Goal: Transaction & Acquisition: Book appointment/travel/reservation

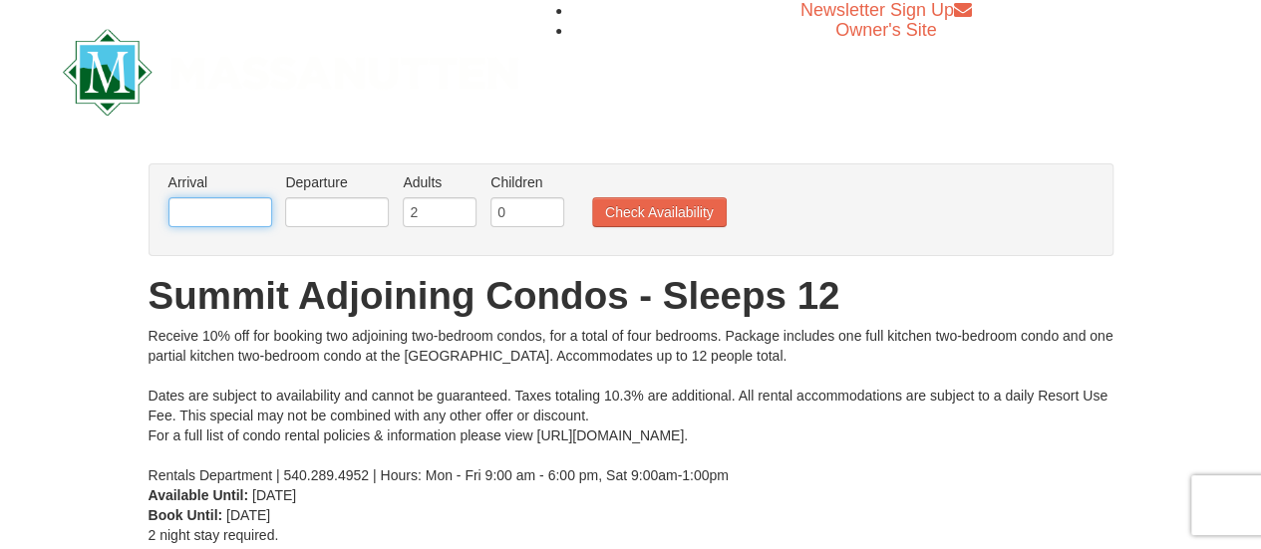
click at [254, 210] on input "text" at bounding box center [220, 212] width 104 height 30
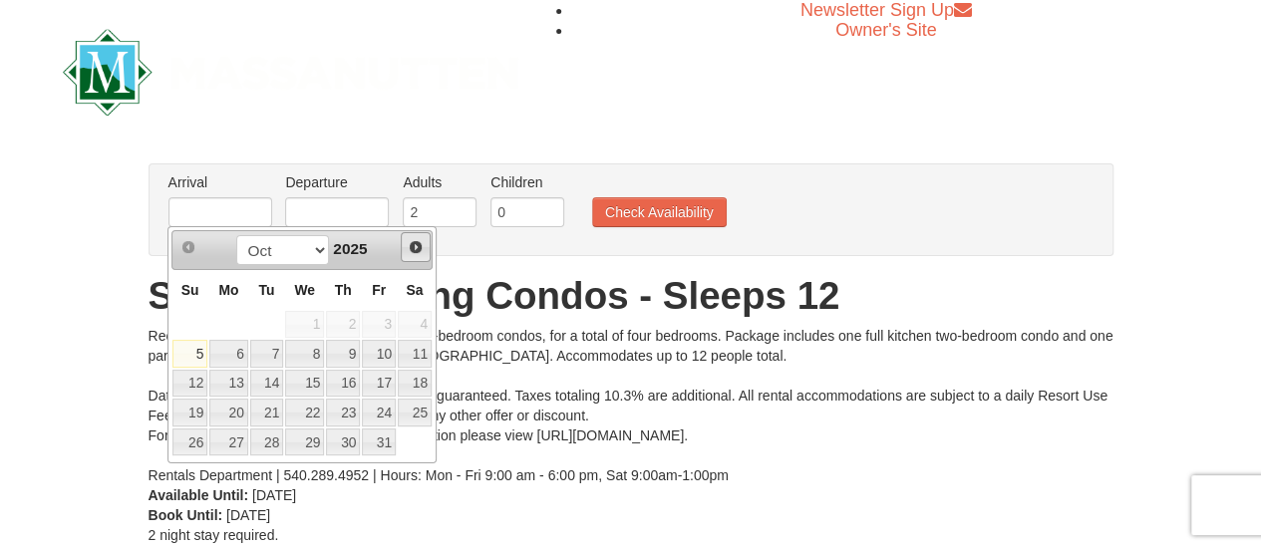
click at [423, 243] on span "Next" at bounding box center [416, 247] width 16 height 16
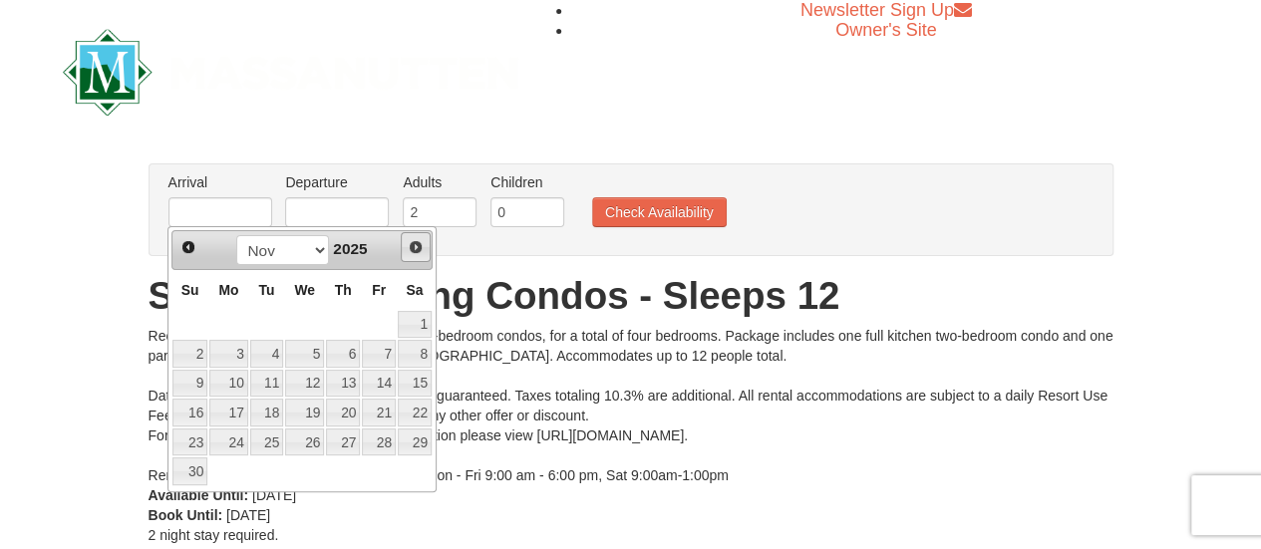
click at [423, 243] on span "Next" at bounding box center [416, 247] width 16 height 16
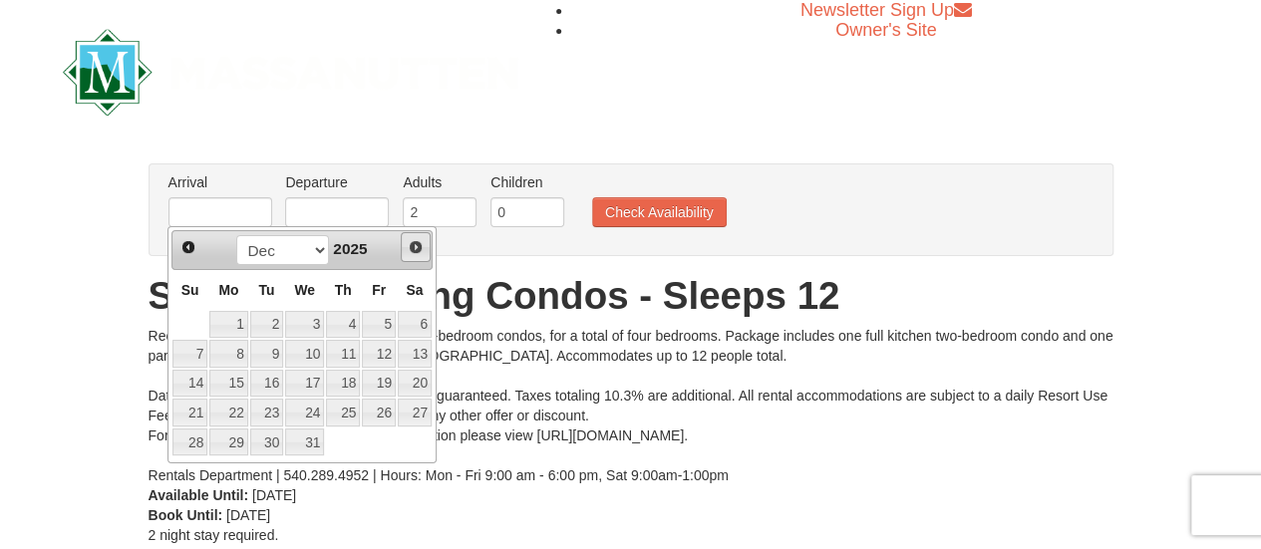
click at [423, 243] on span "Next" at bounding box center [416, 247] width 16 height 16
click at [390, 321] on link "6" at bounding box center [379, 325] width 34 height 28
type input "02/06/2026"
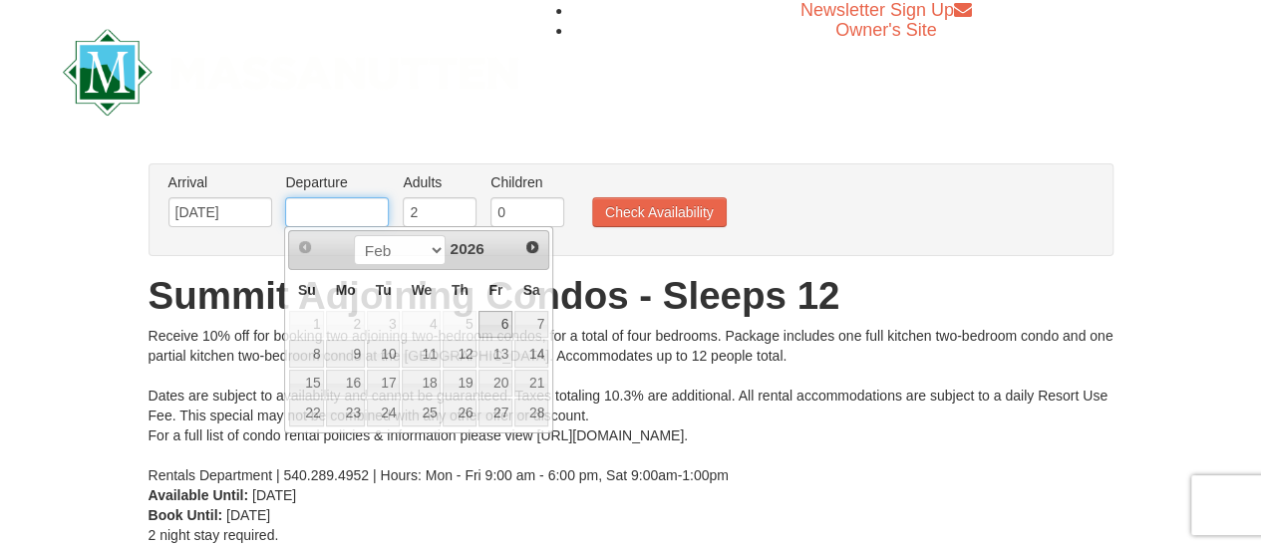
click at [374, 214] on input "text" at bounding box center [337, 212] width 104 height 30
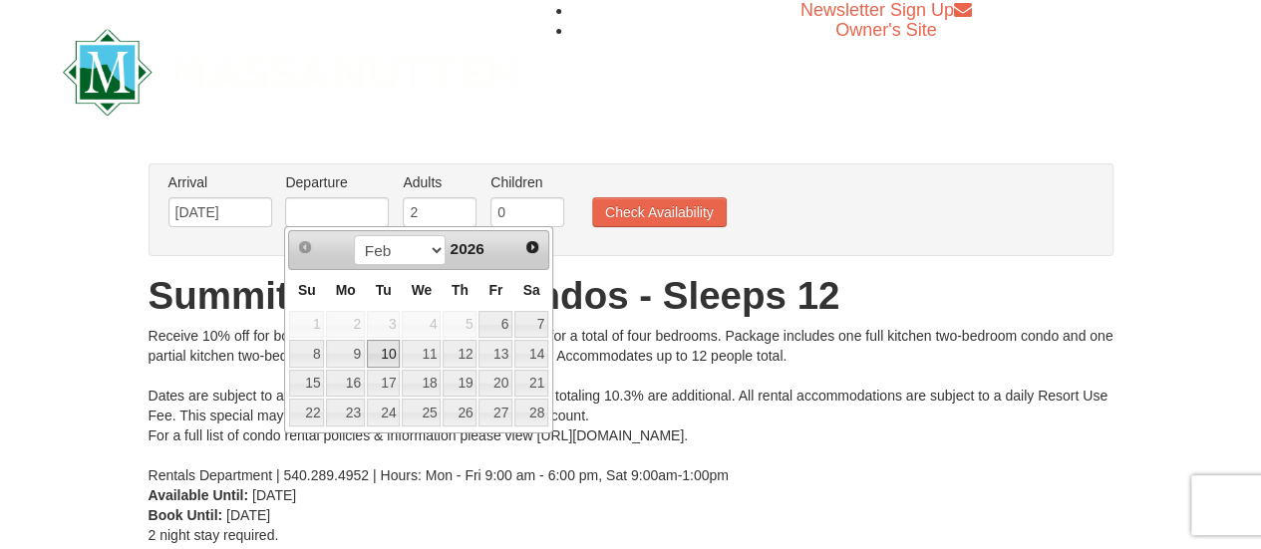
click at [382, 346] on link "10" at bounding box center [384, 354] width 34 height 28
type input "02/10/2026"
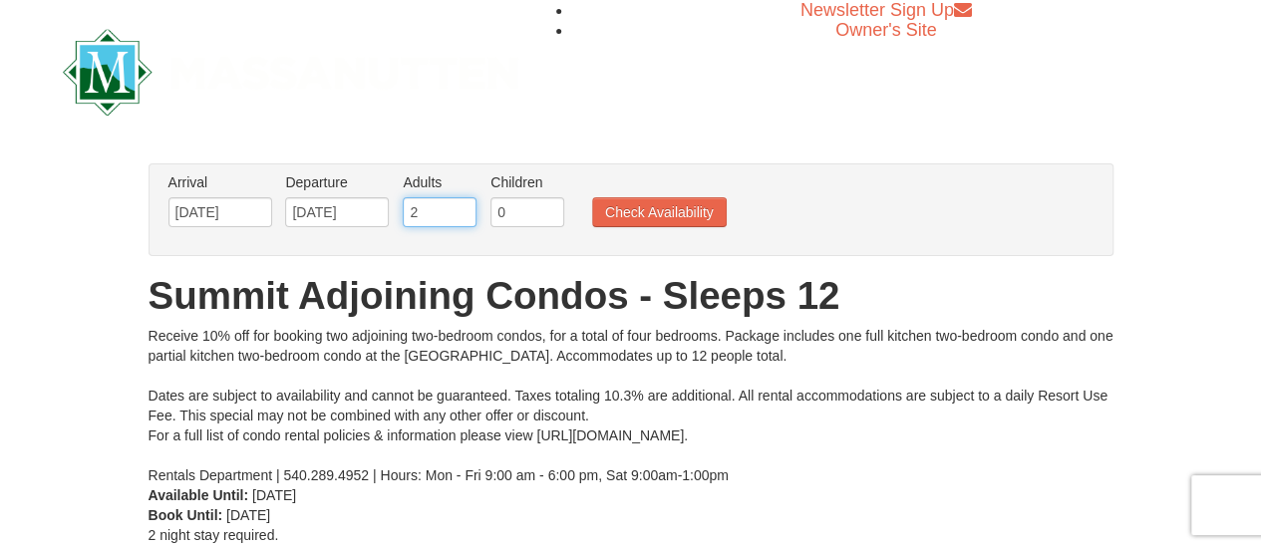
click at [442, 211] on input "2" at bounding box center [440, 212] width 74 height 30
click at [463, 205] on input "3" at bounding box center [440, 212] width 74 height 30
click at [463, 205] on input "4" at bounding box center [440, 212] width 74 height 30
click at [463, 205] on input "5" at bounding box center [440, 212] width 74 height 30
click at [463, 205] on input "6" at bounding box center [440, 212] width 74 height 30
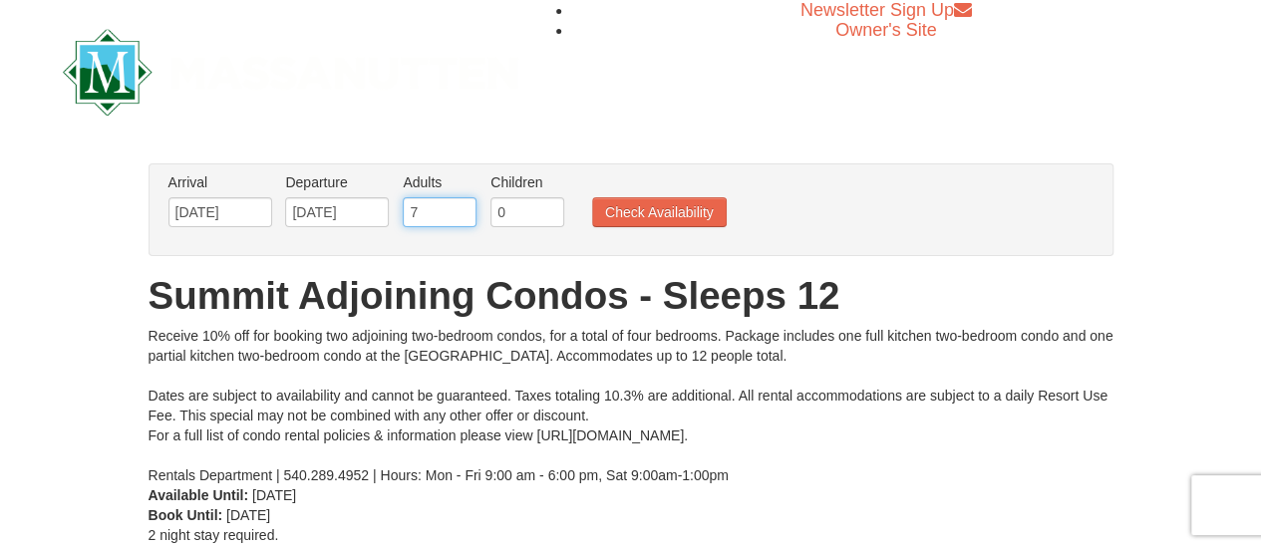
click at [463, 205] on input "7" at bounding box center [440, 212] width 74 height 30
type input "8"
click at [463, 205] on input "8" at bounding box center [440, 212] width 74 height 30
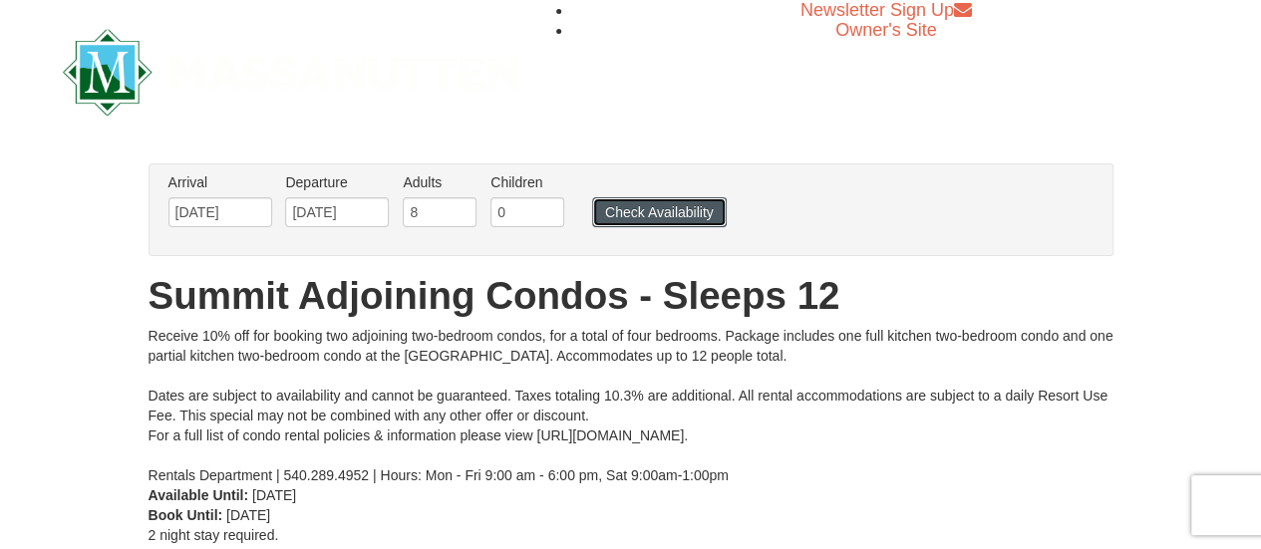
click at [646, 218] on button "Check Availability" at bounding box center [659, 212] width 135 height 30
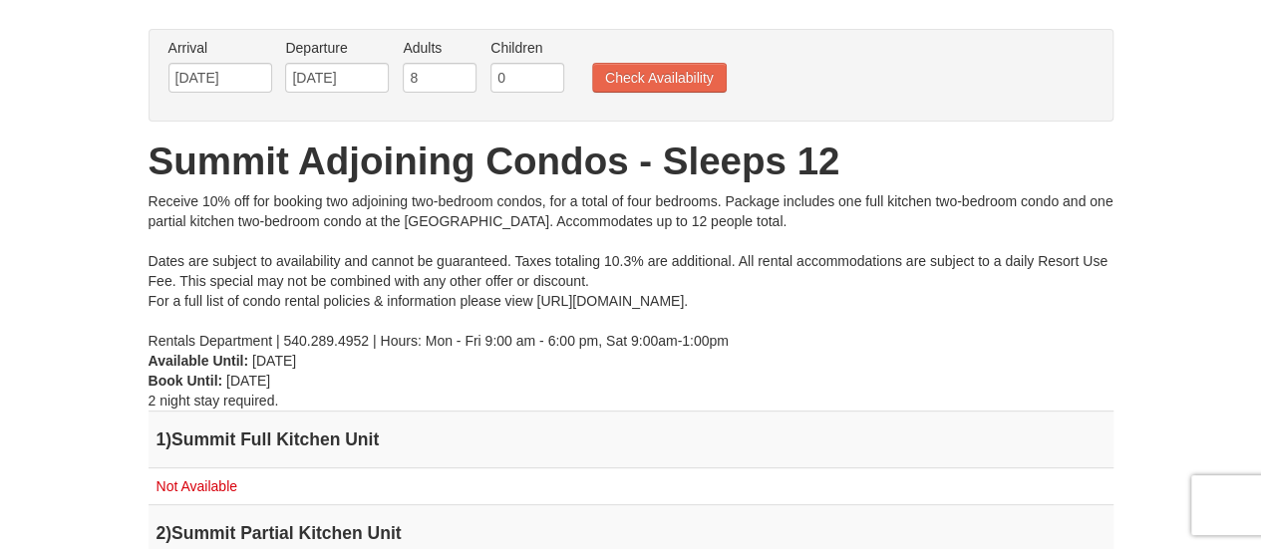
scroll to position [134, 0]
click at [267, 83] on input "02/06/2026" at bounding box center [220, 79] width 104 height 30
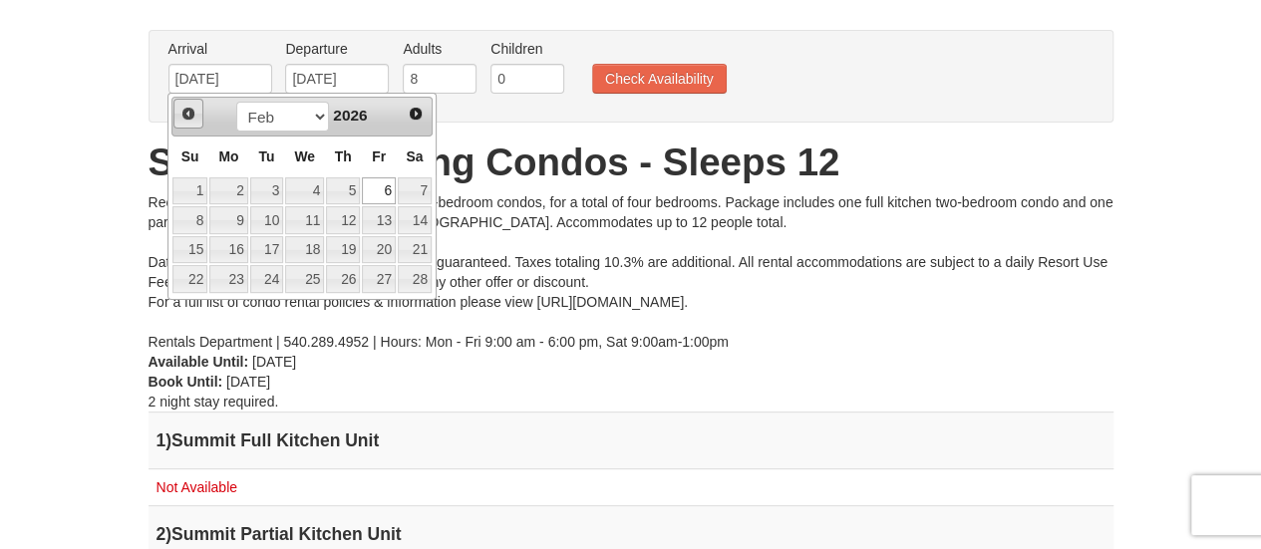
click at [187, 109] on span "Prev" at bounding box center [188, 114] width 16 height 16
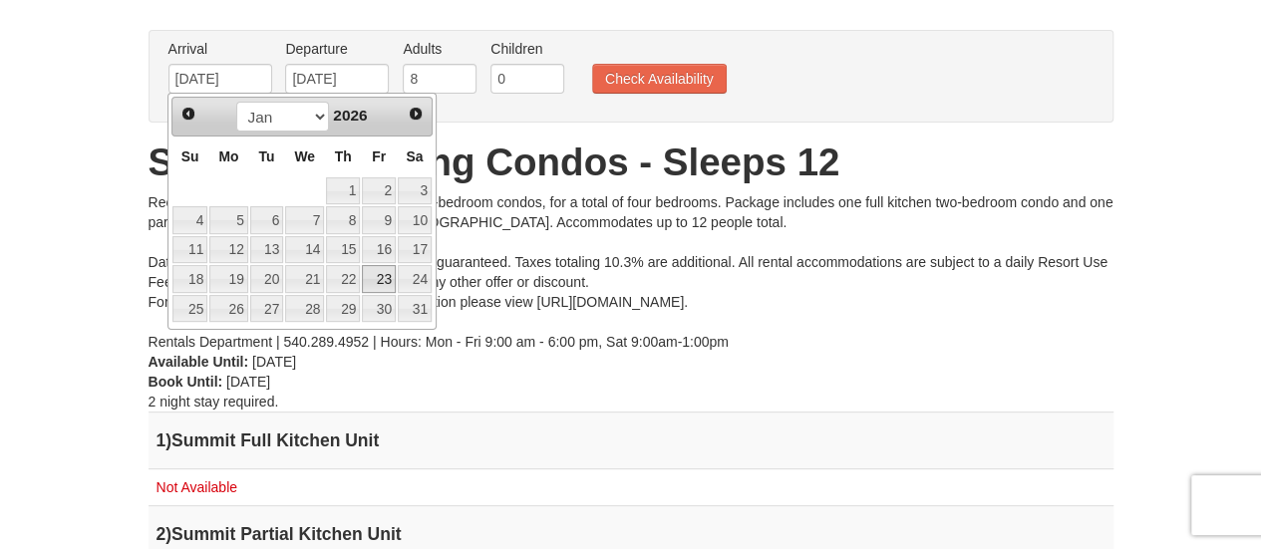
click at [383, 272] on link "23" at bounding box center [379, 279] width 34 height 28
type input "[DATE]"
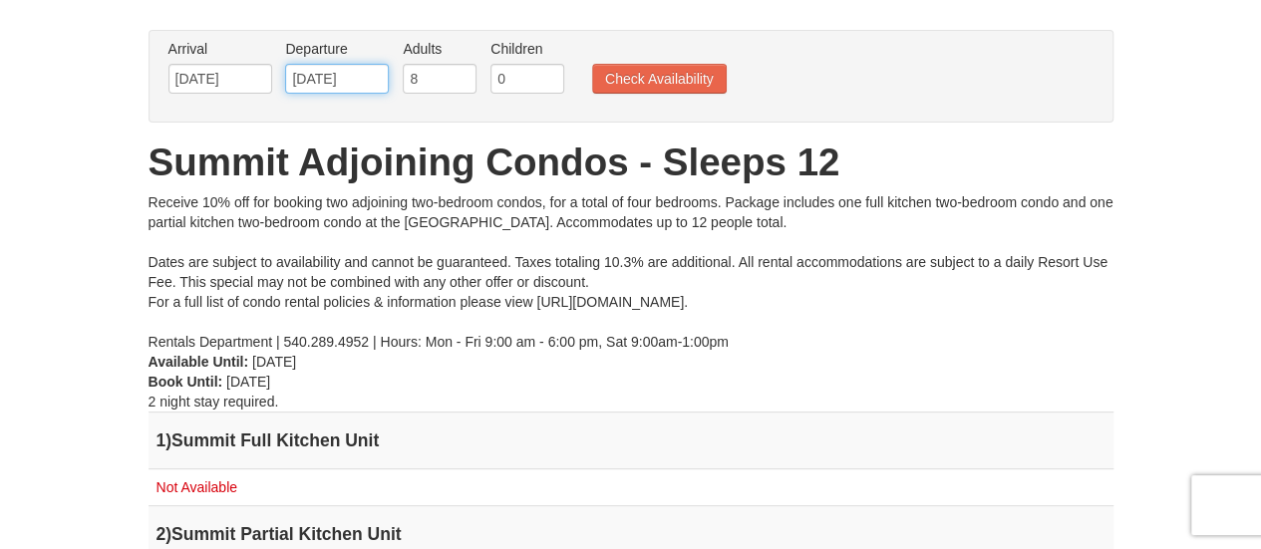
click at [369, 80] on input "02/10/2026" at bounding box center [337, 79] width 104 height 30
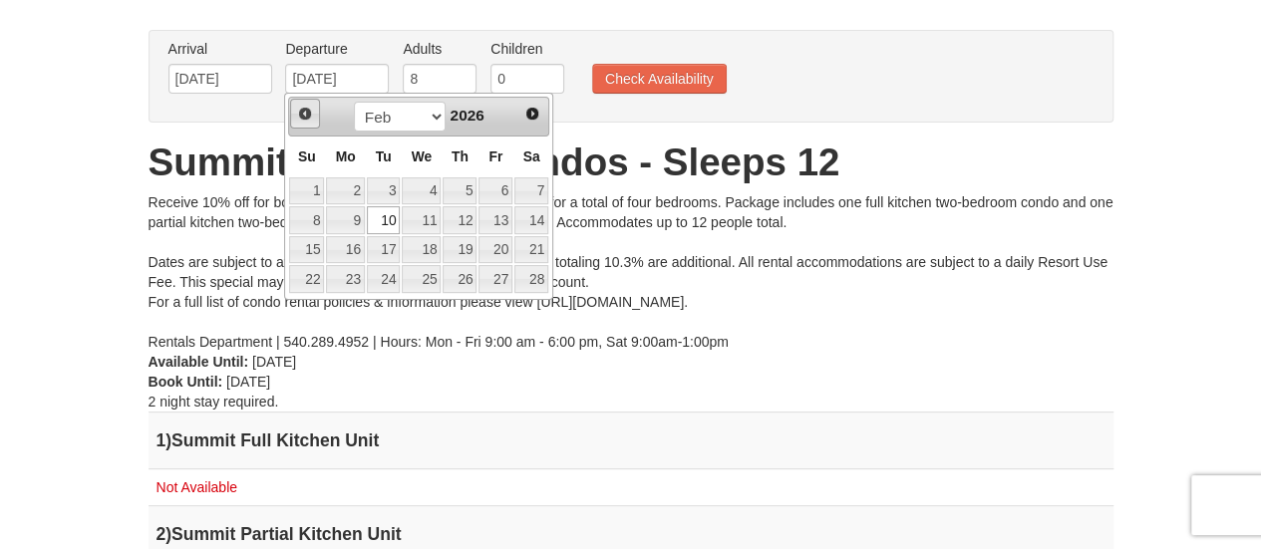
click at [305, 110] on span "Prev" at bounding box center [305, 114] width 16 height 16
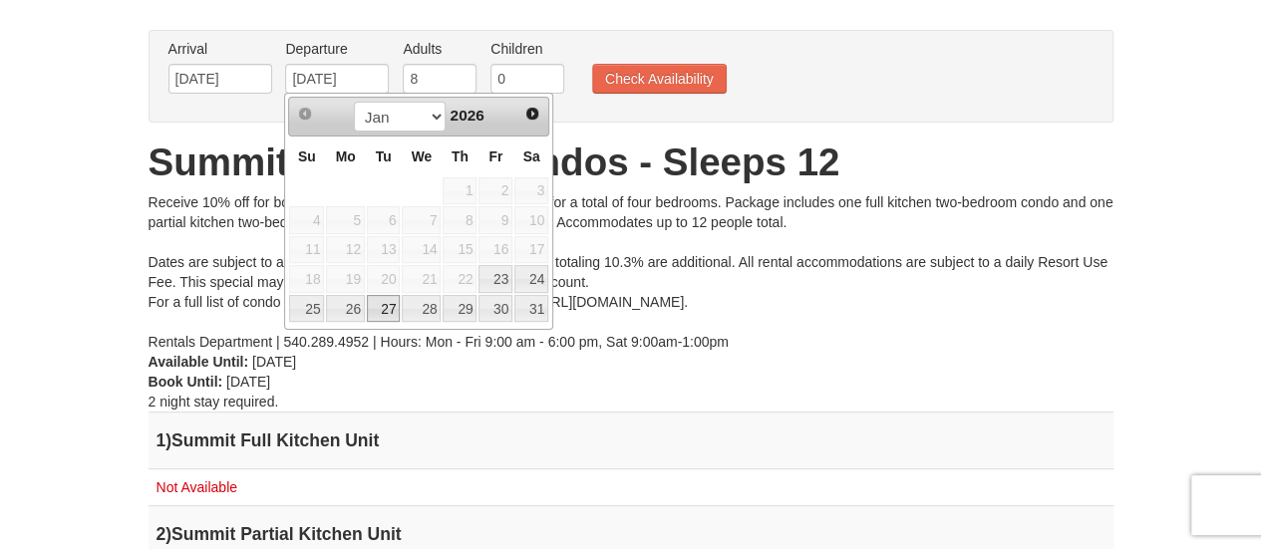
click at [387, 310] on link "27" at bounding box center [384, 309] width 34 height 28
type input "01/27/2026"
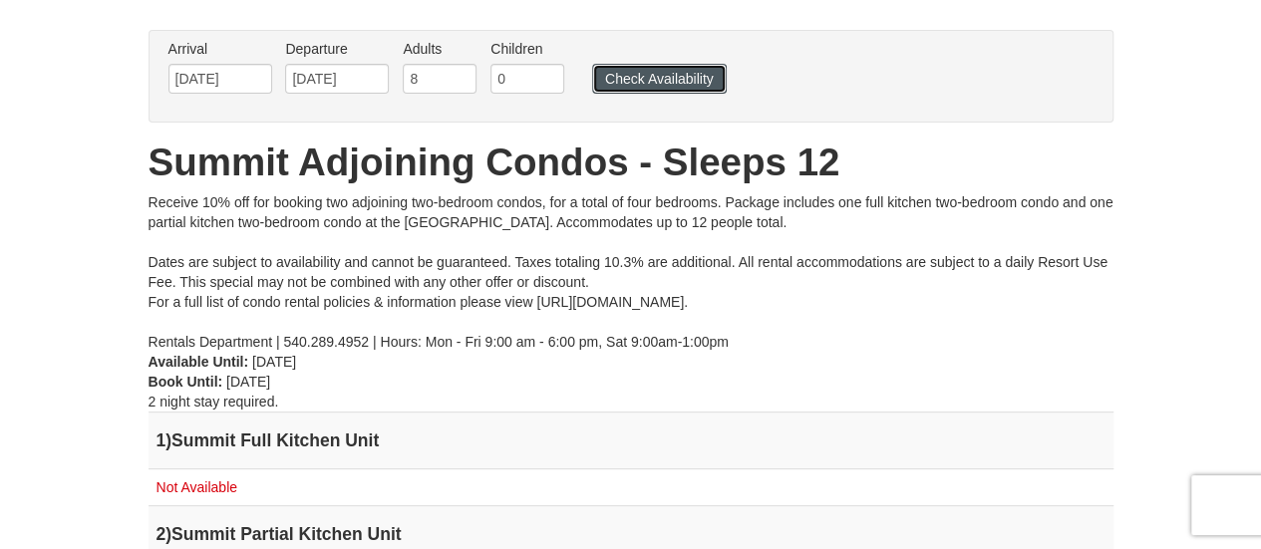
click at [643, 78] on button "Check Availability" at bounding box center [659, 79] width 135 height 30
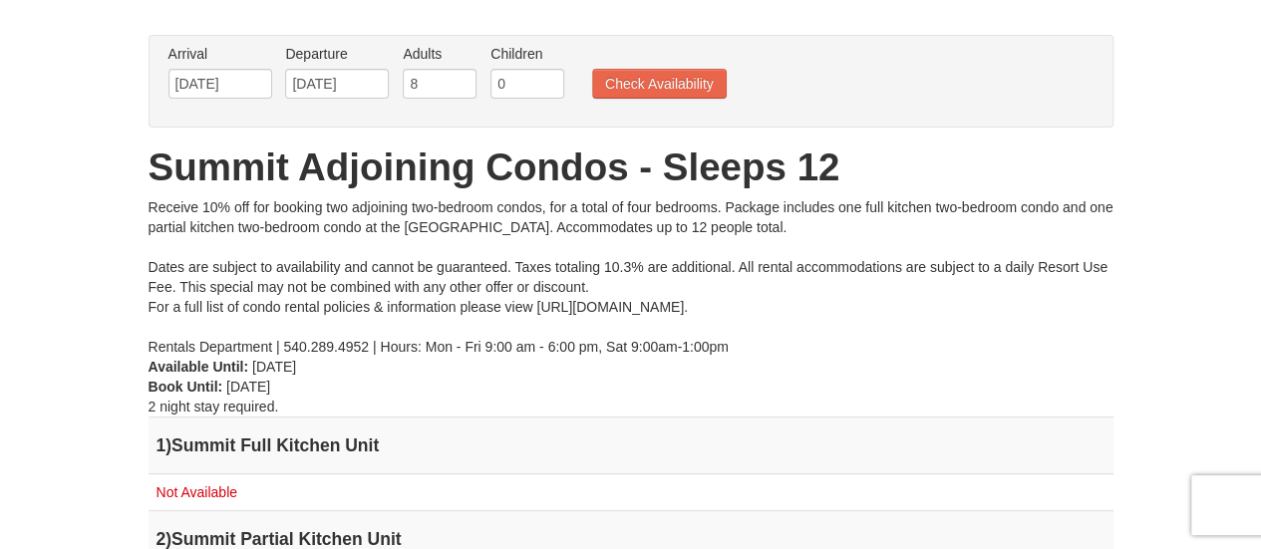
scroll to position [131, 0]
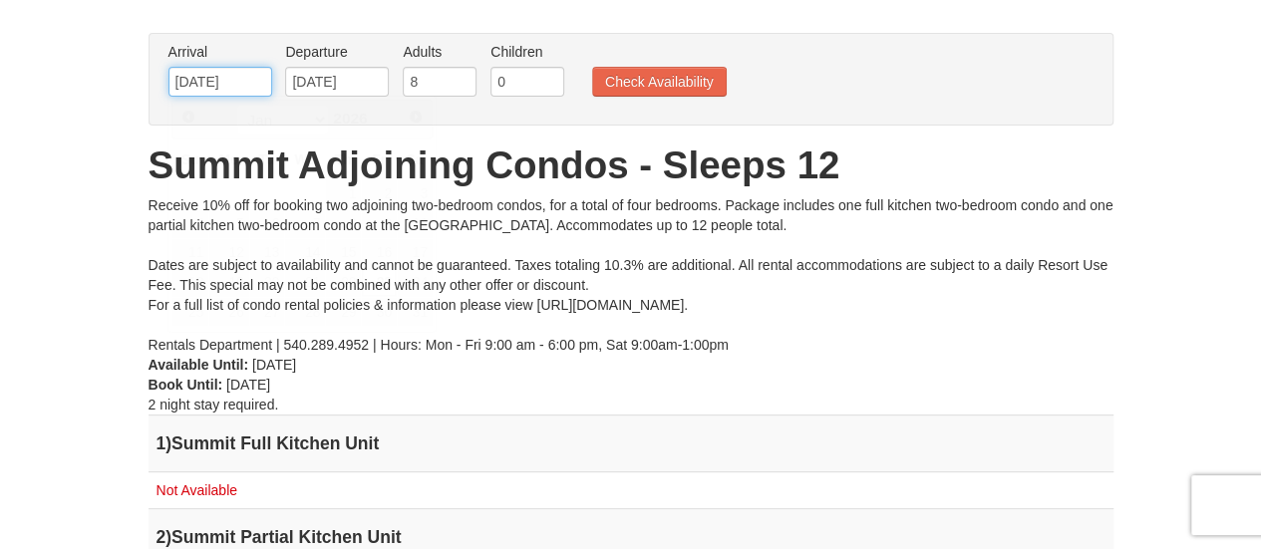
click at [249, 79] on input "01/23/2026" at bounding box center [220, 82] width 104 height 30
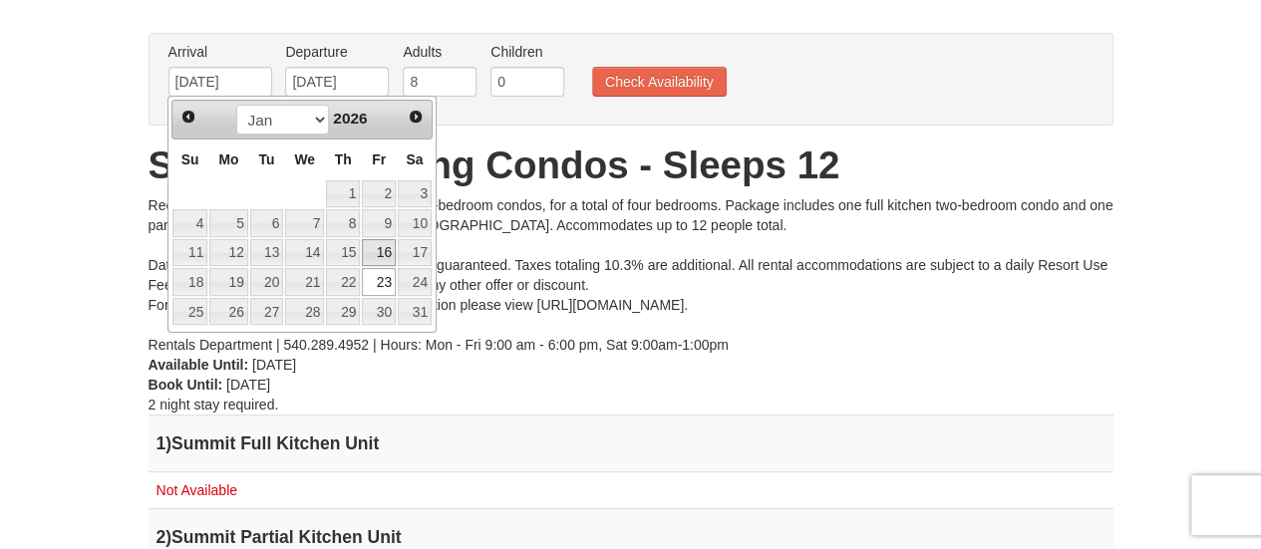
click at [387, 245] on link "16" at bounding box center [379, 253] width 34 height 28
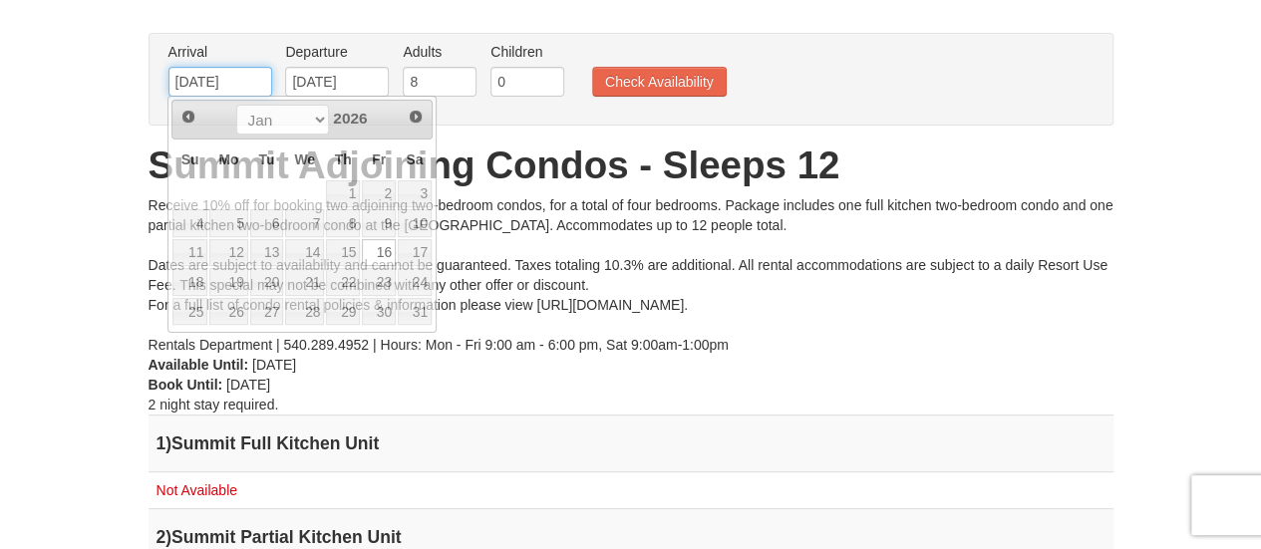
click at [251, 92] on input "01/16/2026" at bounding box center [220, 82] width 104 height 30
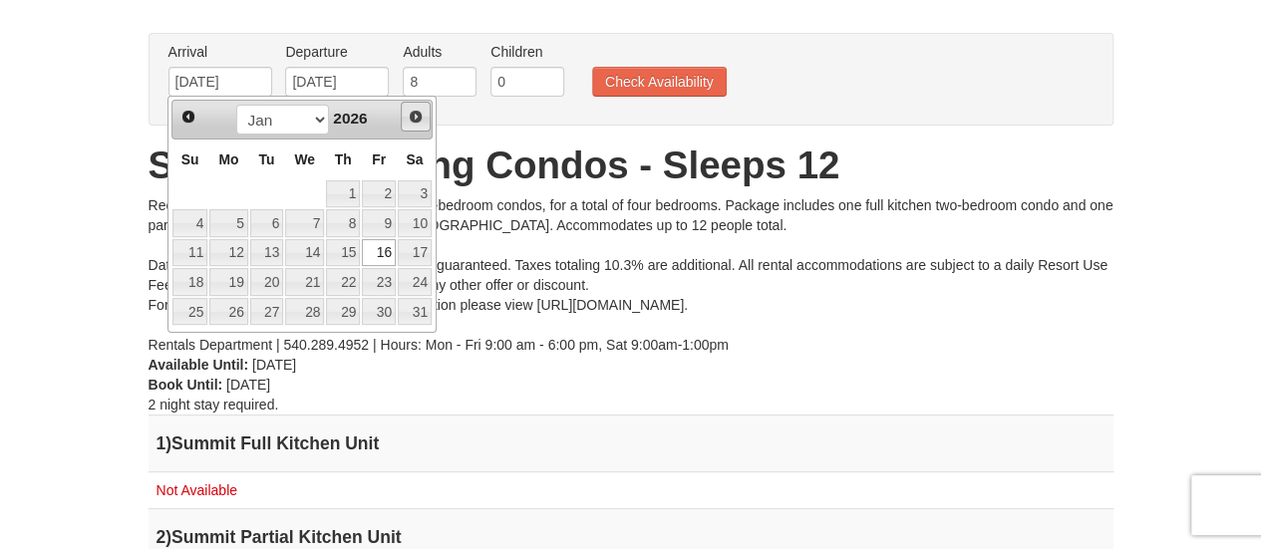
click at [413, 109] on span "Next" at bounding box center [416, 117] width 16 height 16
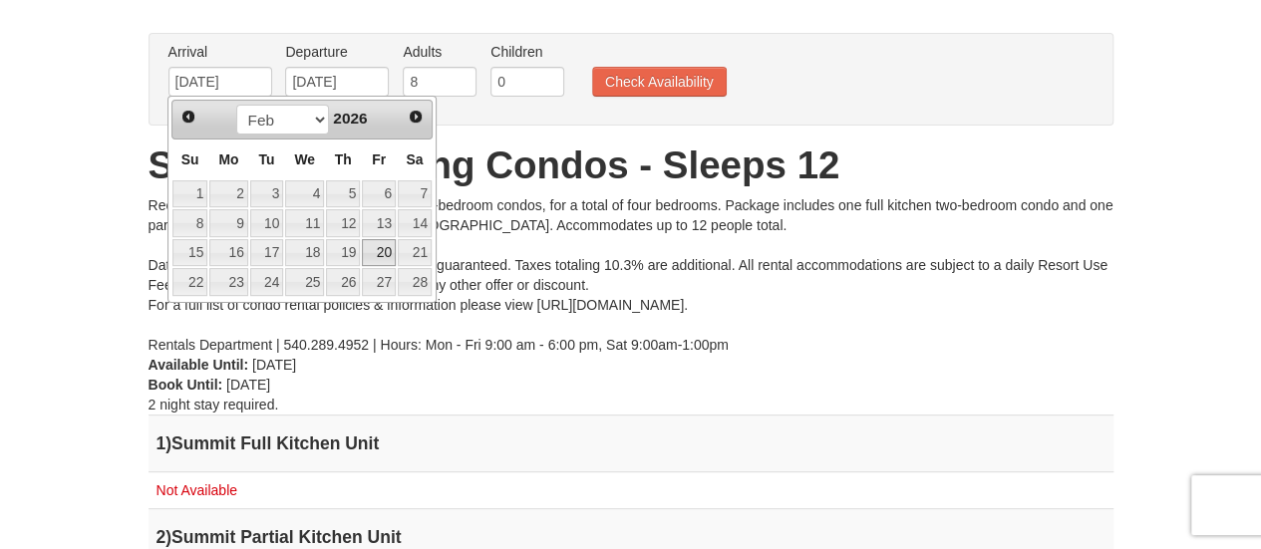
click at [391, 254] on link "20" at bounding box center [379, 253] width 34 height 28
type input "02/20/2026"
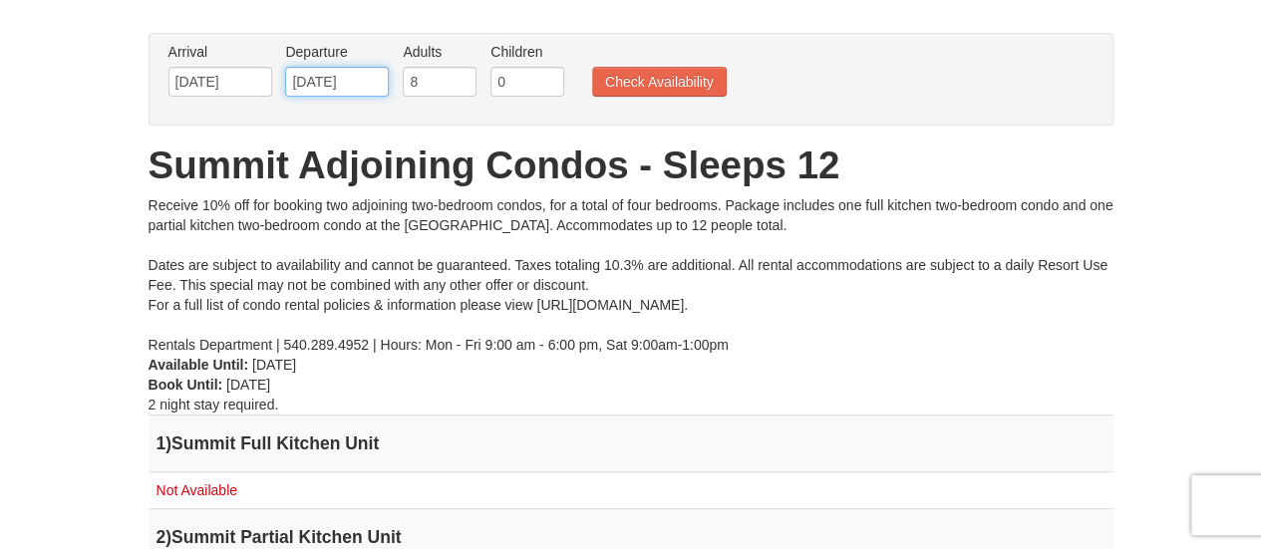
click at [367, 95] on input "[DATE]" at bounding box center [337, 82] width 104 height 30
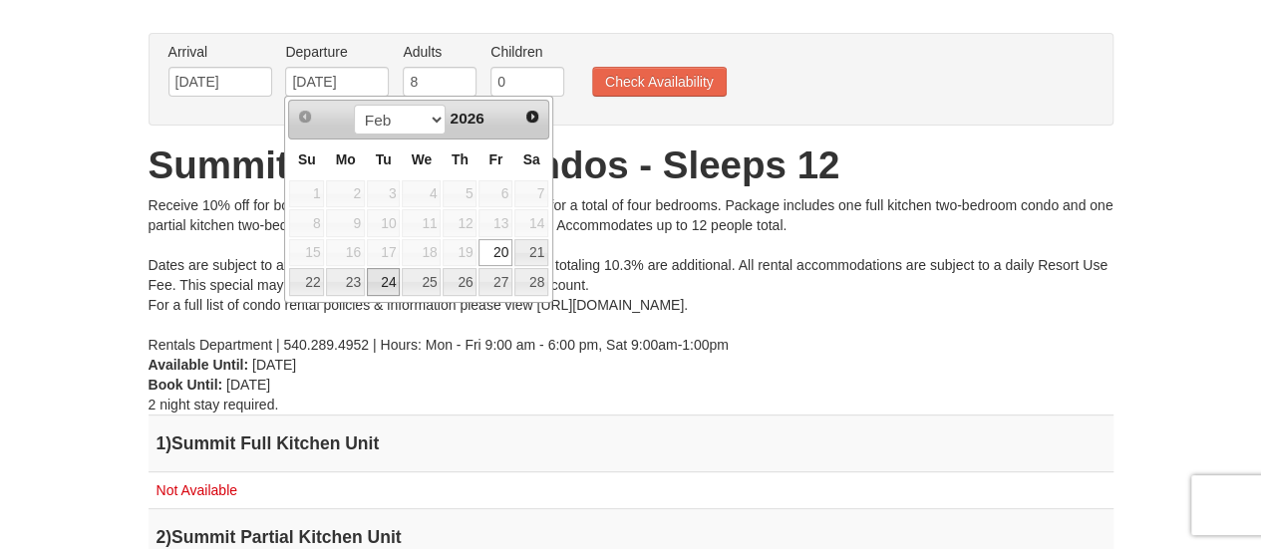
click at [379, 273] on link "24" at bounding box center [384, 282] width 34 height 28
type input "[DATE]"
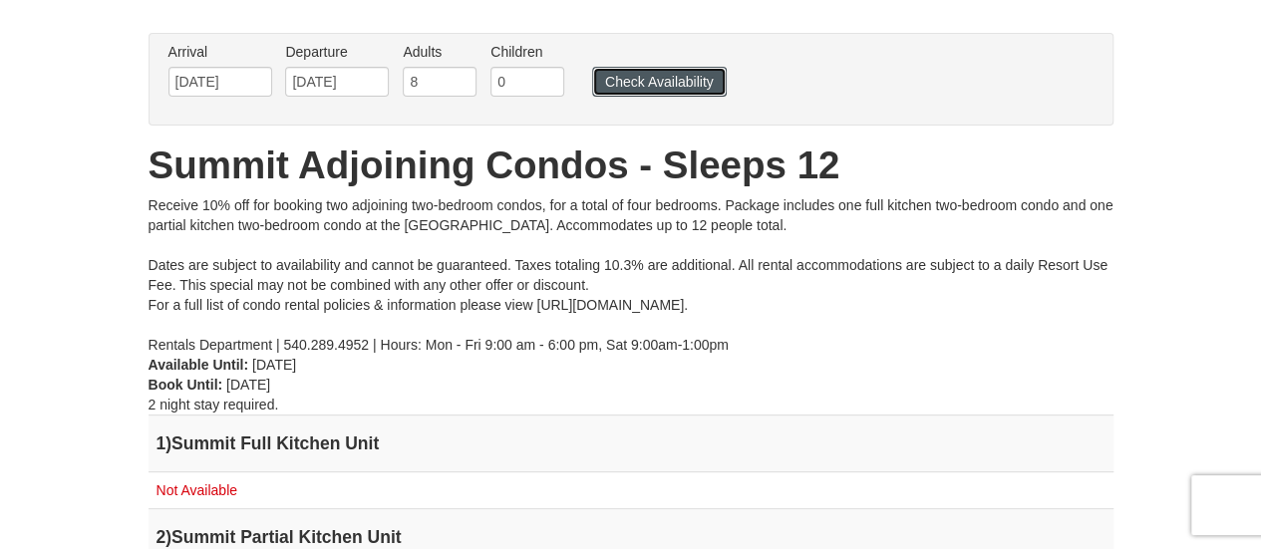
click at [639, 90] on button "Check Availability" at bounding box center [659, 82] width 135 height 30
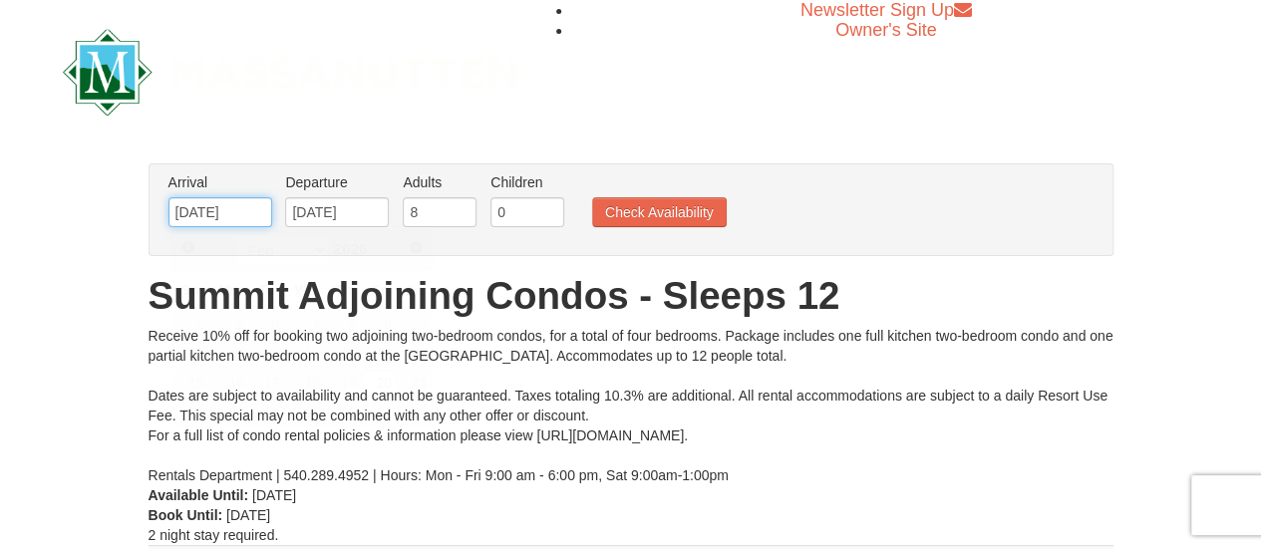
click at [261, 212] on input "[DATE]" at bounding box center [220, 212] width 104 height 30
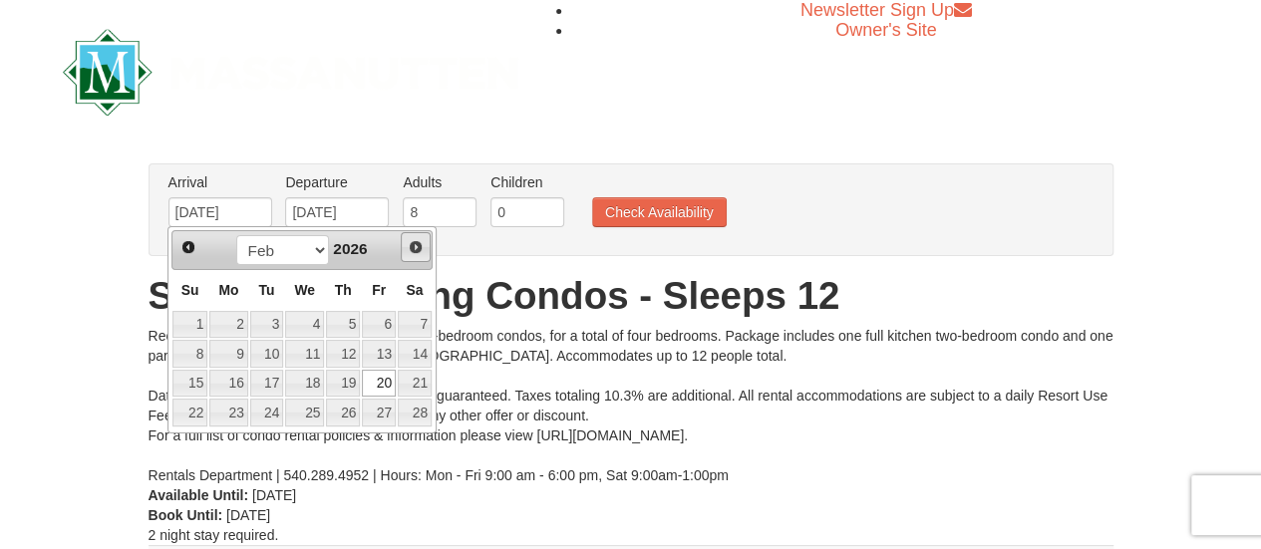
click at [420, 239] on span "Next" at bounding box center [416, 247] width 16 height 16
click at [387, 388] on link "20" at bounding box center [379, 384] width 34 height 28
type input "03/20/2026"
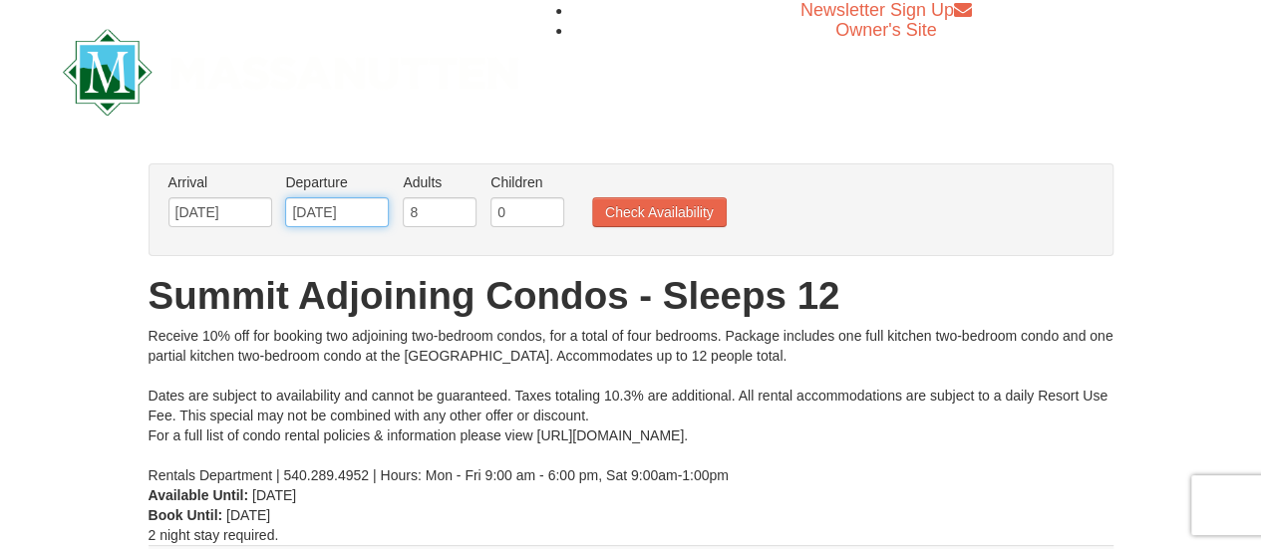
click at [368, 210] on input "03/20/2026" at bounding box center [337, 212] width 104 height 30
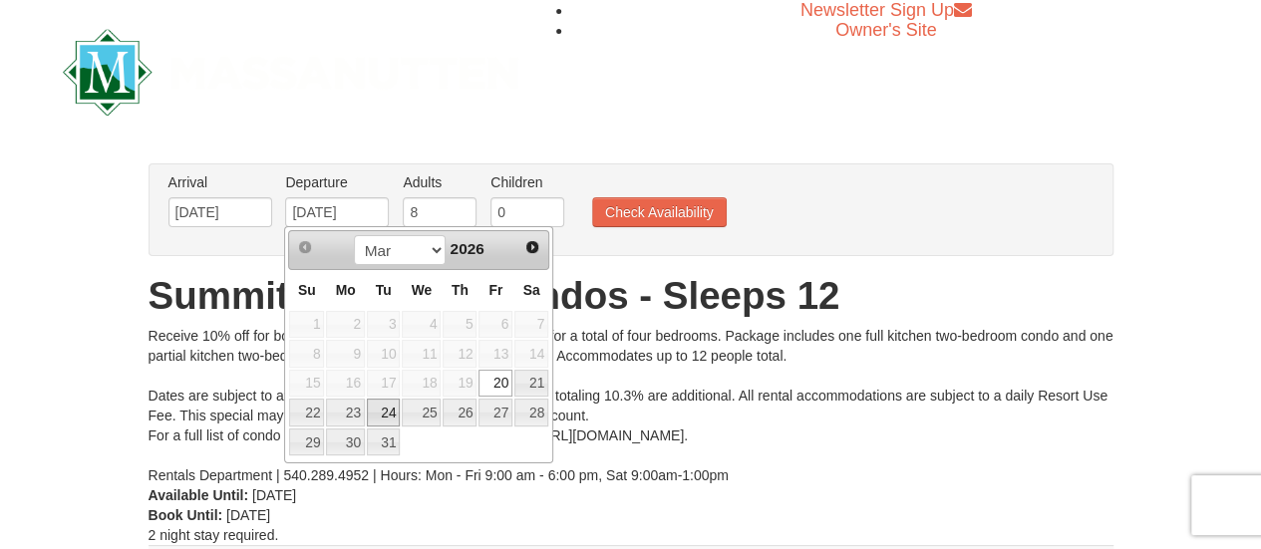
click at [385, 404] on link "24" at bounding box center [384, 413] width 34 height 28
type input "[DATE]"
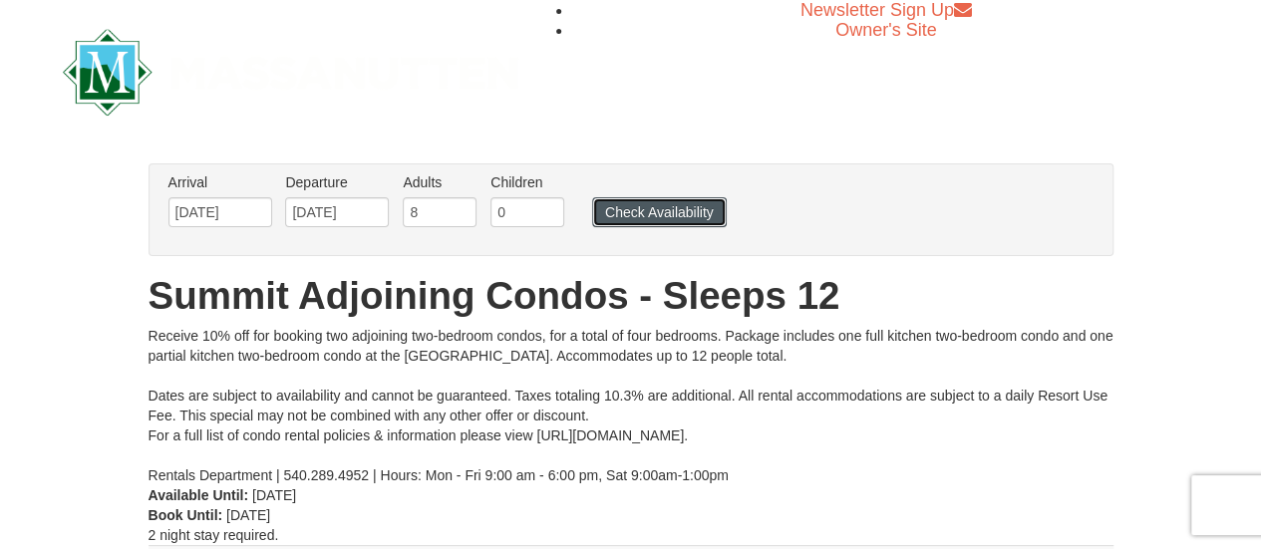
click at [645, 212] on button "Check Availability" at bounding box center [659, 212] width 135 height 30
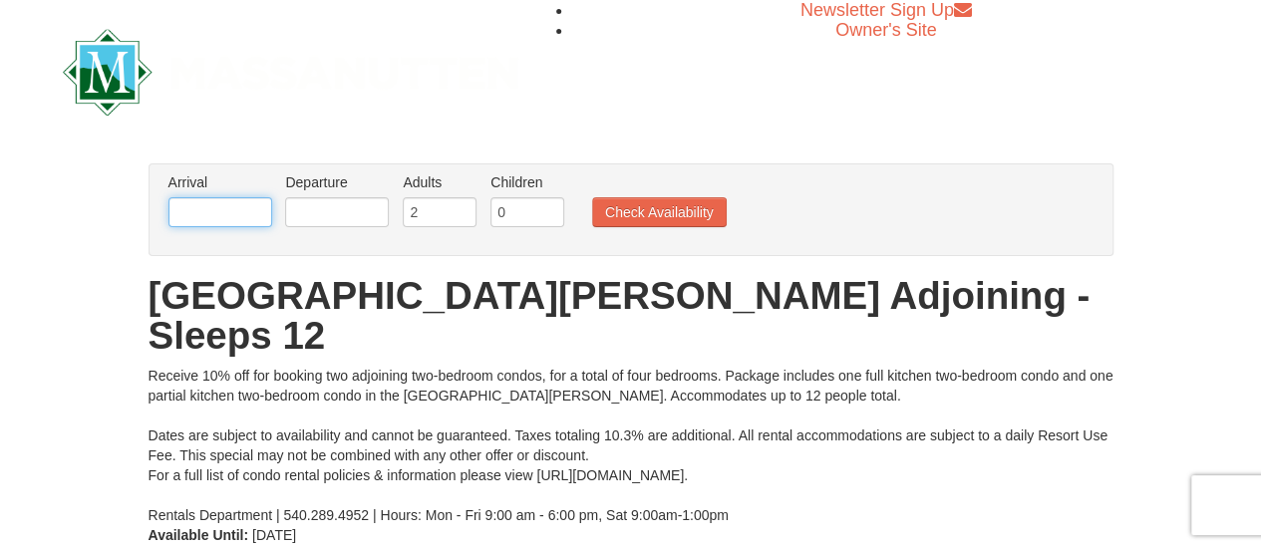
click at [259, 214] on input "text" at bounding box center [220, 212] width 104 height 30
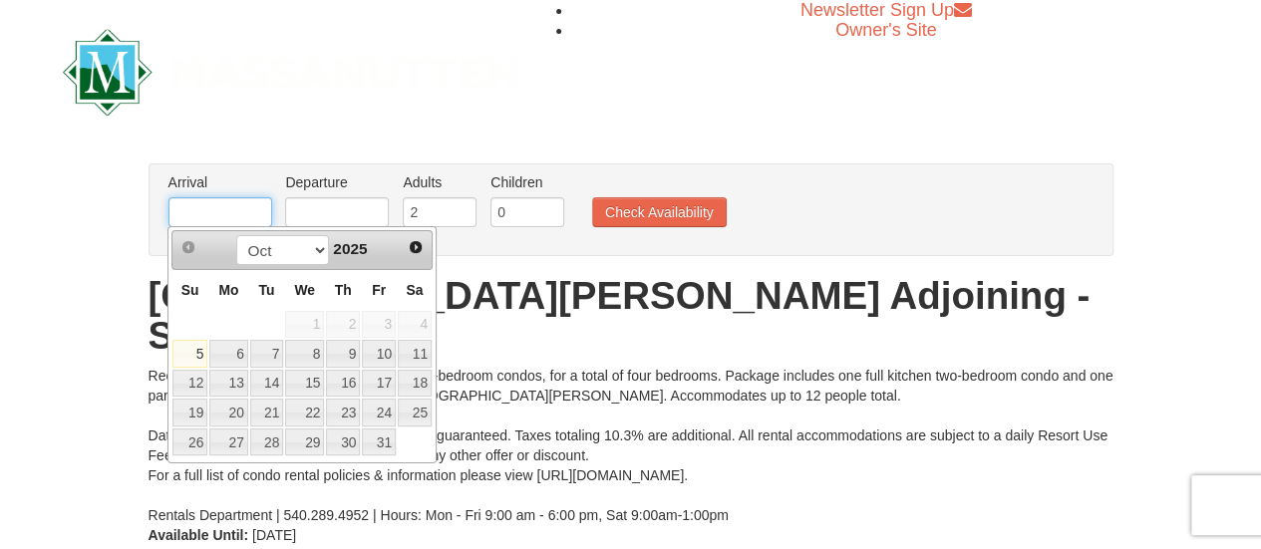
type input "[DATE]"
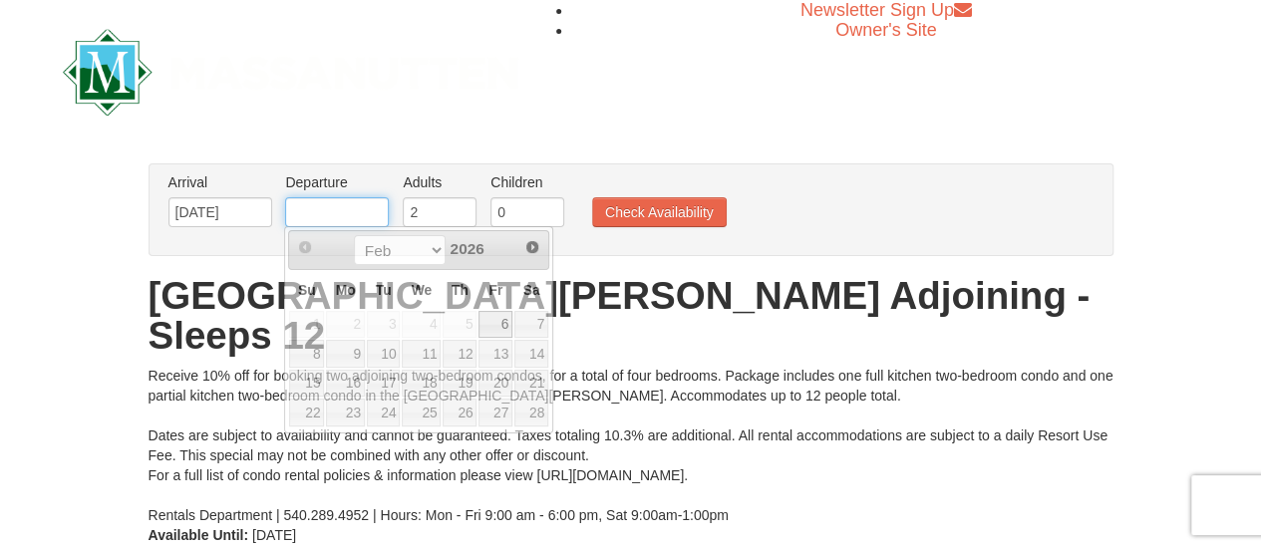
click at [315, 213] on input "text" at bounding box center [337, 212] width 104 height 30
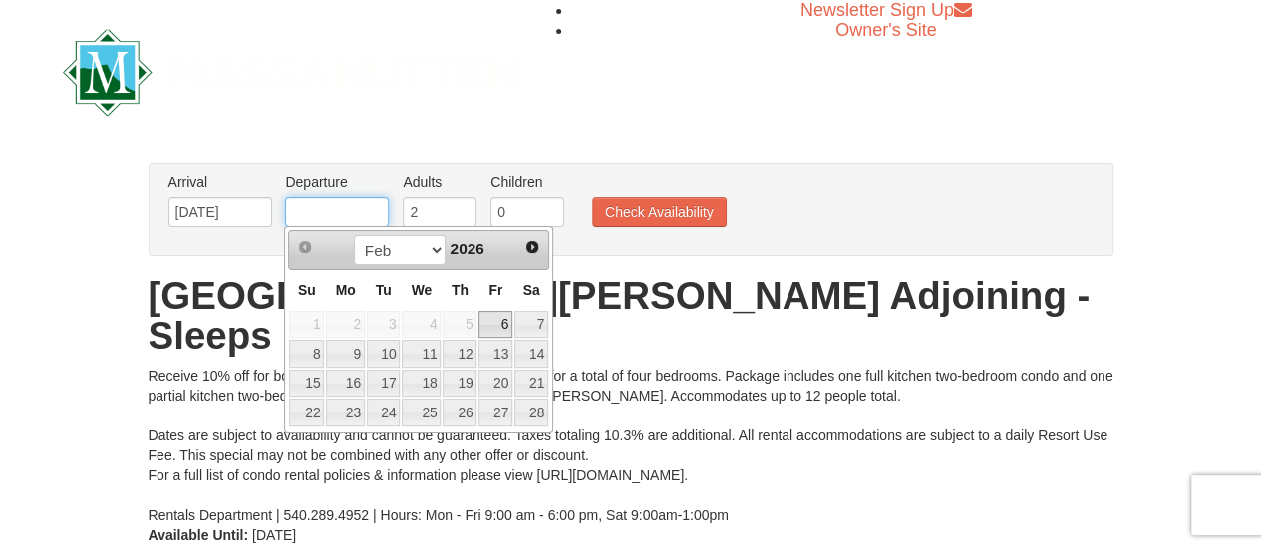
type input "[DATE]"
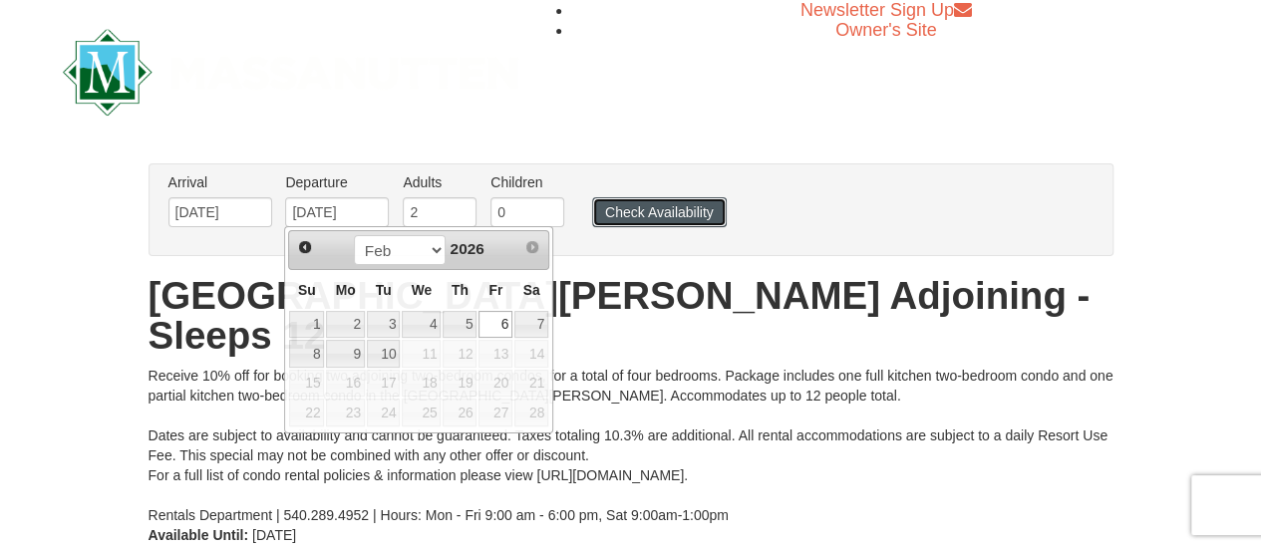
click at [638, 210] on button "Check Availability" at bounding box center [659, 212] width 135 height 30
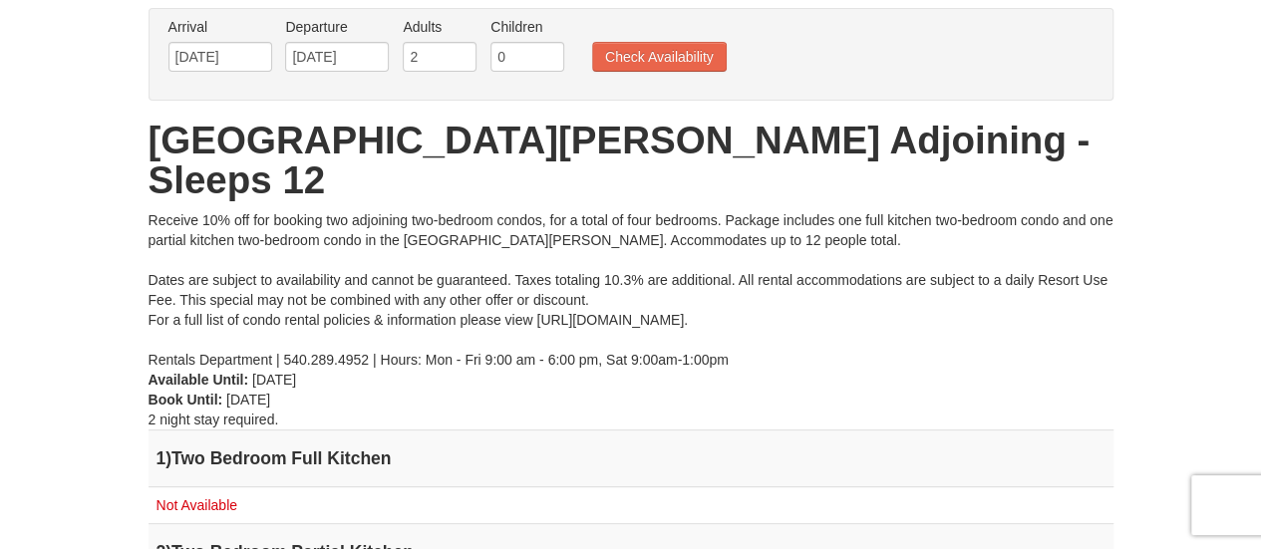
scroll to position [155, 0]
click at [254, 57] on input "[DATE]" at bounding box center [220, 58] width 104 height 30
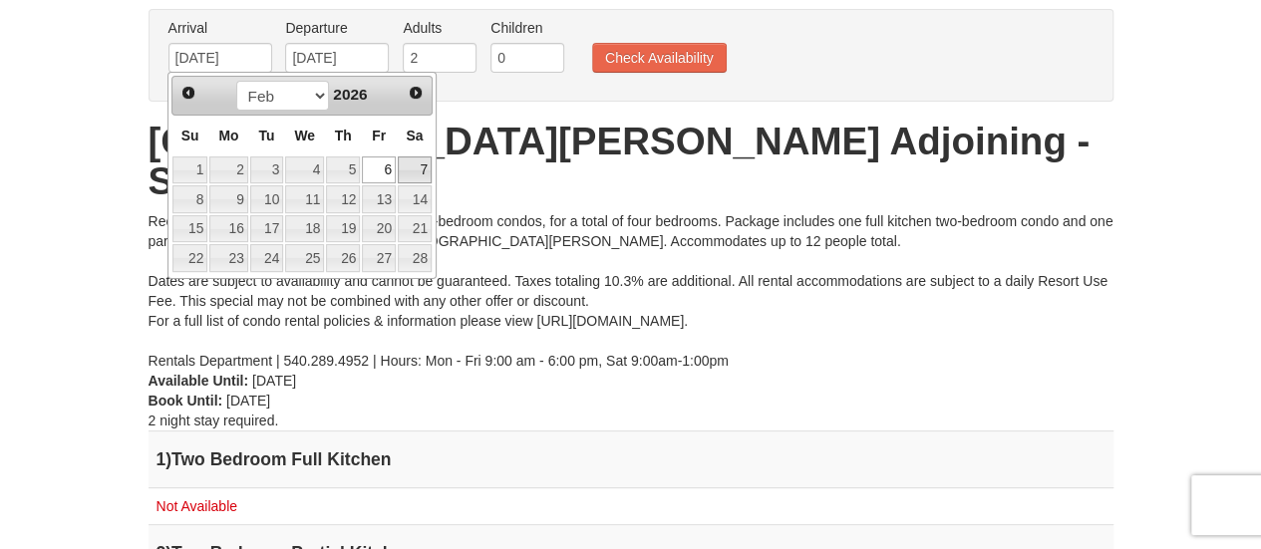
click at [420, 163] on link "7" at bounding box center [415, 171] width 34 height 28
type input "[DATE]"
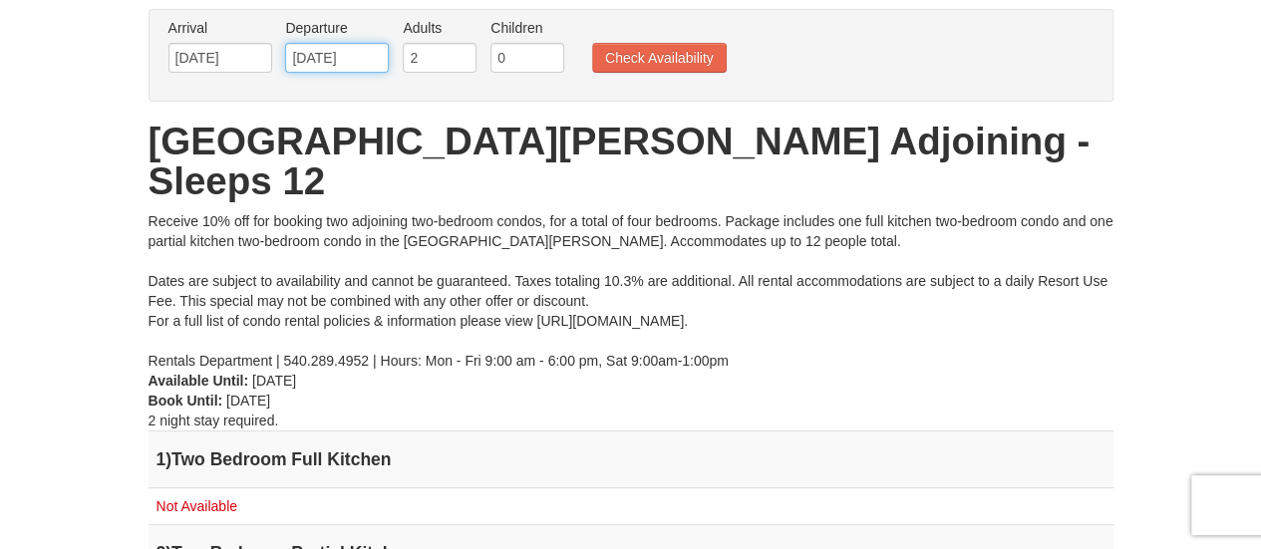
click at [373, 64] on input "[DATE]" at bounding box center [337, 58] width 104 height 30
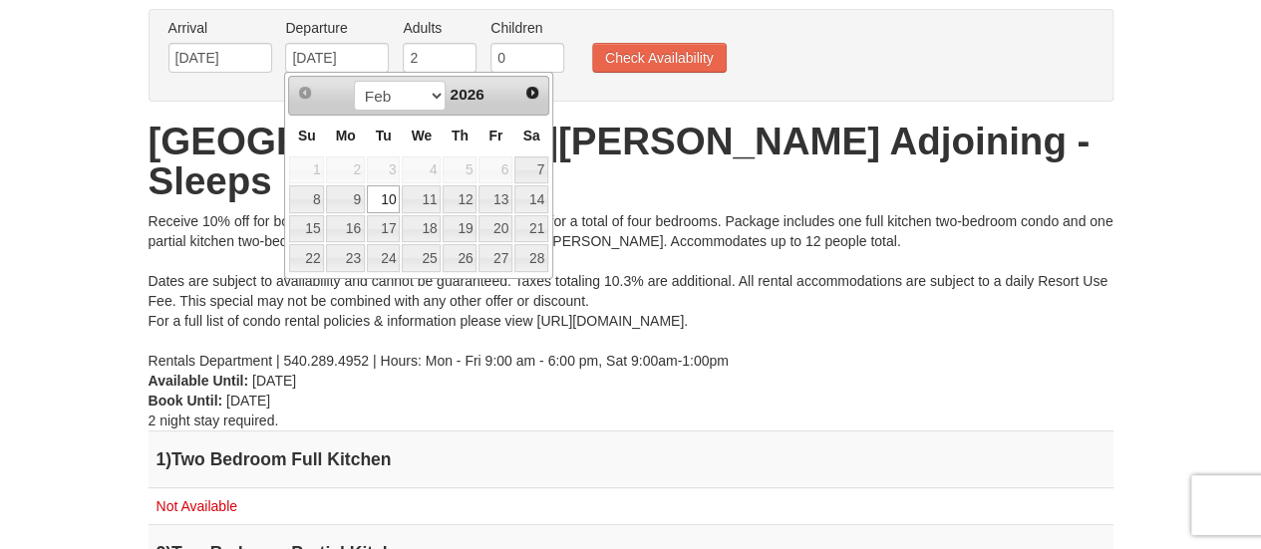
click at [379, 194] on link "10" at bounding box center [384, 199] width 34 height 28
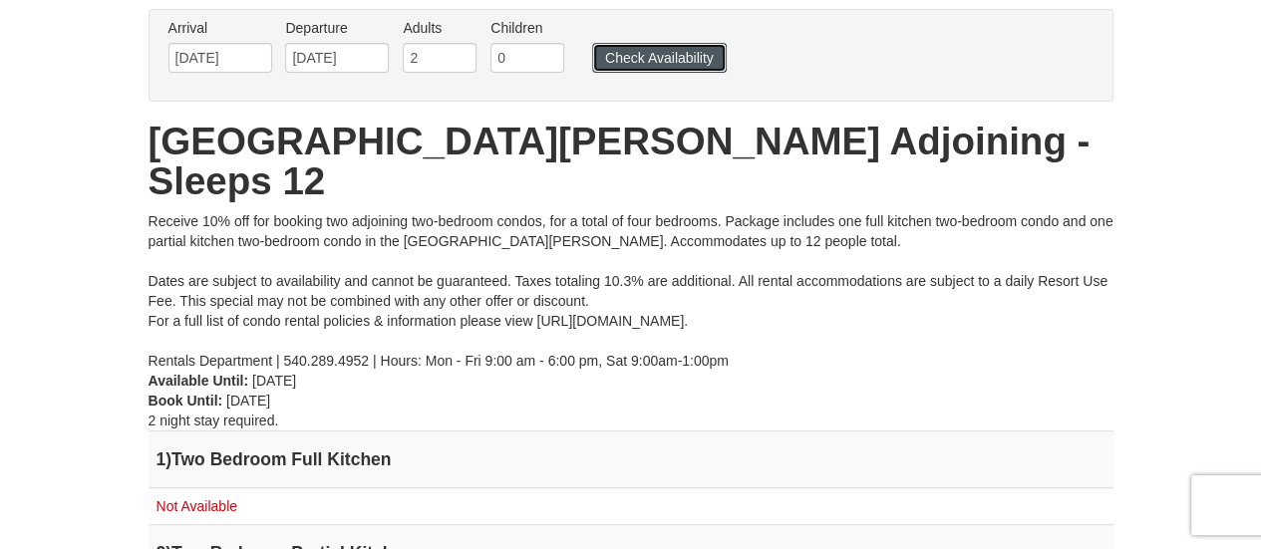
click at [629, 52] on button "Check Availability" at bounding box center [659, 58] width 135 height 30
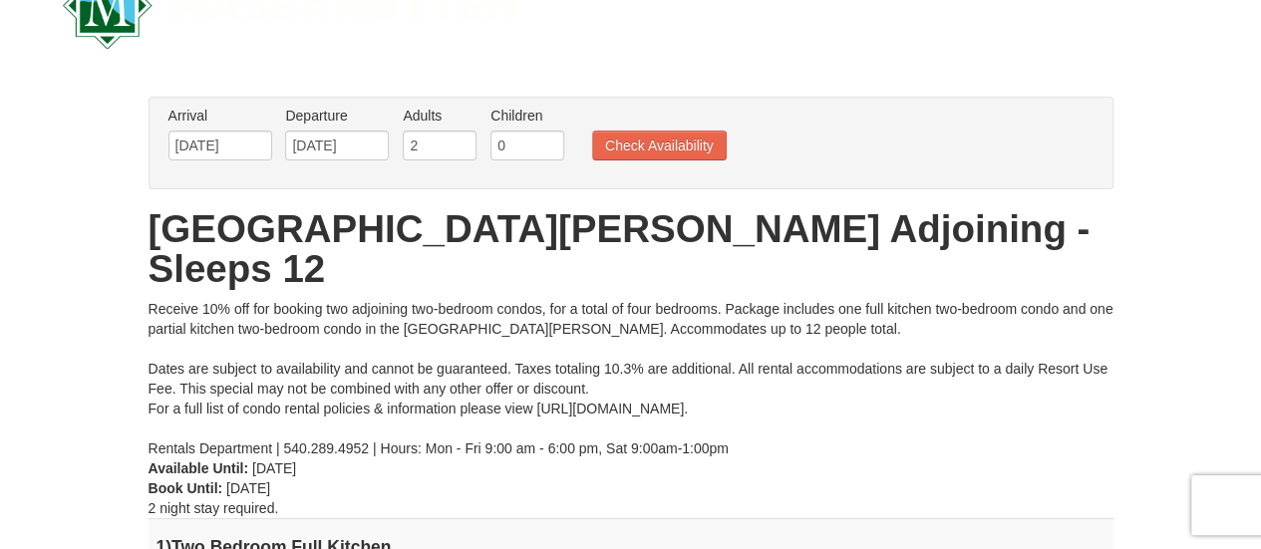
scroll to position [65, 0]
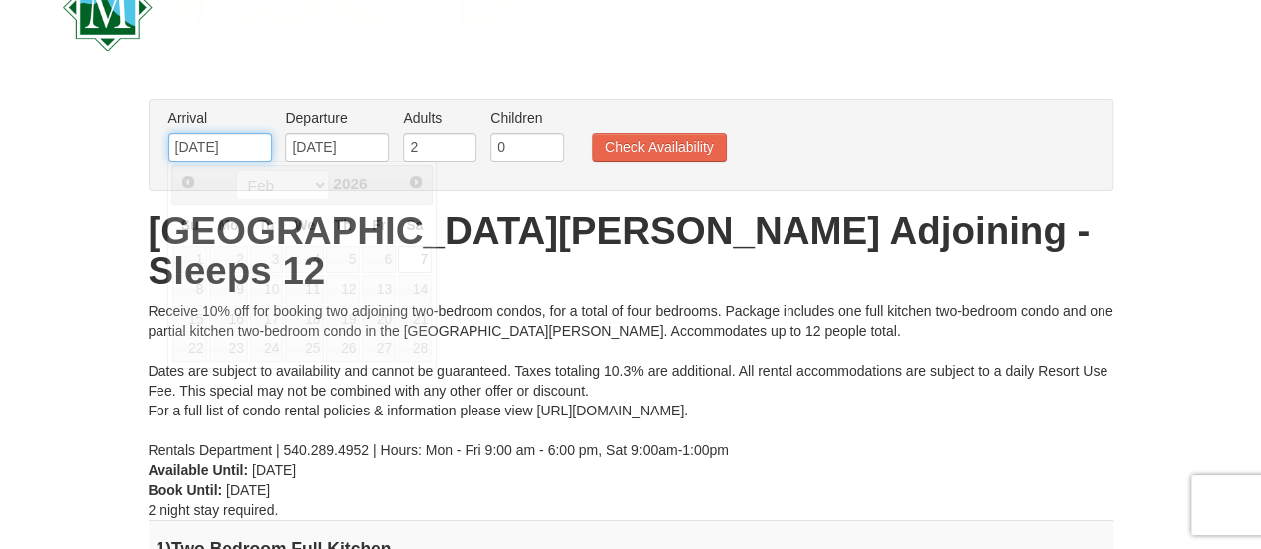
click at [268, 145] on input "[DATE]" at bounding box center [220, 148] width 104 height 30
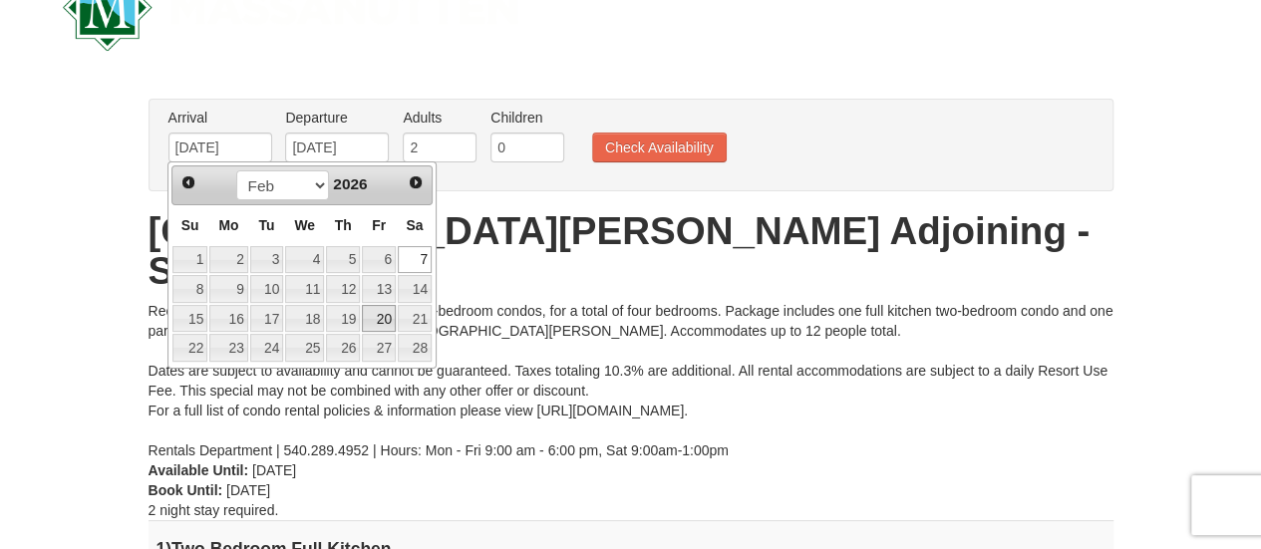
click at [384, 315] on link "20" at bounding box center [379, 319] width 34 height 28
type input "02/20/2026"
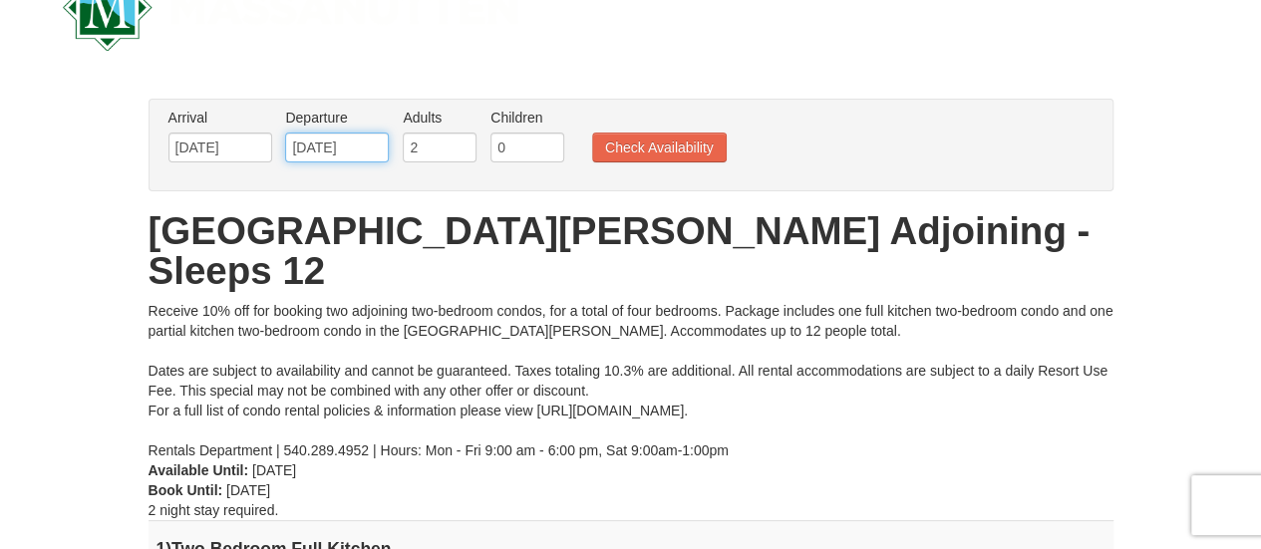
click at [373, 150] on input "02/20/2026" at bounding box center [337, 148] width 104 height 30
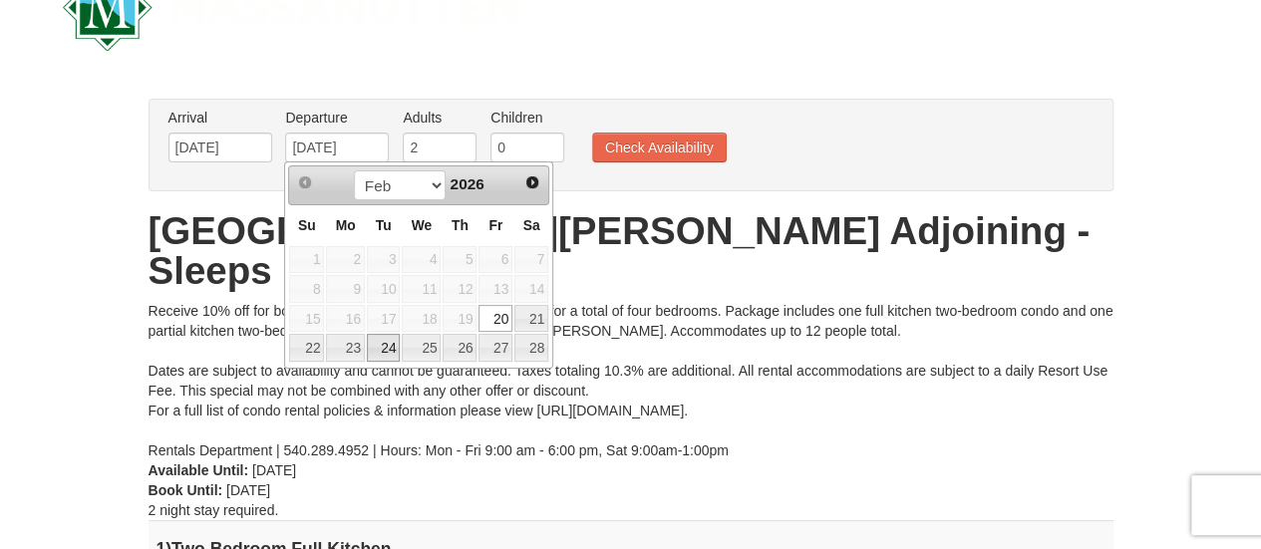
click at [389, 341] on link "24" at bounding box center [384, 348] width 34 height 28
type input "02/24/2026"
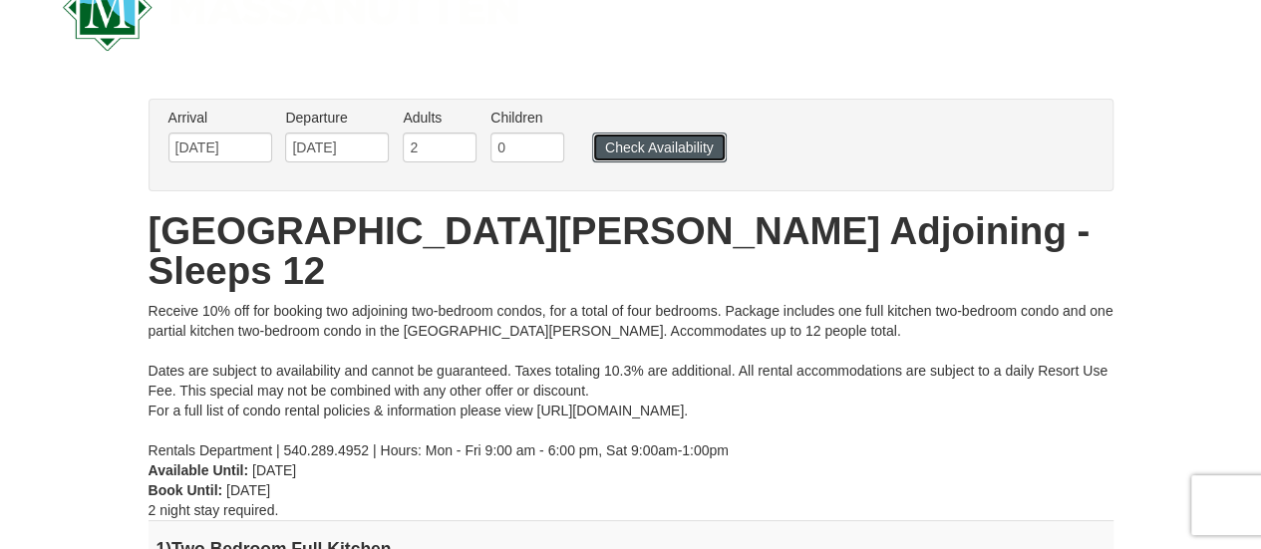
click at [658, 149] on button "Check Availability" at bounding box center [659, 148] width 135 height 30
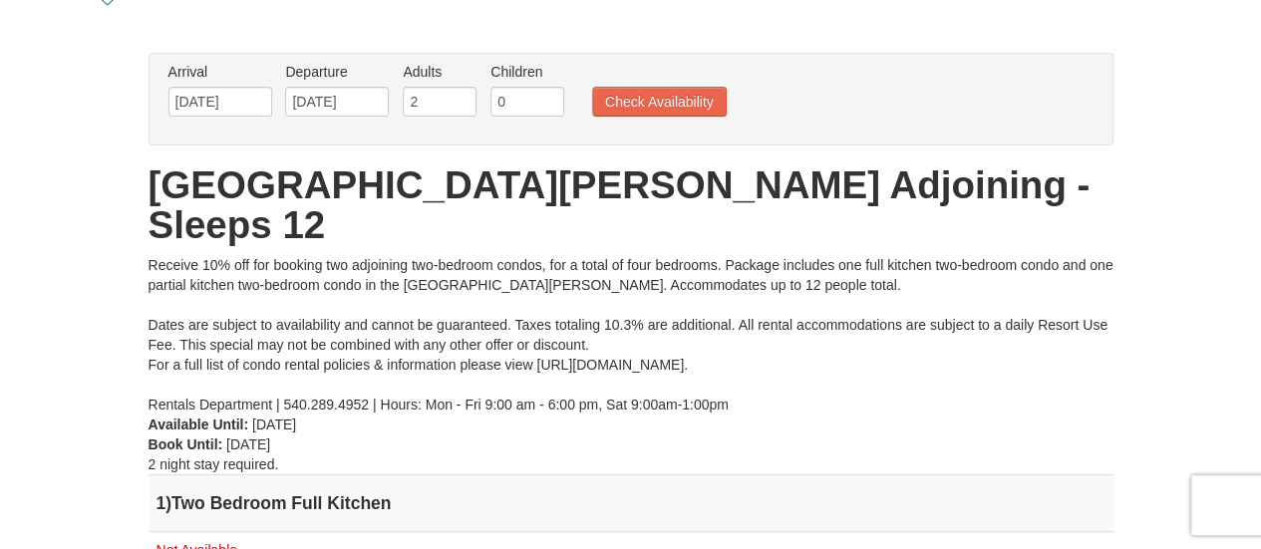
scroll to position [60, 0]
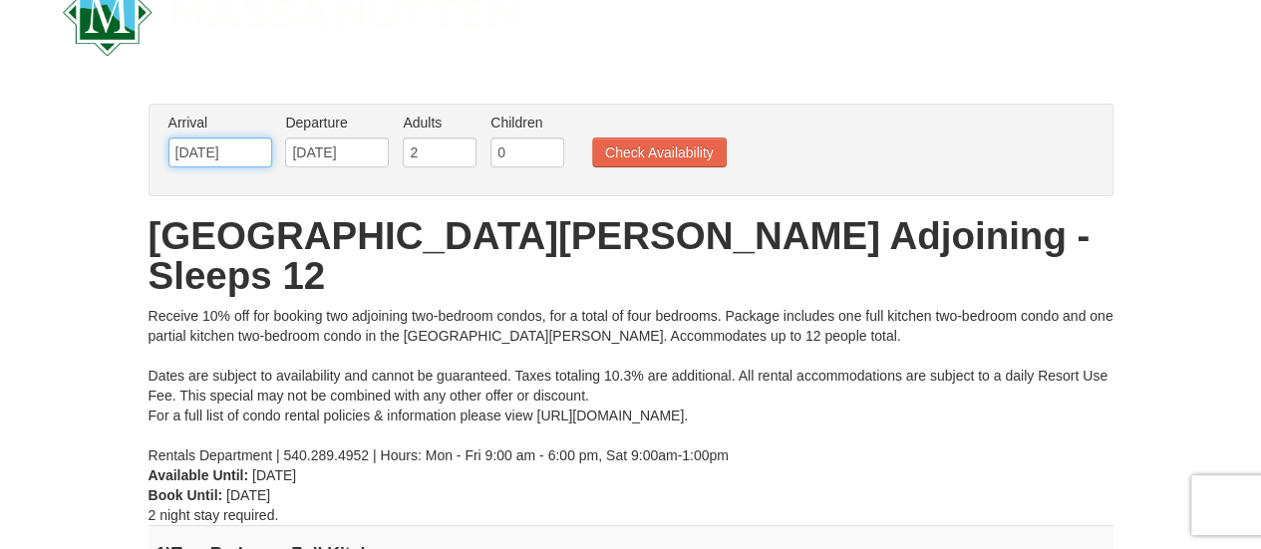
click at [239, 151] on input "02/20/2026" at bounding box center [220, 153] width 104 height 30
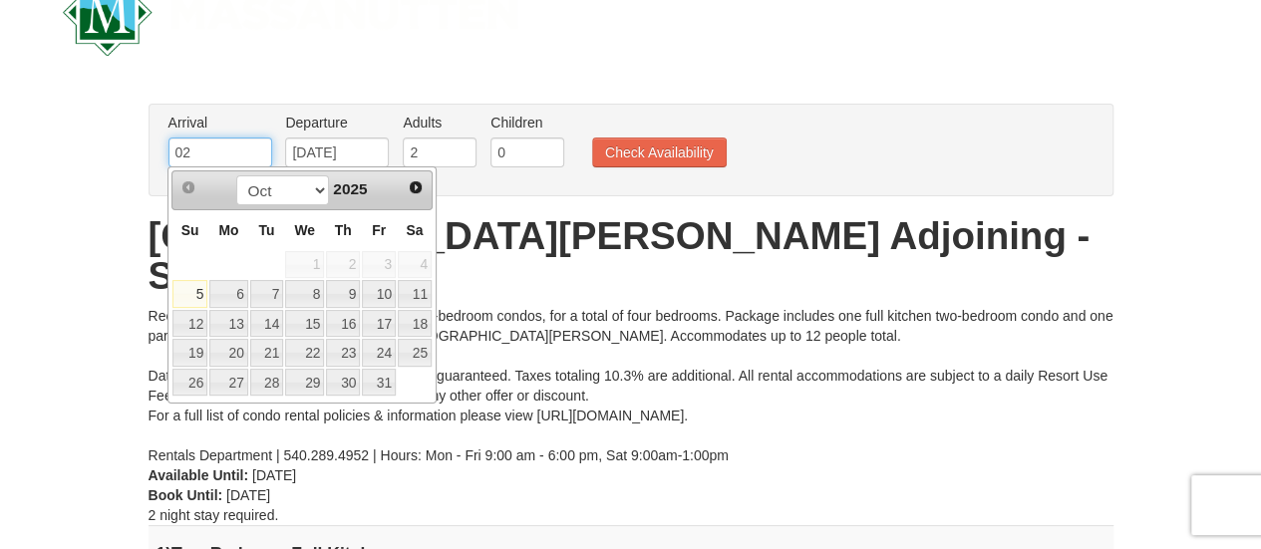
type input "0"
click at [374, 158] on input "02/24/2026" at bounding box center [337, 153] width 104 height 30
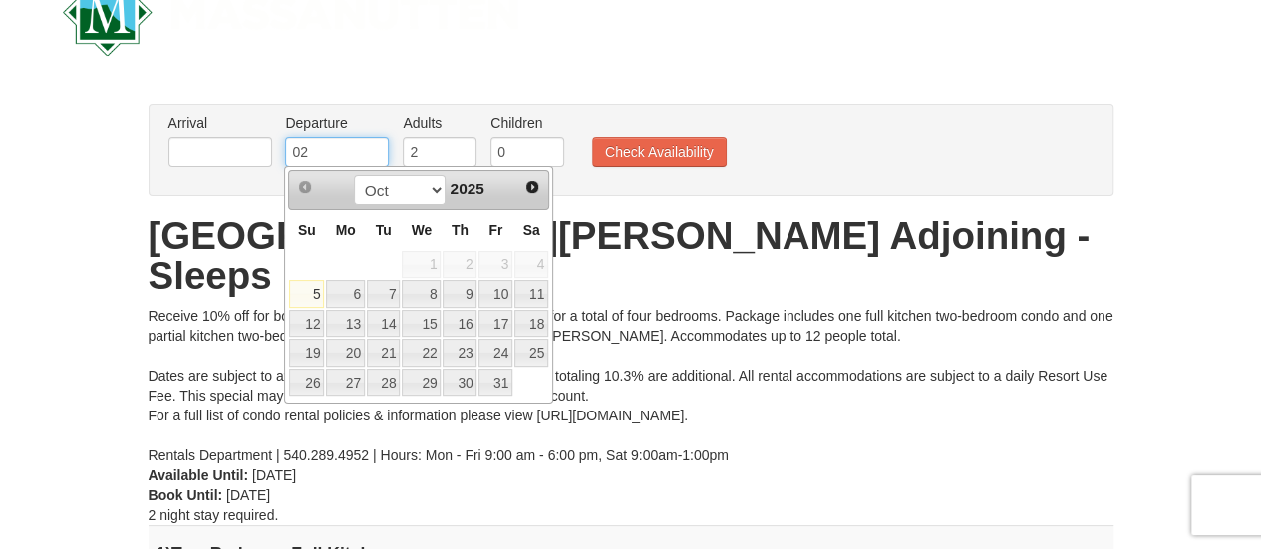
type input "0"
click at [656, 151] on button "Check Availability" at bounding box center [659, 153] width 135 height 30
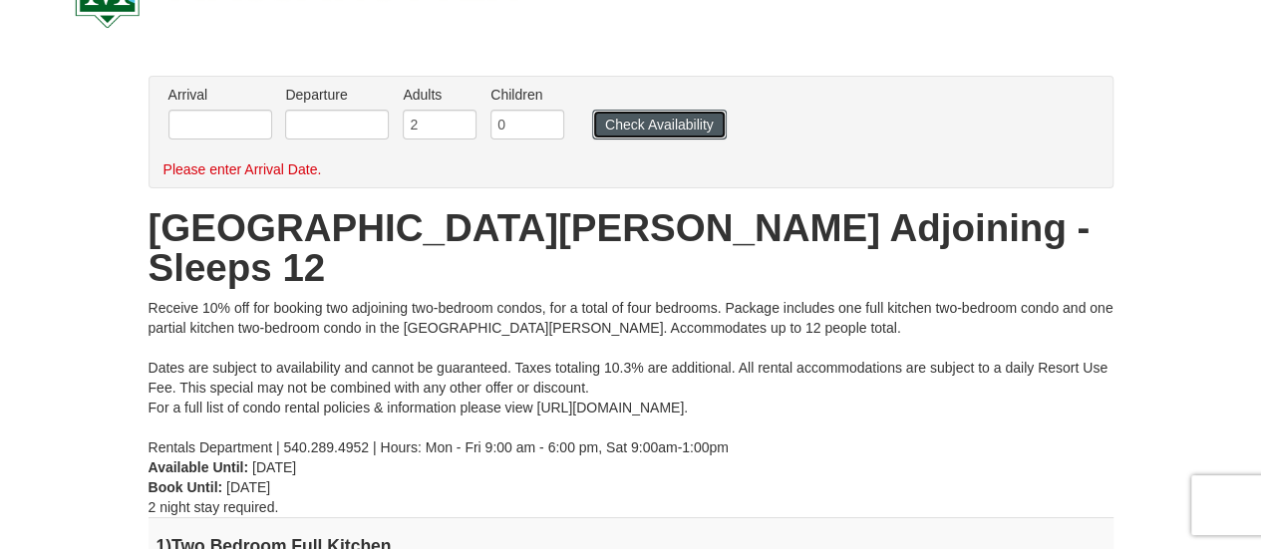
scroll to position [54, 0]
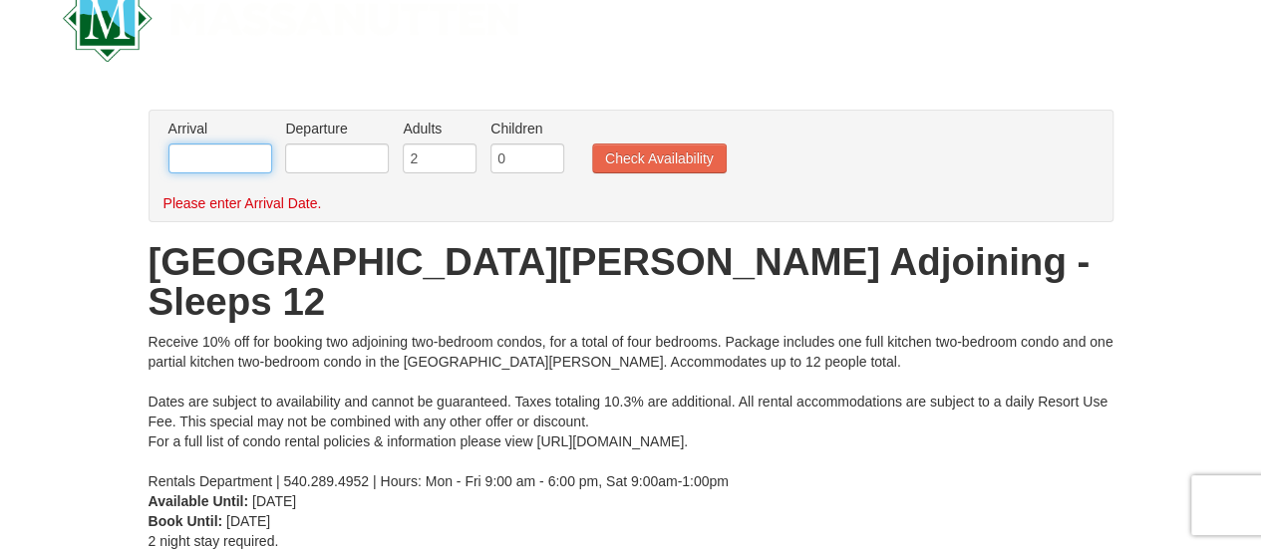
click at [258, 158] on input "text" at bounding box center [220, 159] width 104 height 30
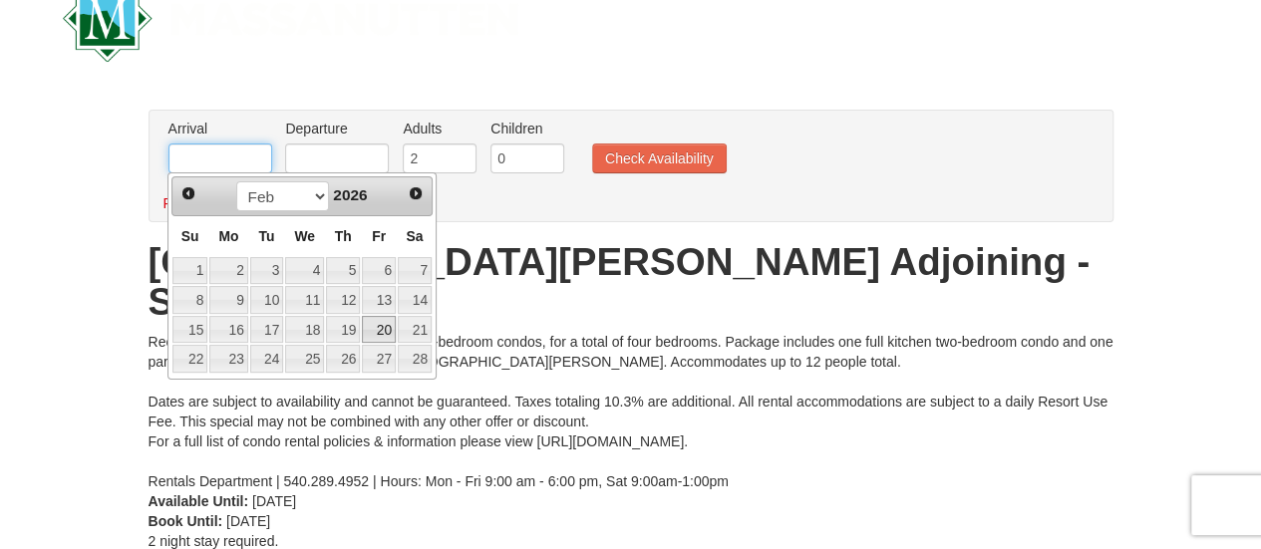
type input "[DATE]"
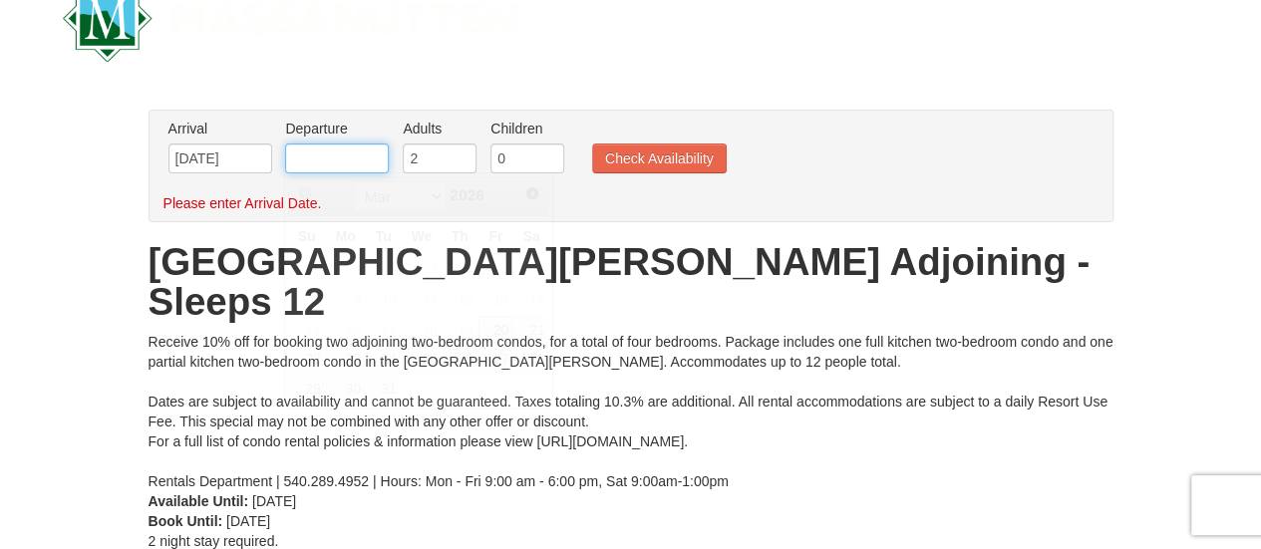
click at [359, 150] on input "text" at bounding box center [337, 159] width 104 height 30
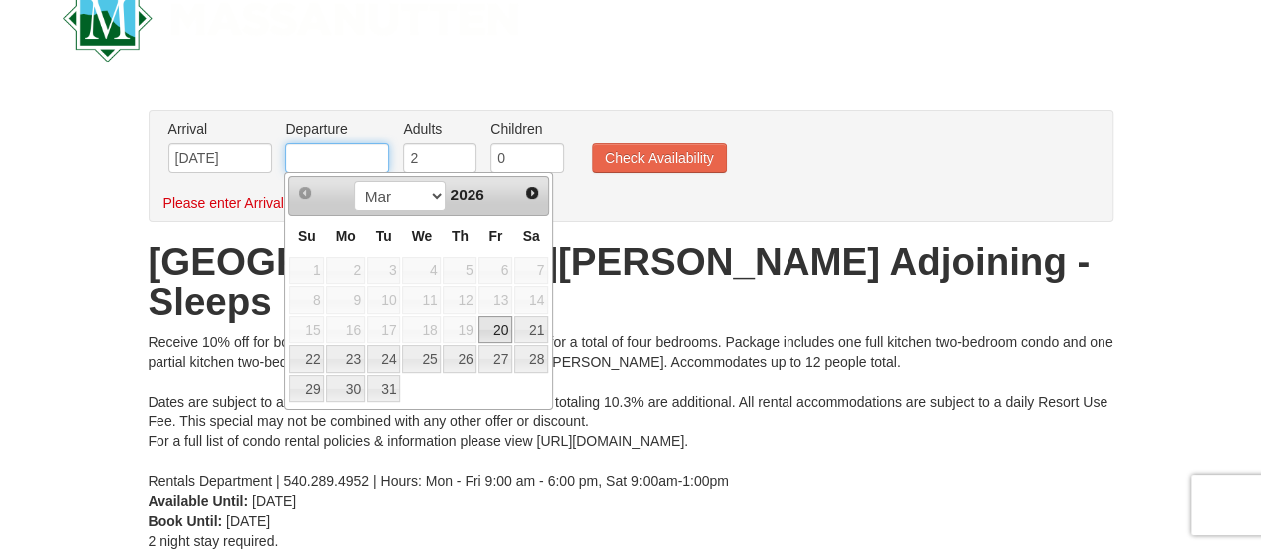
type input "[DATE]"
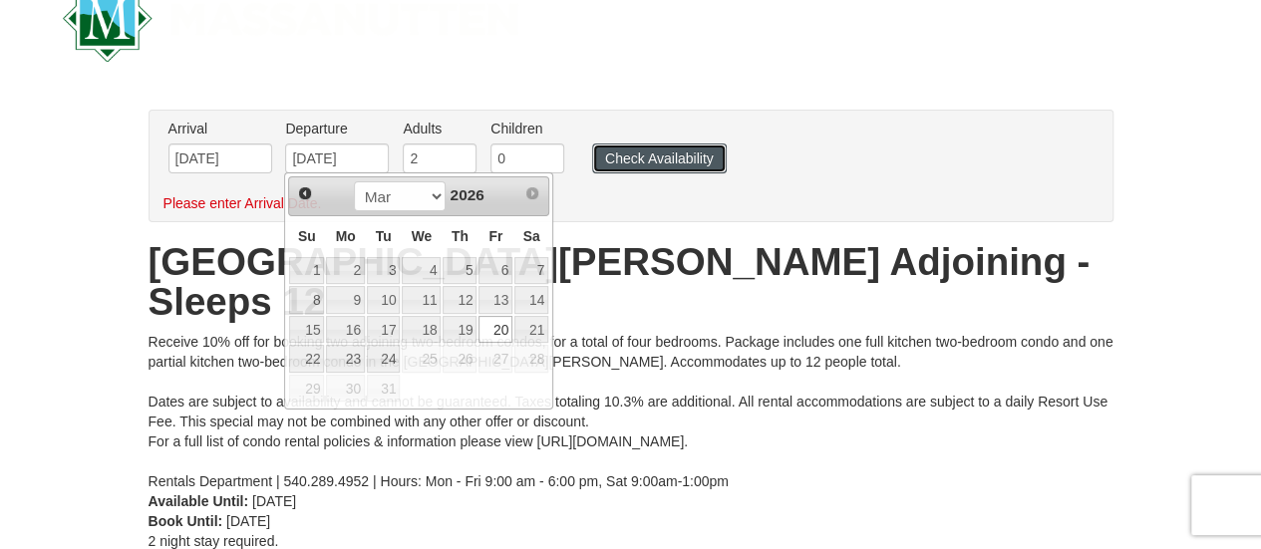
click at [655, 160] on button "Check Availability" at bounding box center [659, 159] width 135 height 30
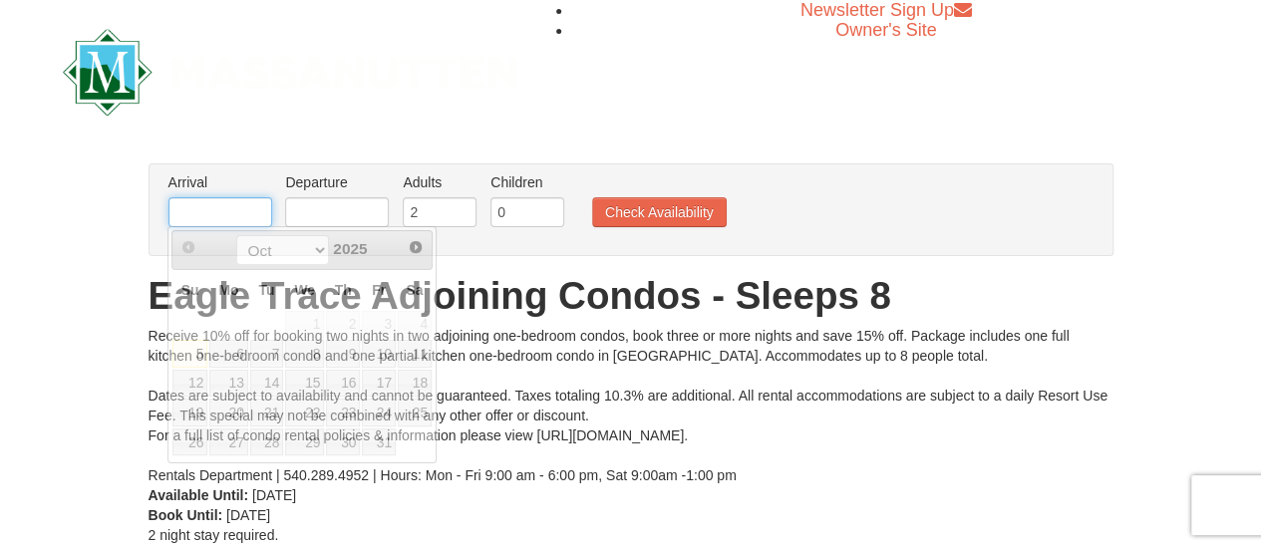
click at [256, 208] on input "text" at bounding box center [220, 212] width 104 height 30
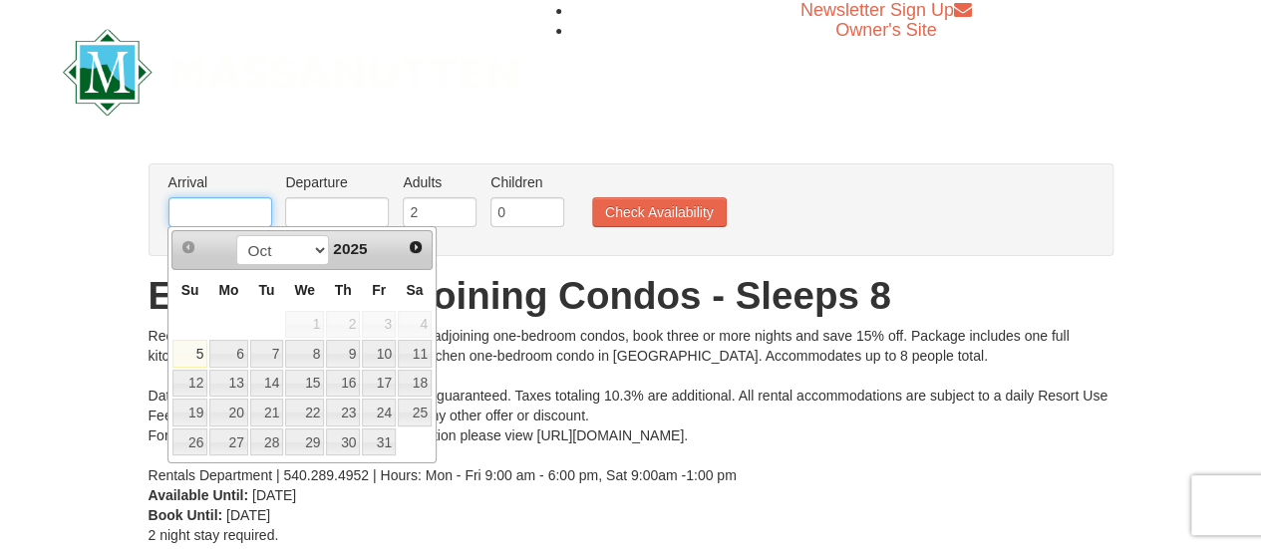
type input "[DATE]"
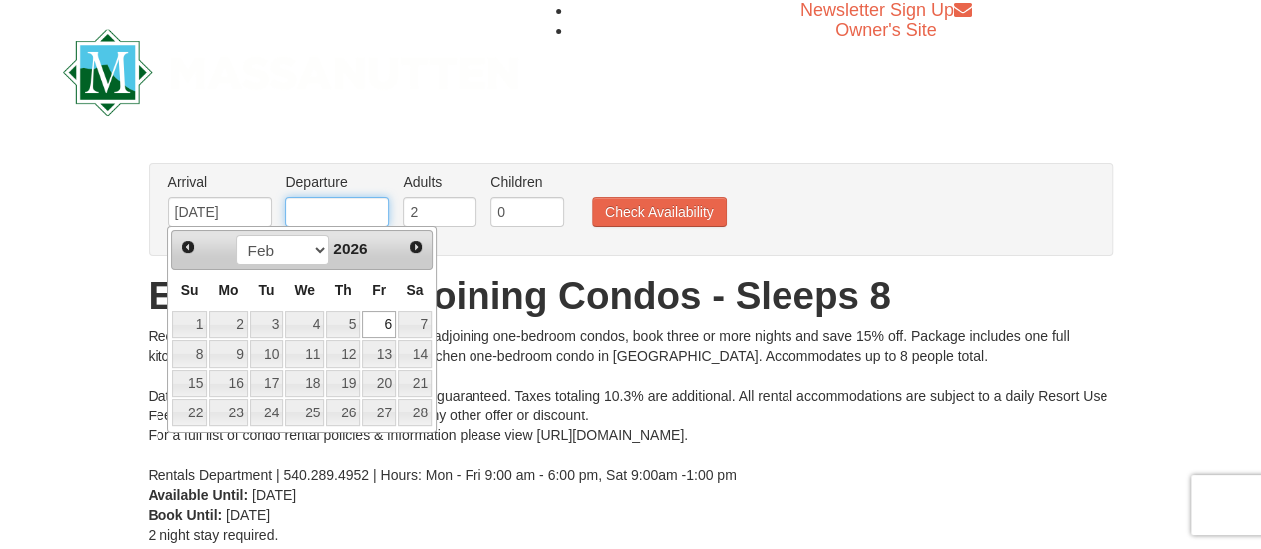
click at [317, 213] on input "text" at bounding box center [337, 212] width 104 height 30
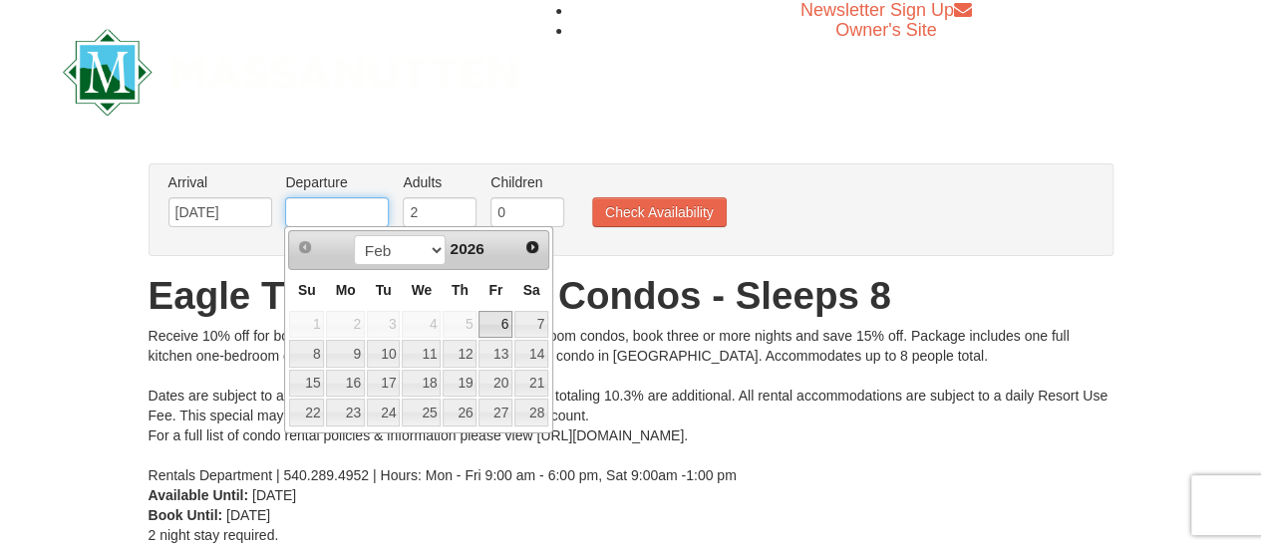
type input "[DATE]"
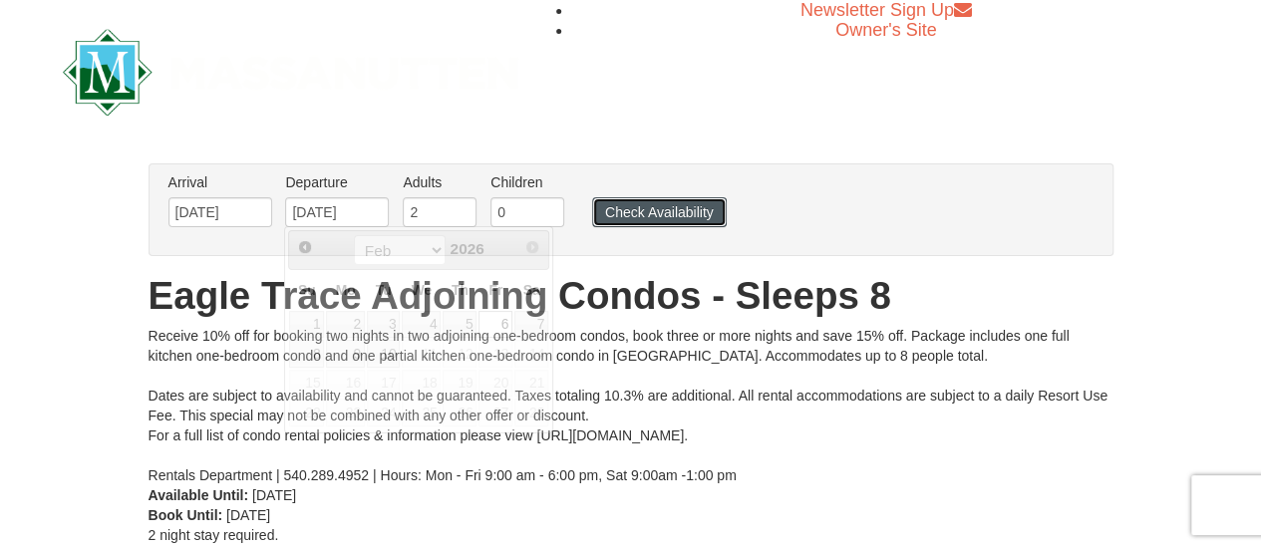
click at [683, 208] on button "Check Availability" at bounding box center [659, 212] width 135 height 30
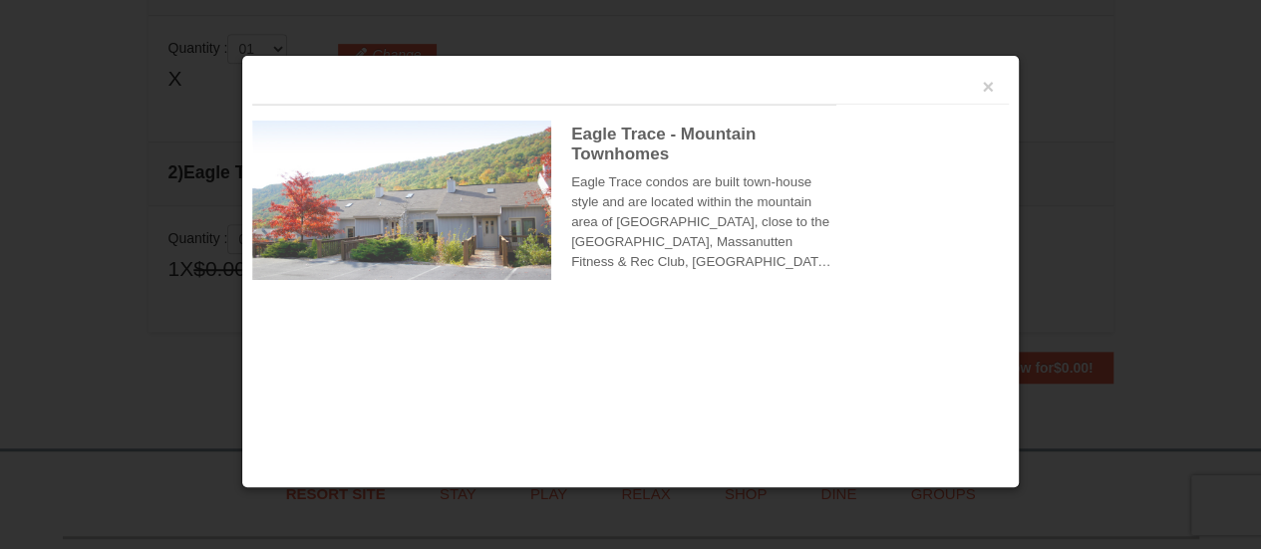
scroll to position [608, 0]
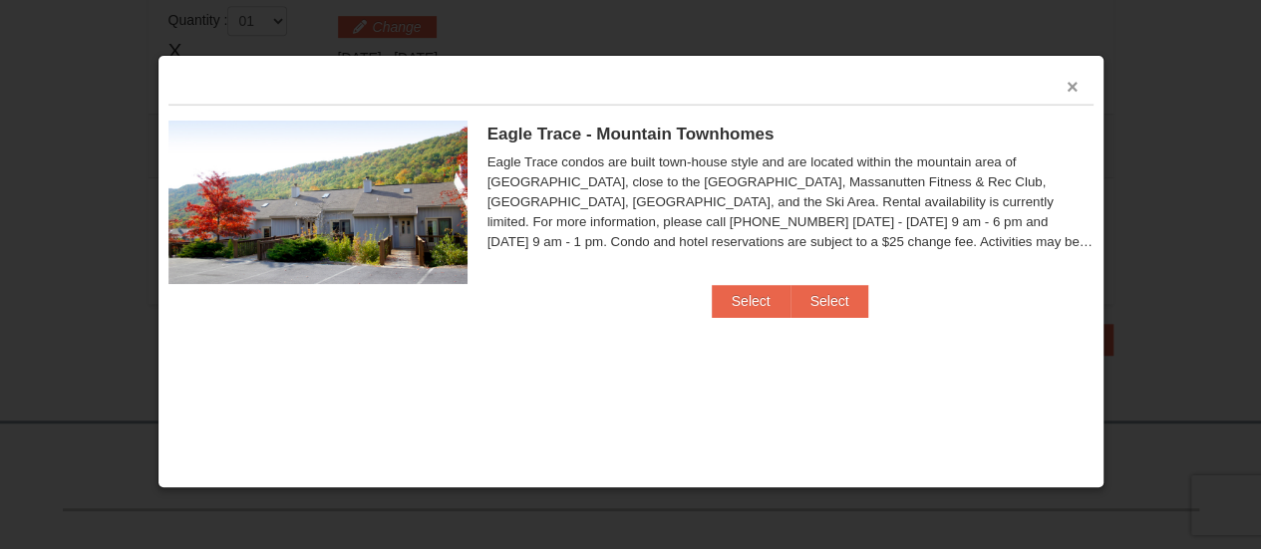
click at [1071, 81] on button "×" at bounding box center [1073, 87] width 12 height 20
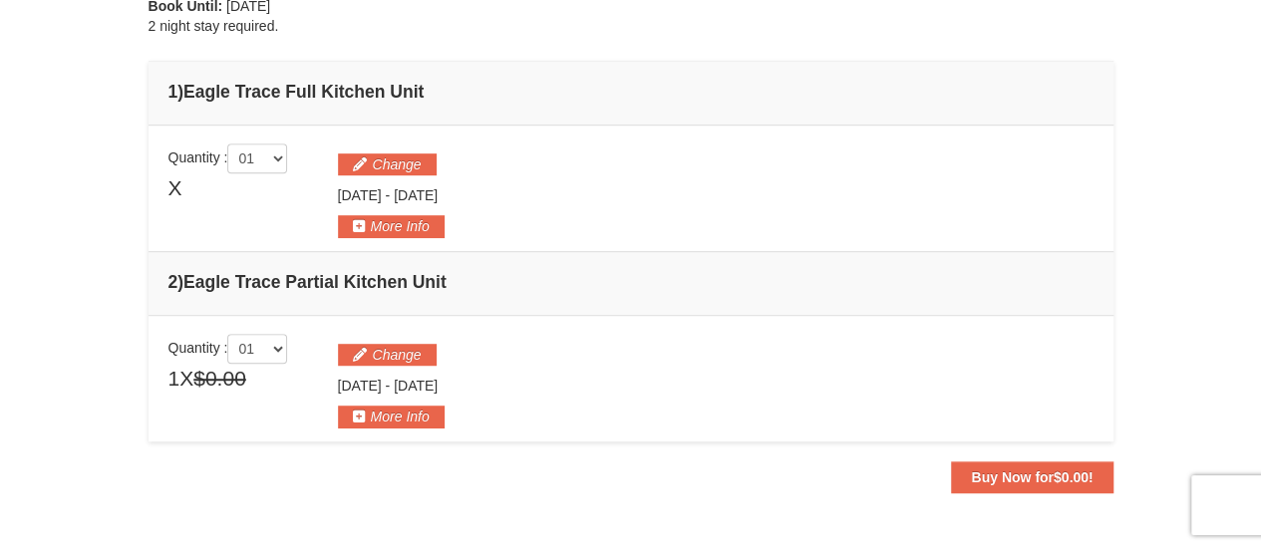
scroll to position [496, 0]
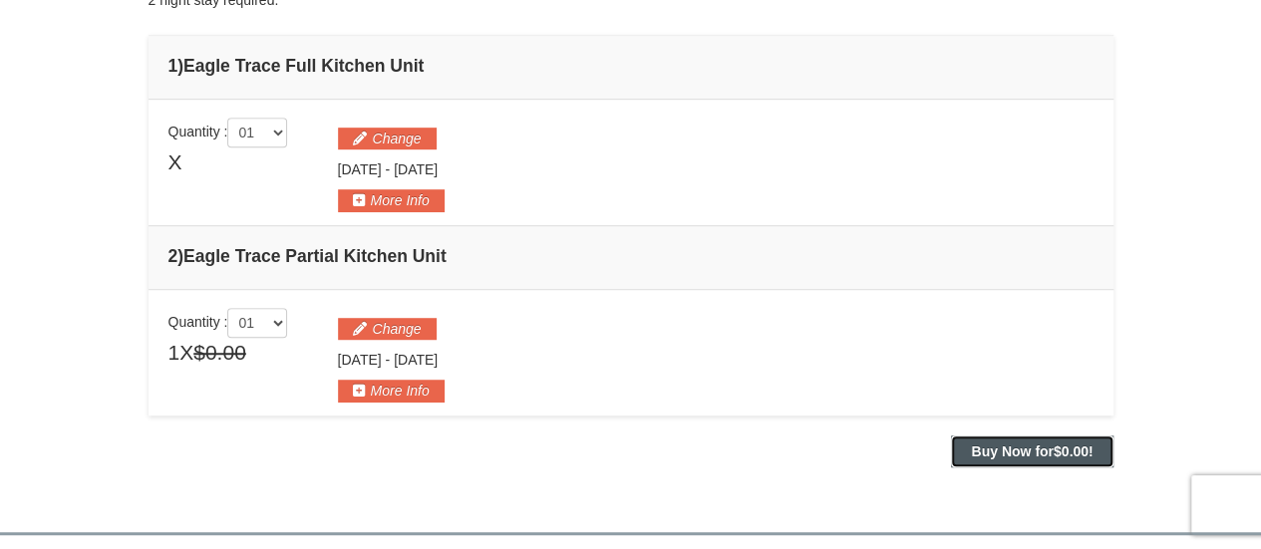
click at [1048, 447] on strong "Buy Now for $0.00 !" at bounding box center [1032, 452] width 122 height 16
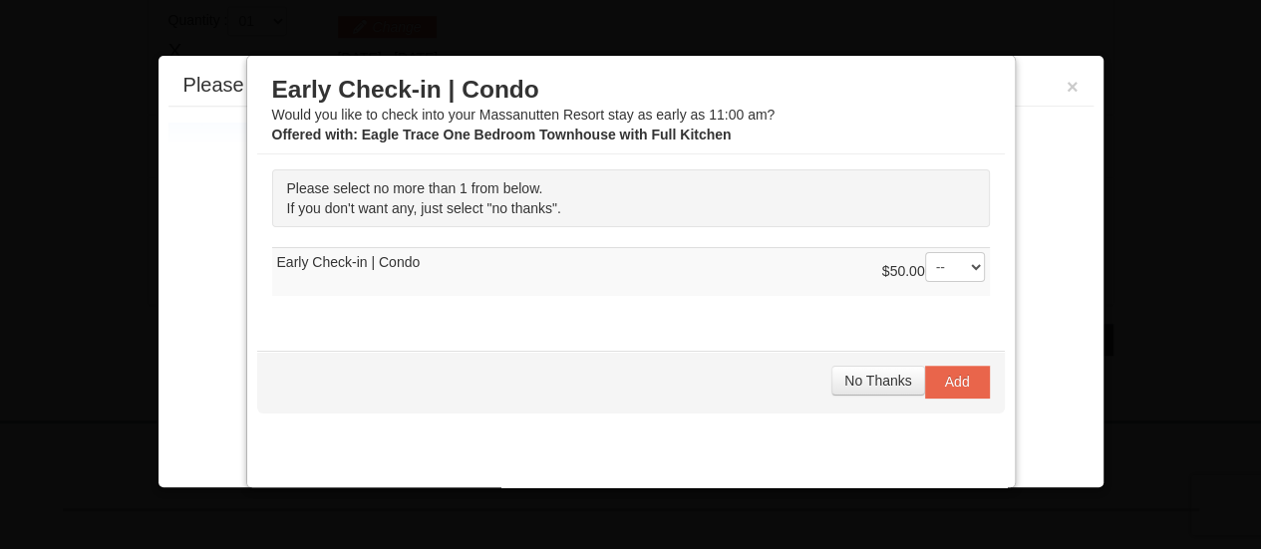
scroll to position [612, 0]
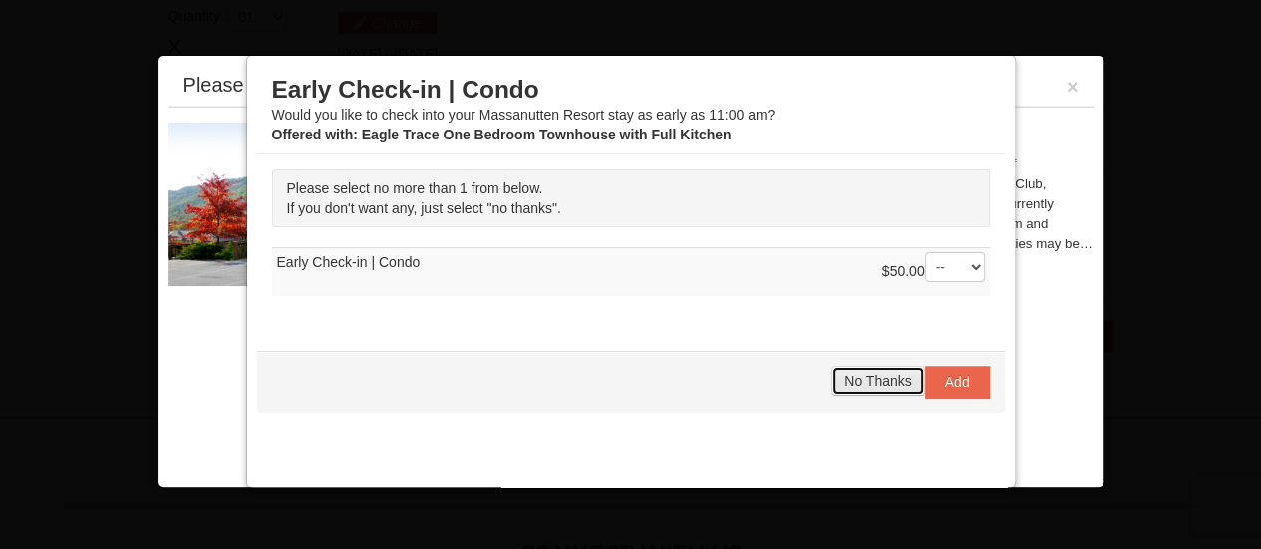
click at [877, 378] on span "No Thanks" at bounding box center [877, 381] width 67 height 16
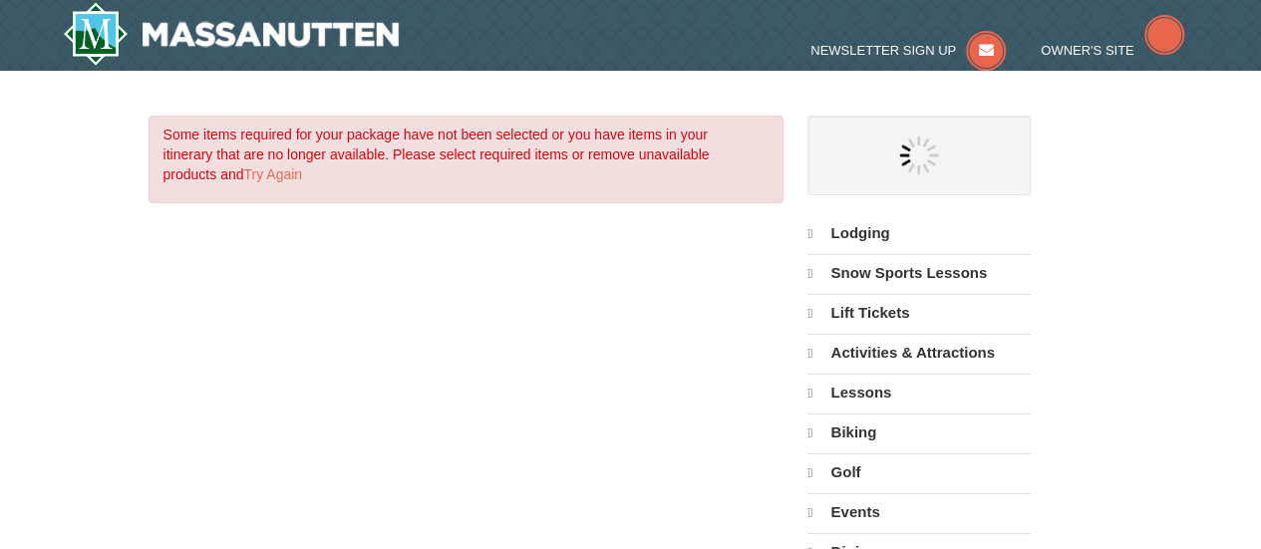
select select "10"
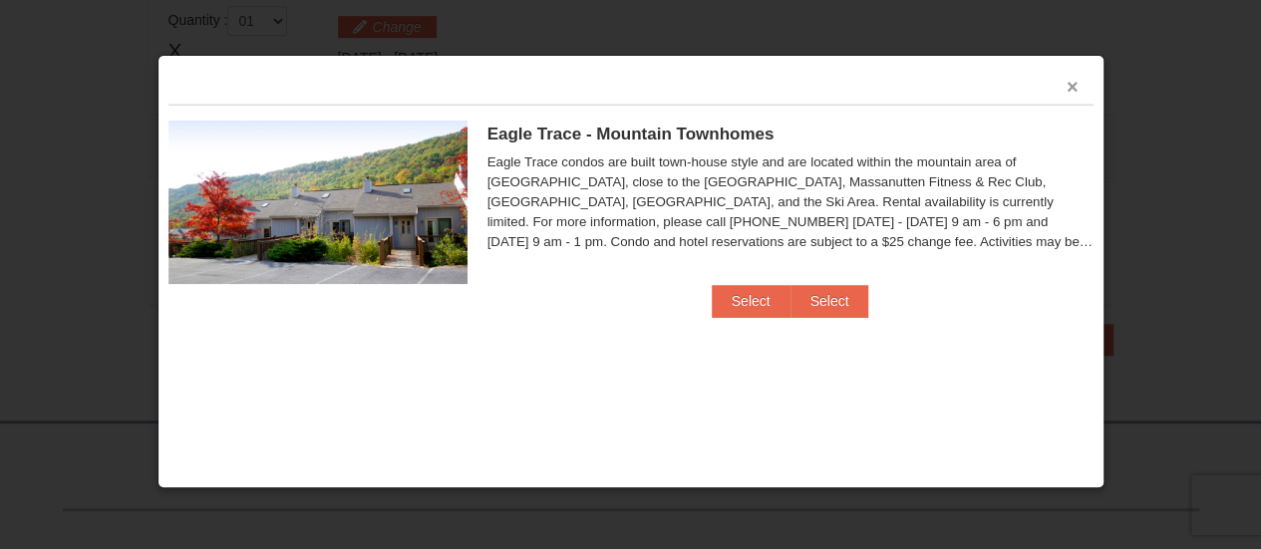
click at [1076, 82] on button "×" at bounding box center [1073, 87] width 12 height 20
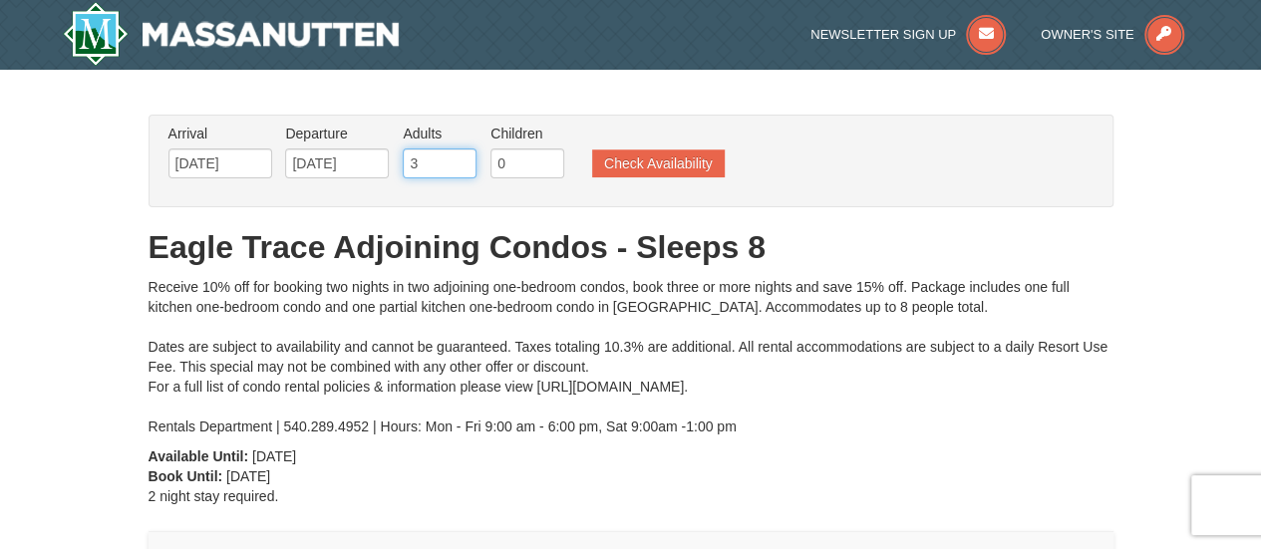
click at [463, 159] on input "3" at bounding box center [440, 164] width 74 height 30
click at [463, 159] on input "4" at bounding box center [440, 164] width 74 height 30
click at [463, 159] on input "5" at bounding box center [440, 164] width 74 height 30
click at [463, 159] on input "6" at bounding box center [440, 164] width 74 height 30
click at [463, 159] on input "7" at bounding box center [440, 164] width 74 height 30
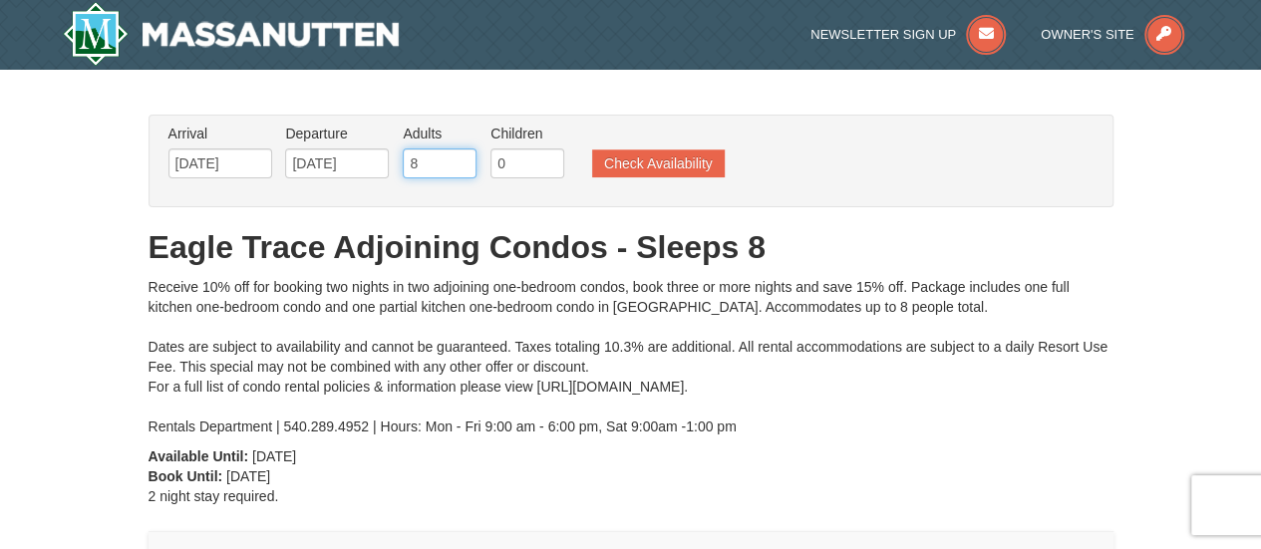
type input "8"
click at [463, 159] on input "8" at bounding box center [440, 164] width 74 height 30
click at [638, 164] on button "Check Availability" at bounding box center [658, 164] width 133 height 28
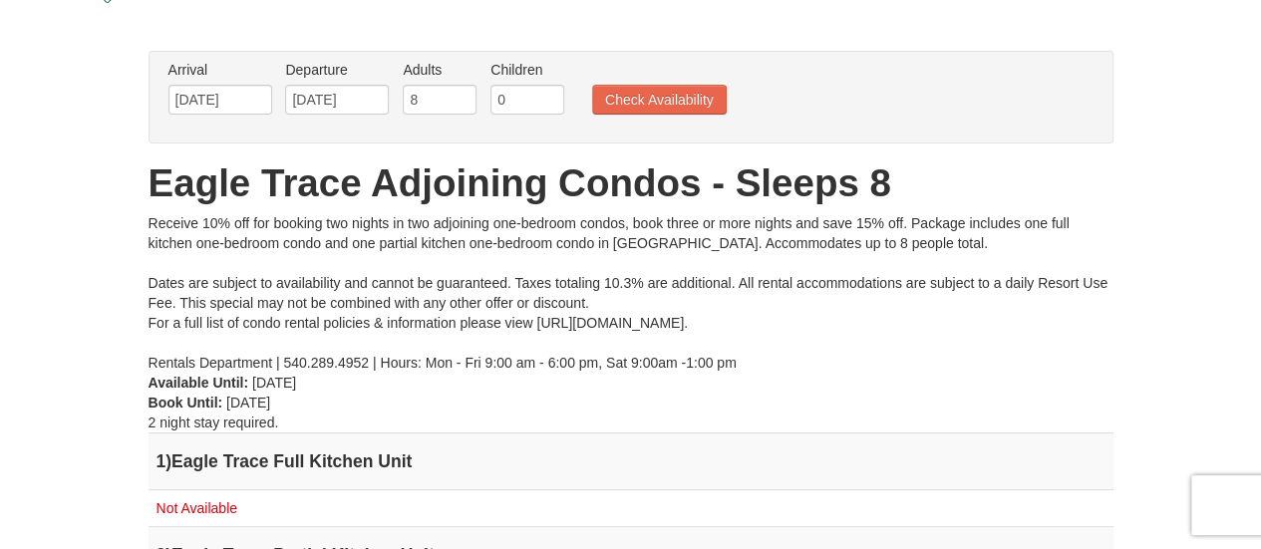
scroll to position [114, 0]
click at [251, 99] on input "[DATE]" at bounding box center [220, 99] width 104 height 30
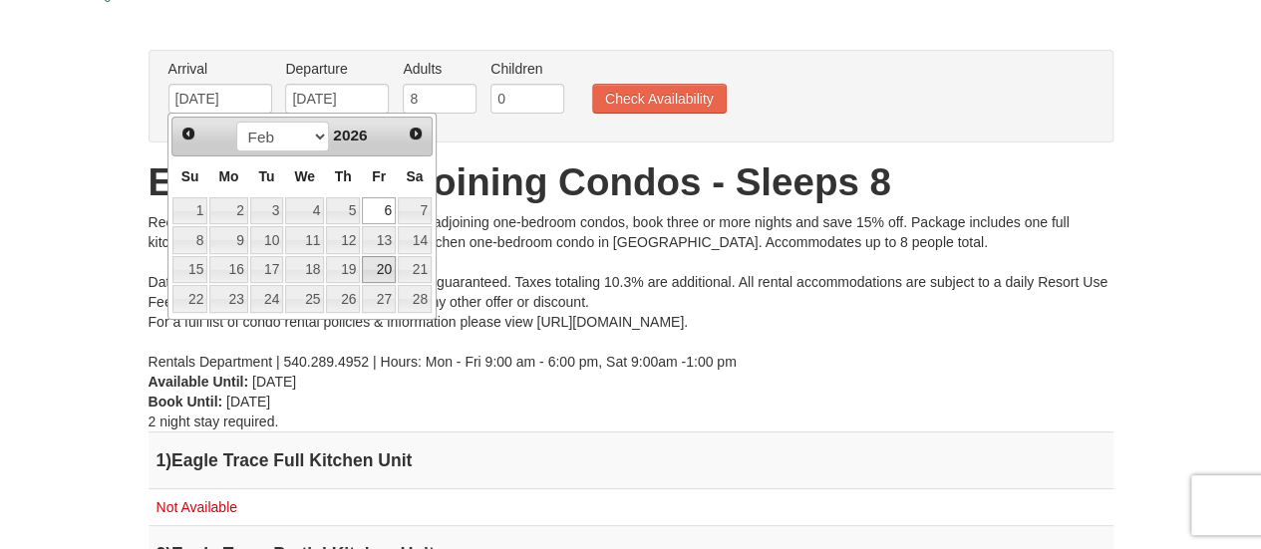
click at [385, 264] on link "20" at bounding box center [379, 270] width 34 height 28
type input "[DATE]"
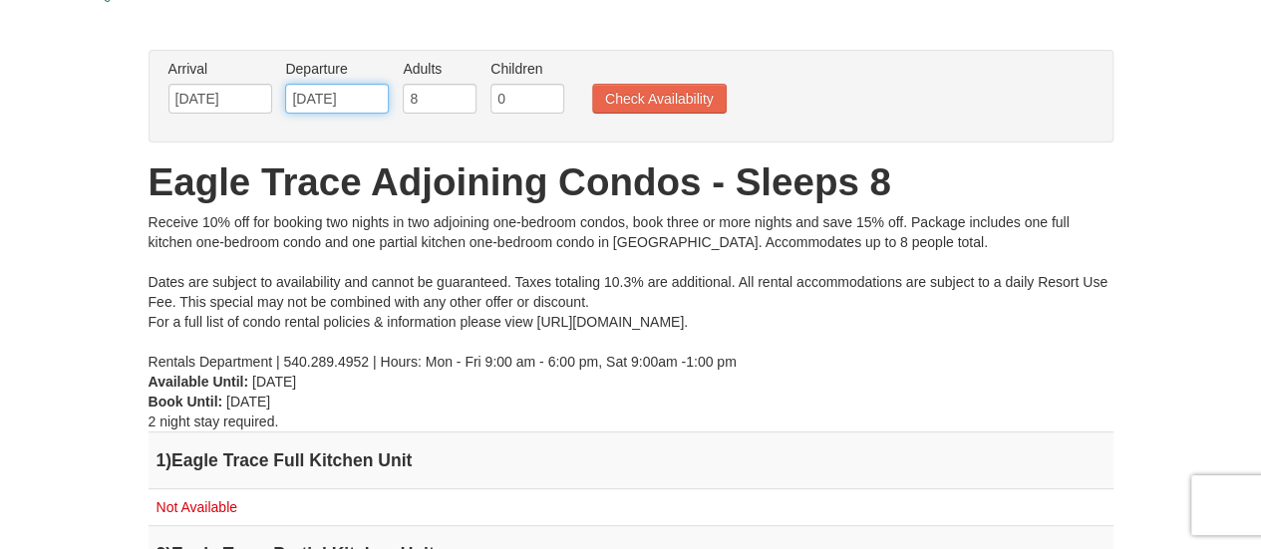
click at [372, 99] on input "[DATE]" at bounding box center [337, 99] width 104 height 30
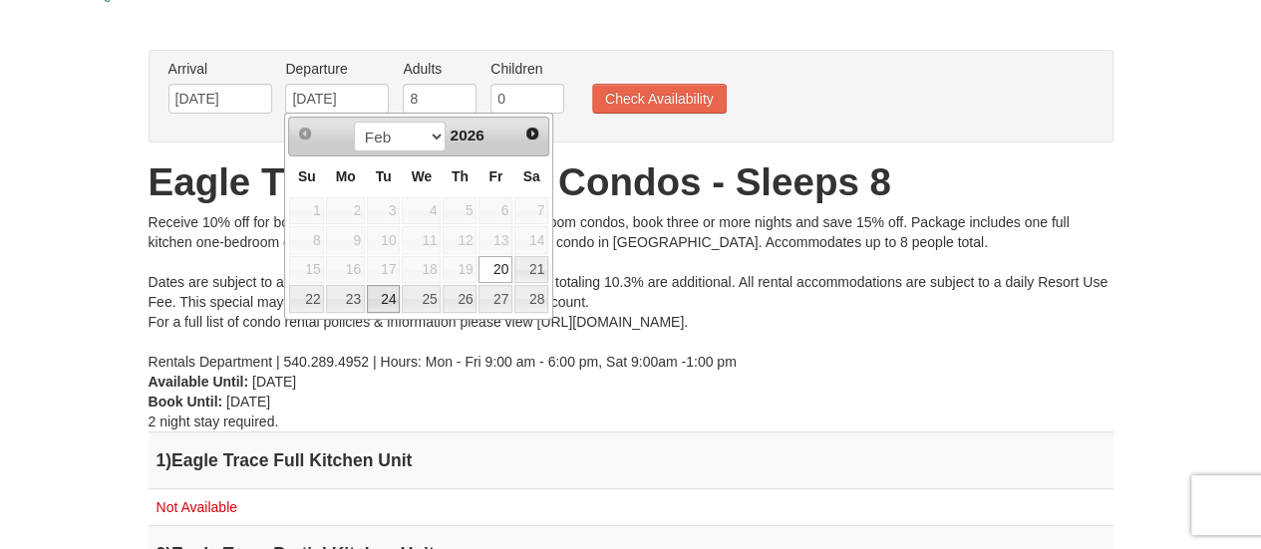
click at [379, 296] on link "24" at bounding box center [384, 299] width 34 height 28
type input "[DATE]"
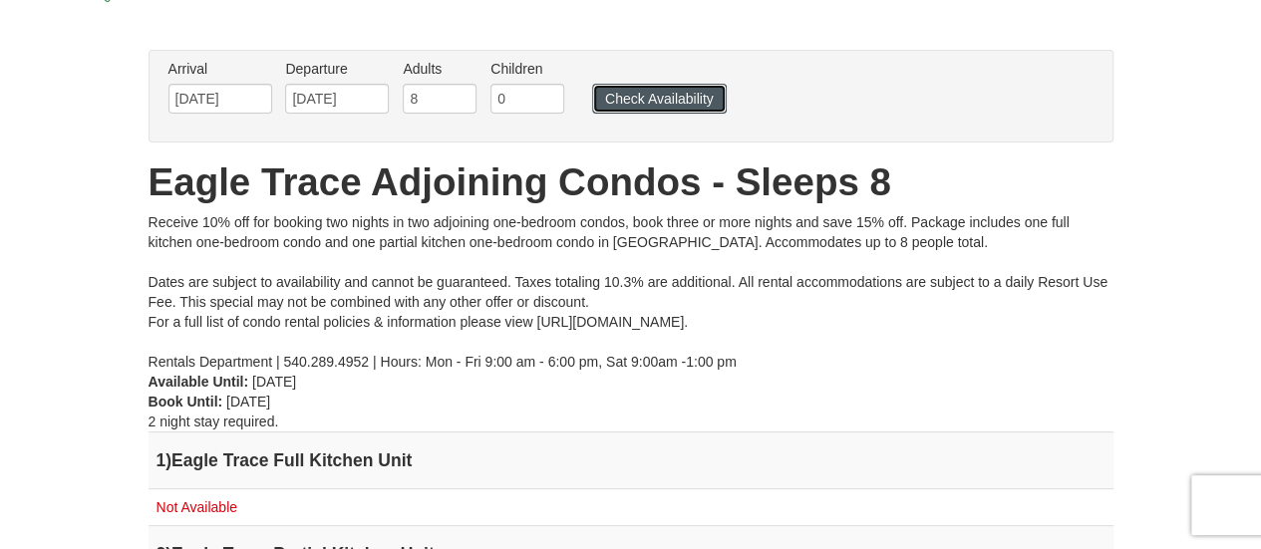
click at [650, 107] on button "Check Availability" at bounding box center [659, 99] width 135 height 30
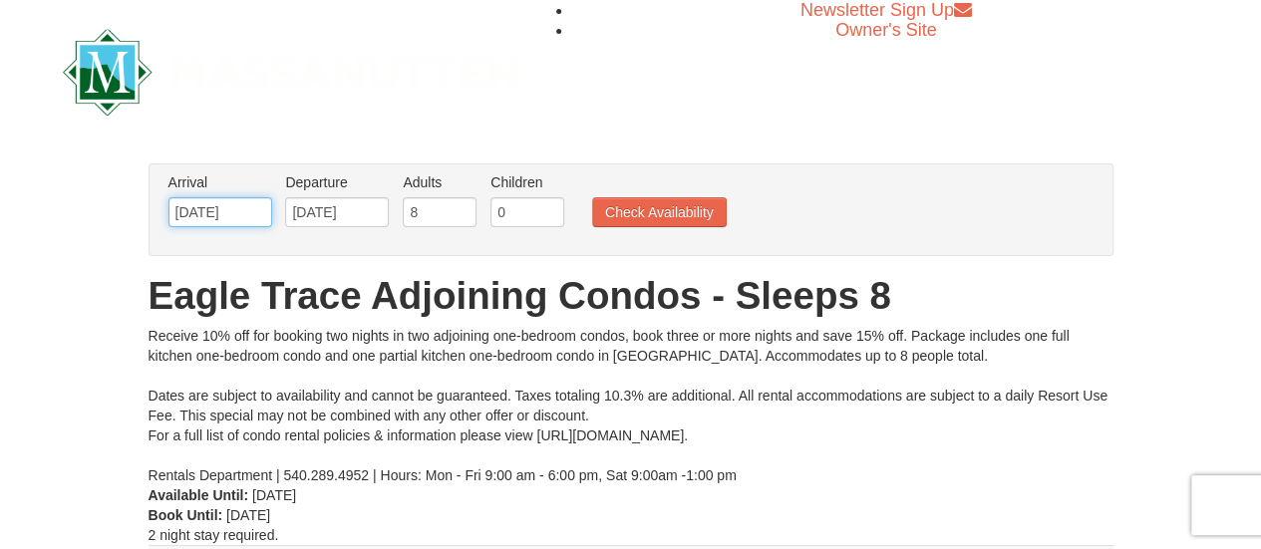
click at [256, 219] on input "[DATE]" at bounding box center [220, 212] width 104 height 30
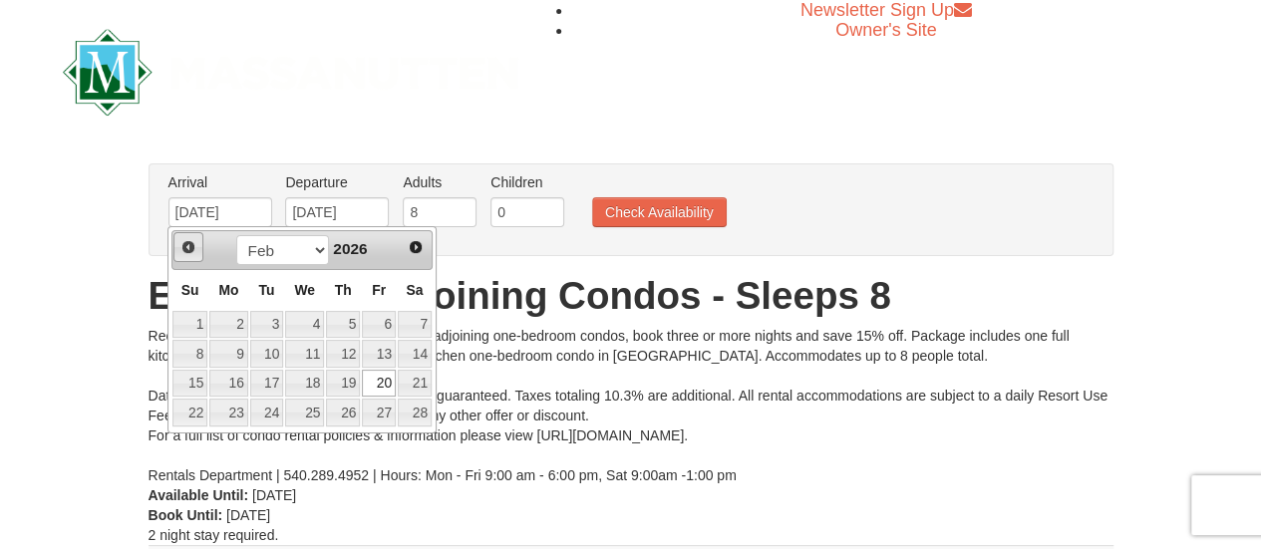
click at [185, 239] on span "Prev" at bounding box center [188, 247] width 16 height 16
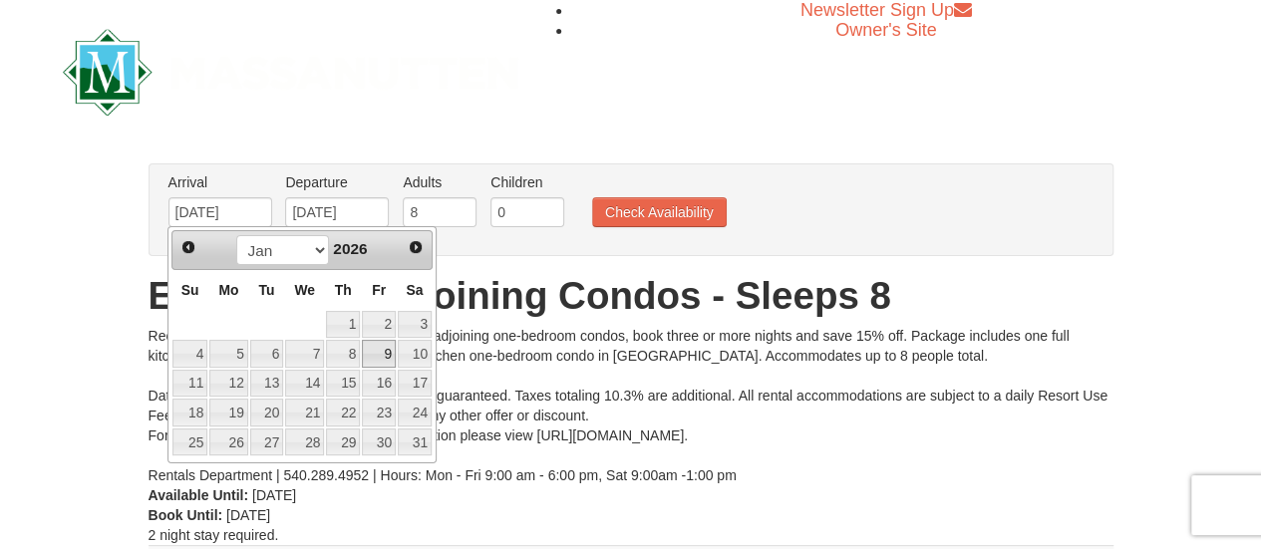
click at [385, 354] on link "9" at bounding box center [379, 354] width 34 height 28
type input "[DATE]"
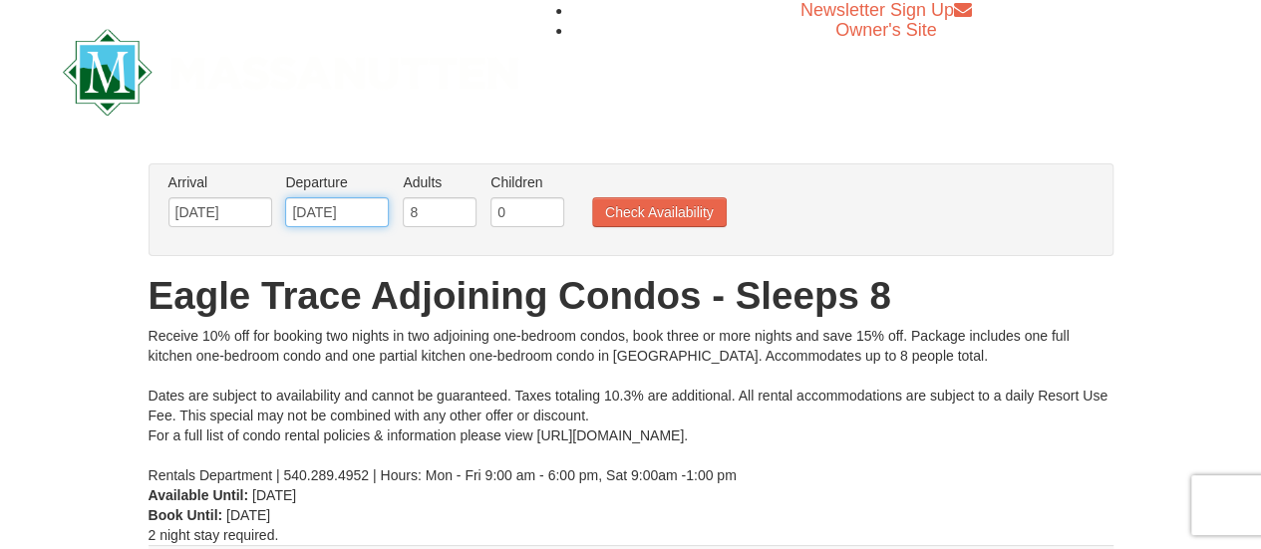
click at [380, 211] on input "02/24/2026" at bounding box center [337, 212] width 104 height 30
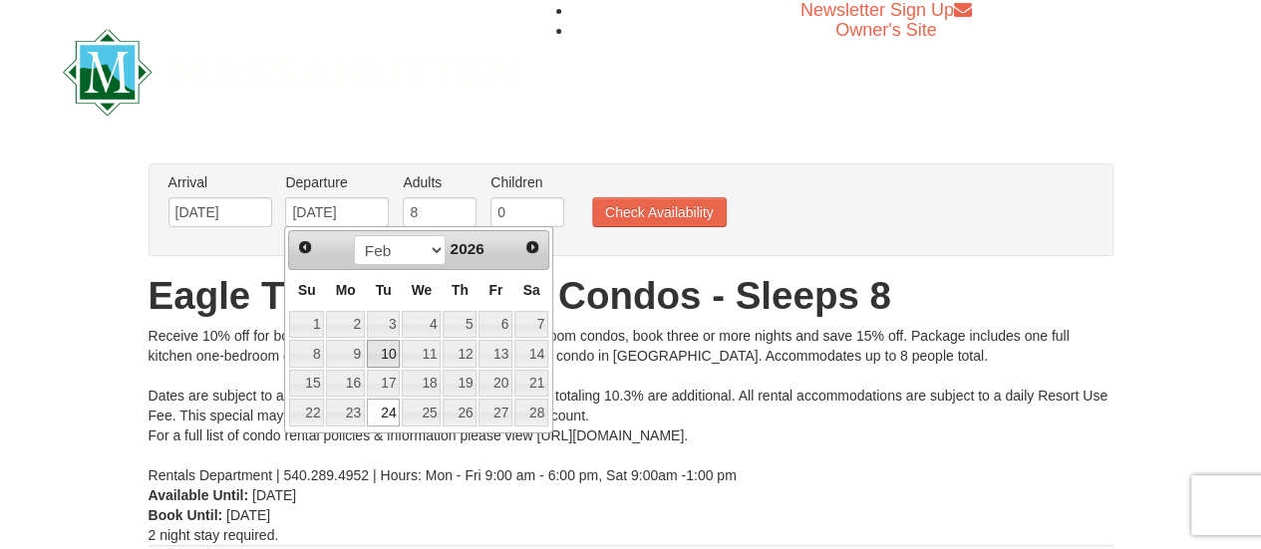
click at [382, 356] on link "10" at bounding box center [384, 354] width 34 height 28
type input "[DATE]"
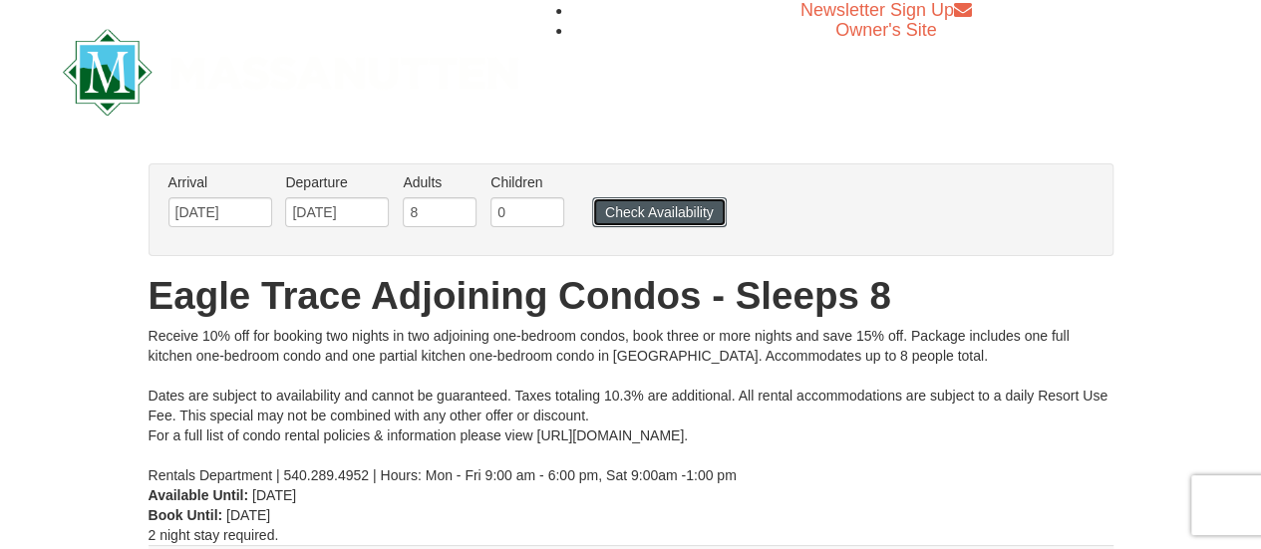
click at [644, 220] on button "Check Availability" at bounding box center [659, 212] width 135 height 30
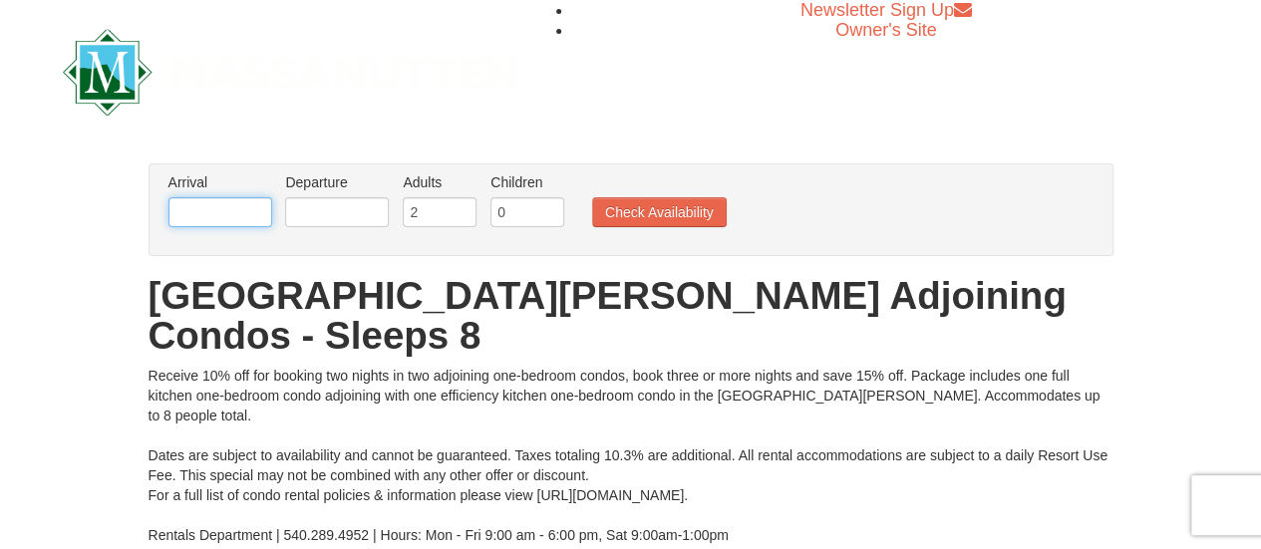
click at [256, 214] on input "text" at bounding box center [220, 212] width 104 height 30
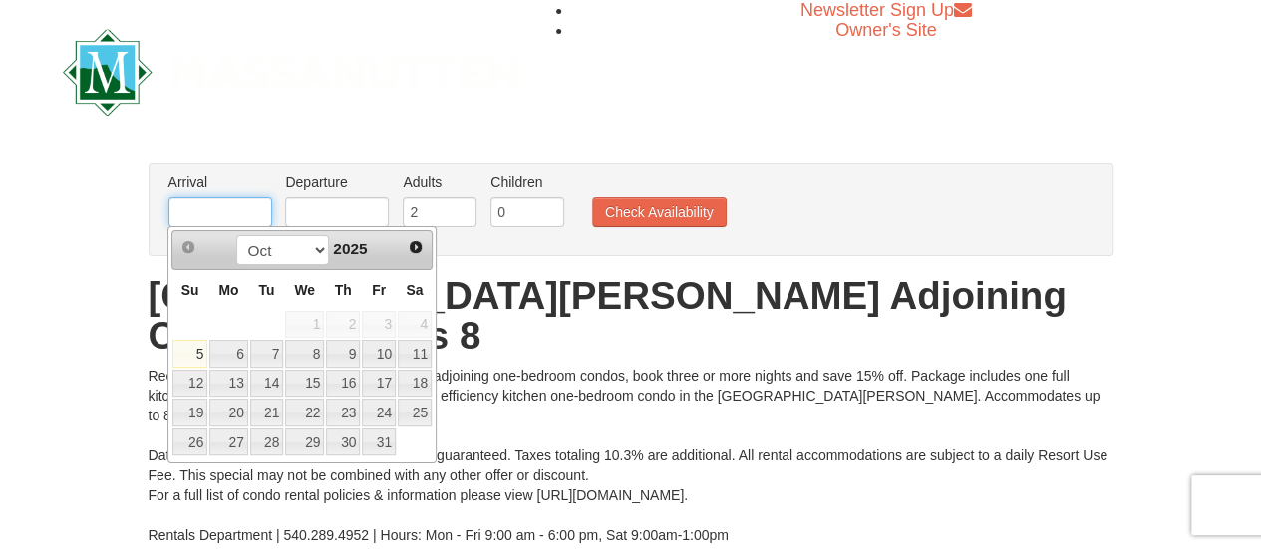
type input "02/20/2026"
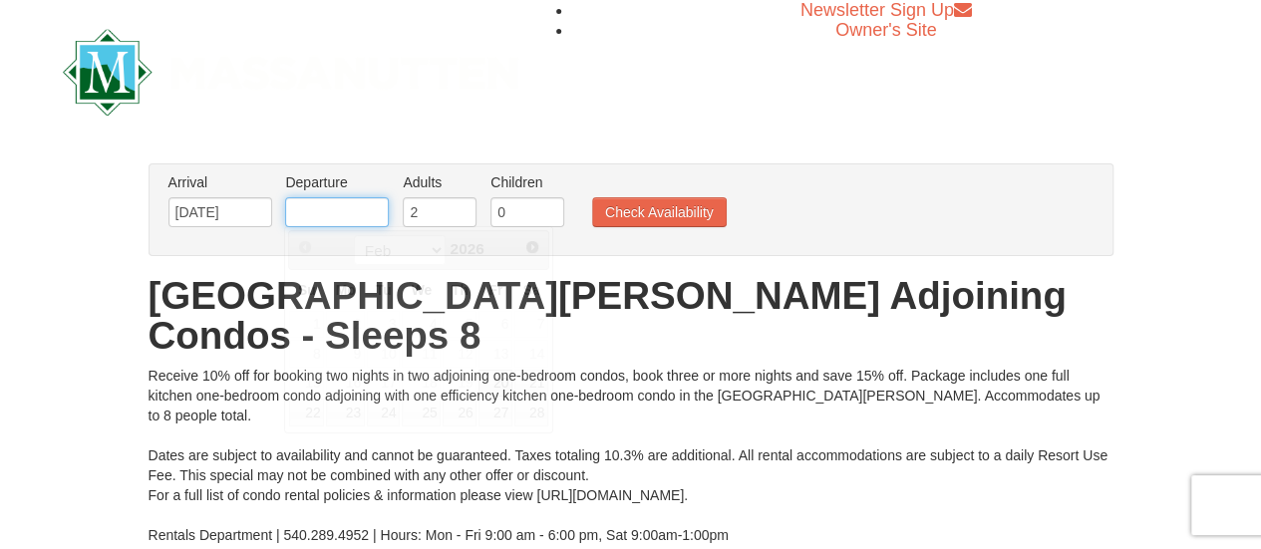
click at [339, 214] on input "text" at bounding box center [337, 212] width 104 height 30
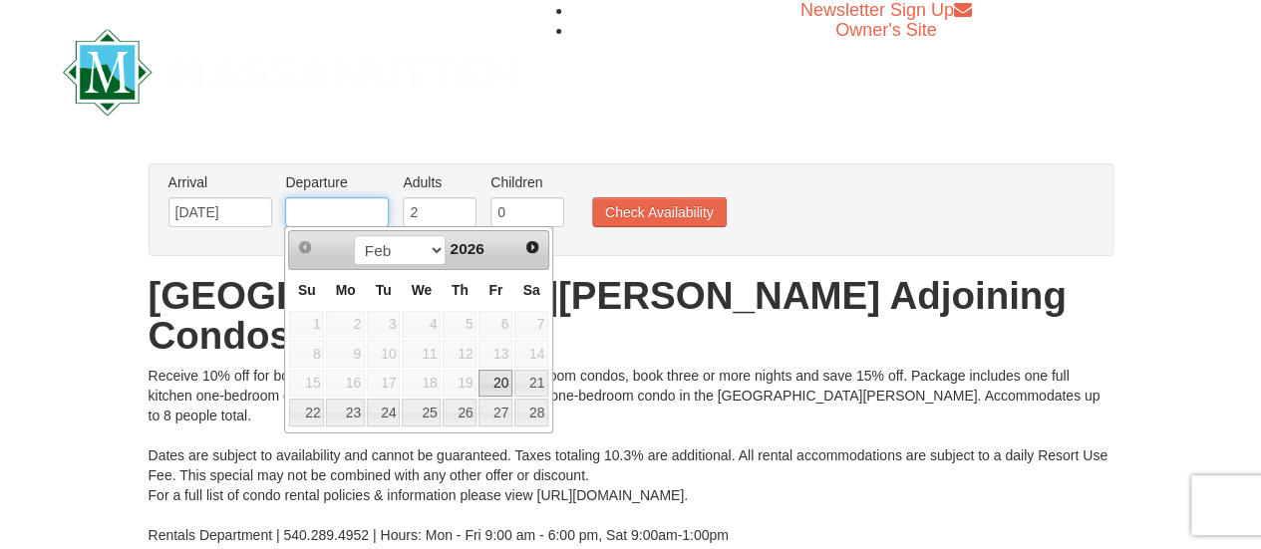
type input "02/10/2026"
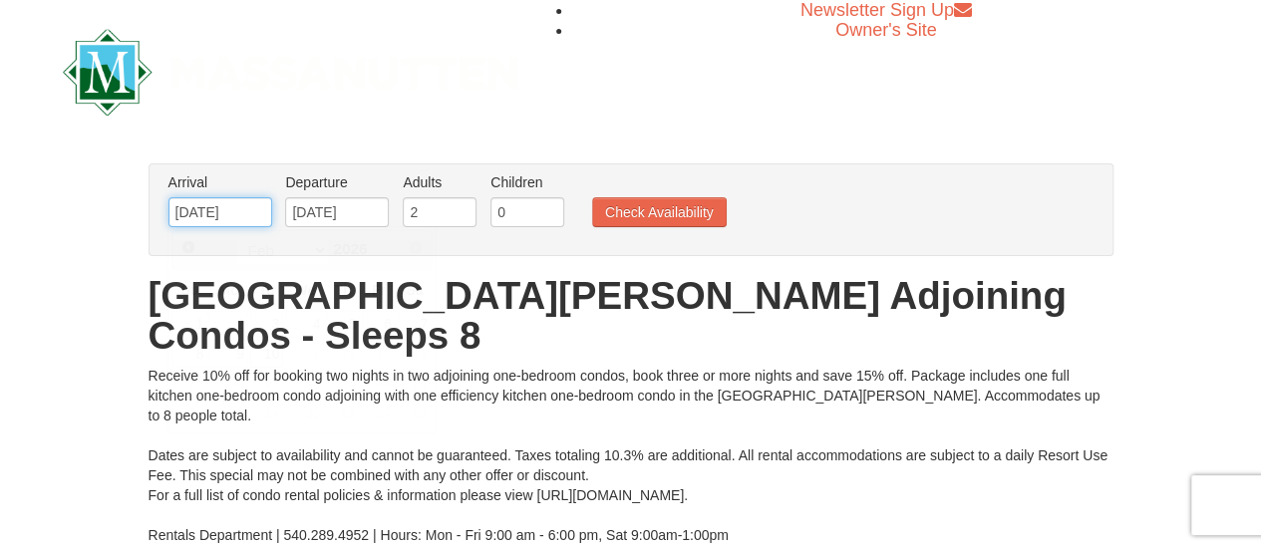
click at [251, 214] on input "02/10/2026" at bounding box center [220, 212] width 104 height 30
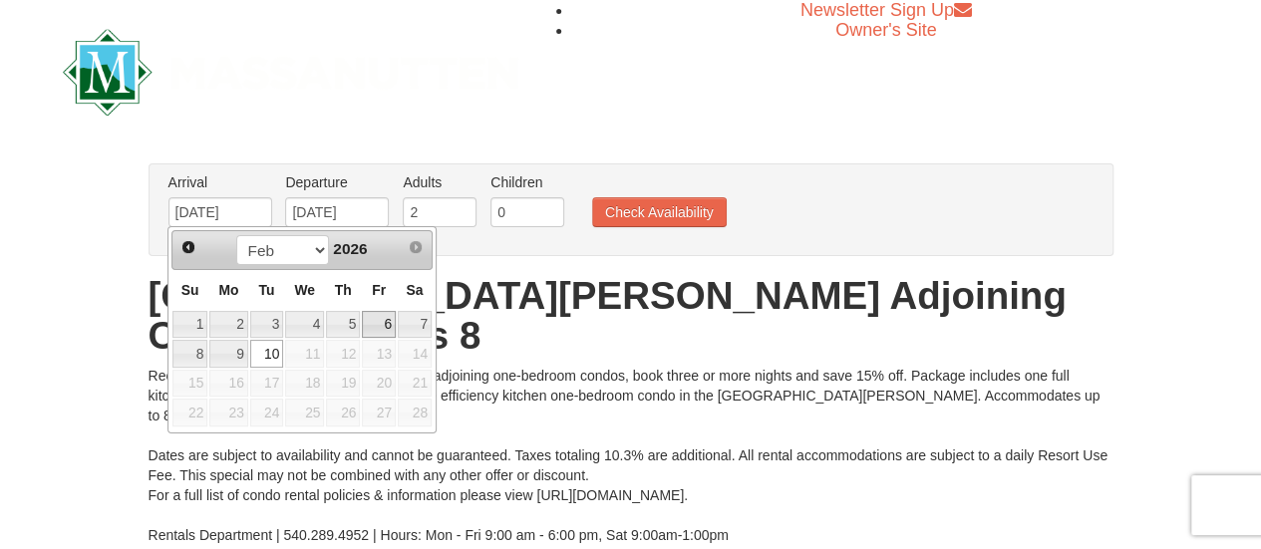
click at [383, 328] on link "6" at bounding box center [379, 325] width 34 height 28
type input "02/06/2026"
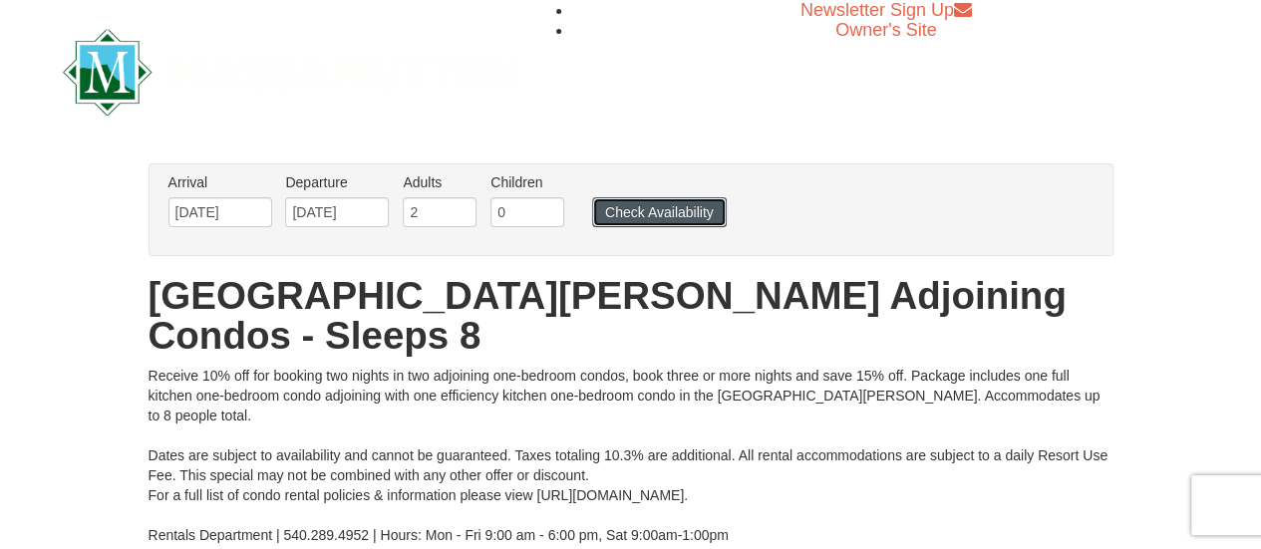
click at [656, 216] on button "Check Availability" at bounding box center [659, 212] width 135 height 30
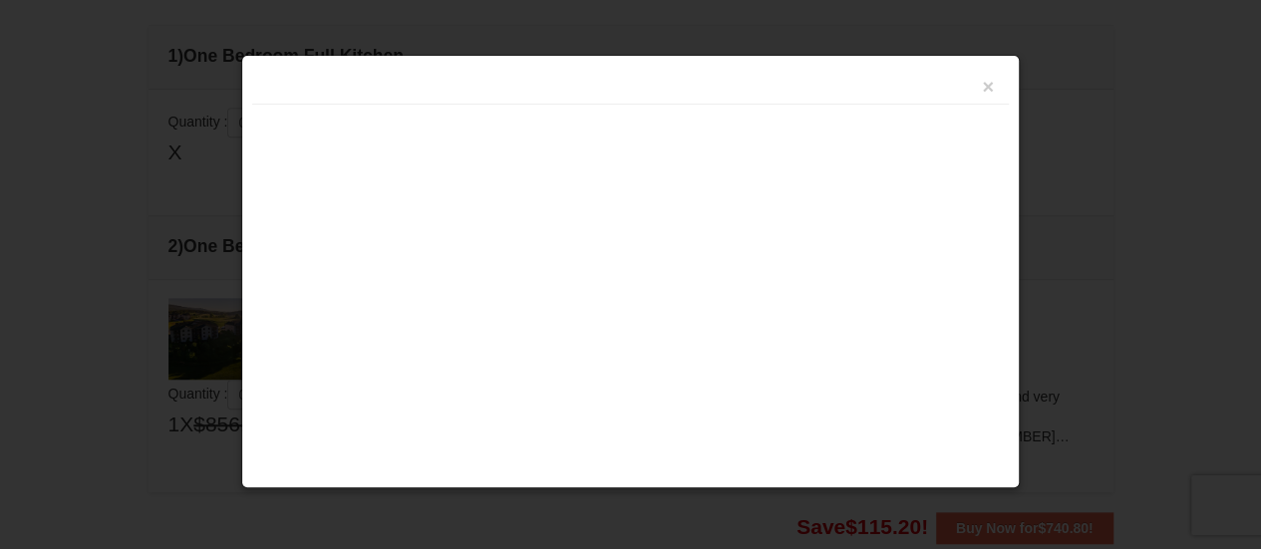
scroll to position [628, 0]
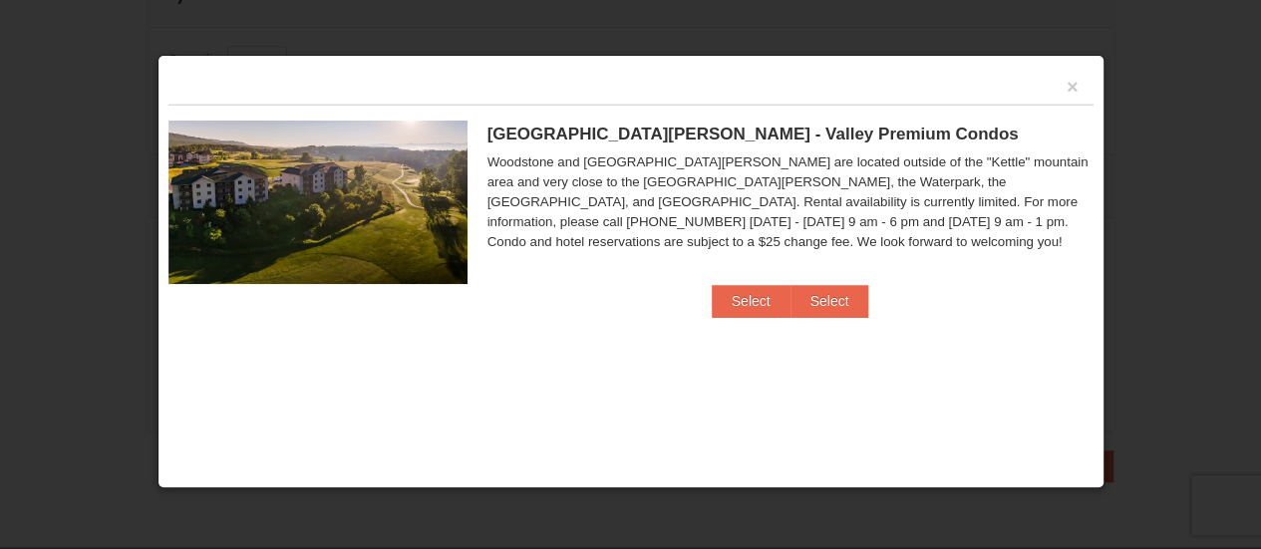
click at [1080, 91] on div "×" at bounding box center [630, 85] width 925 height 39
click at [846, 293] on button "Select" at bounding box center [829, 301] width 79 height 32
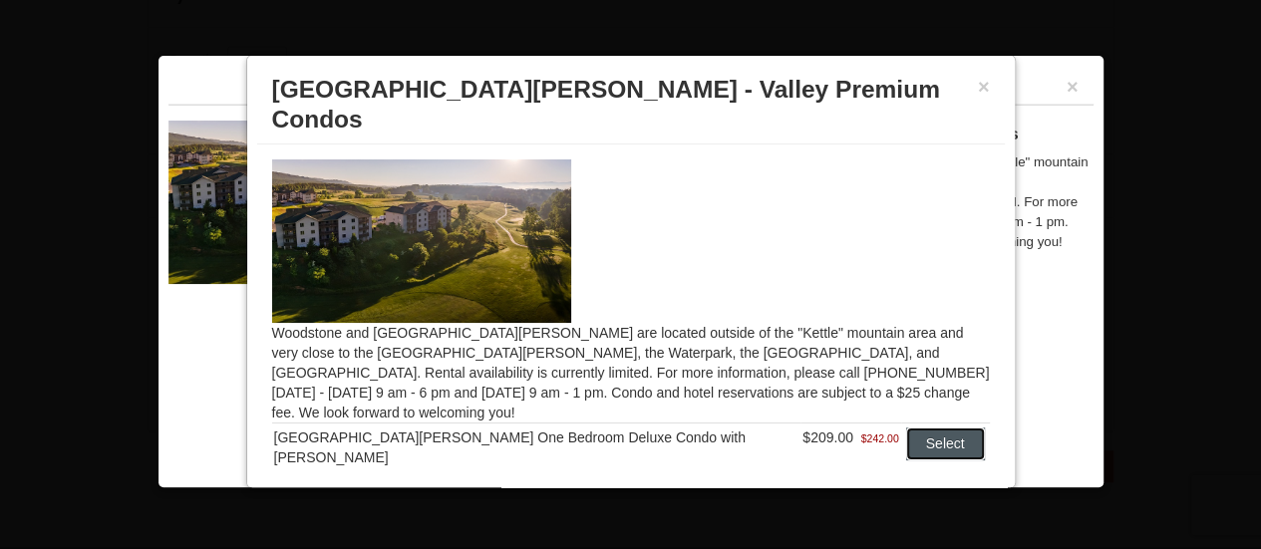
click at [929, 428] on button "Select" at bounding box center [945, 444] width 79 height 32
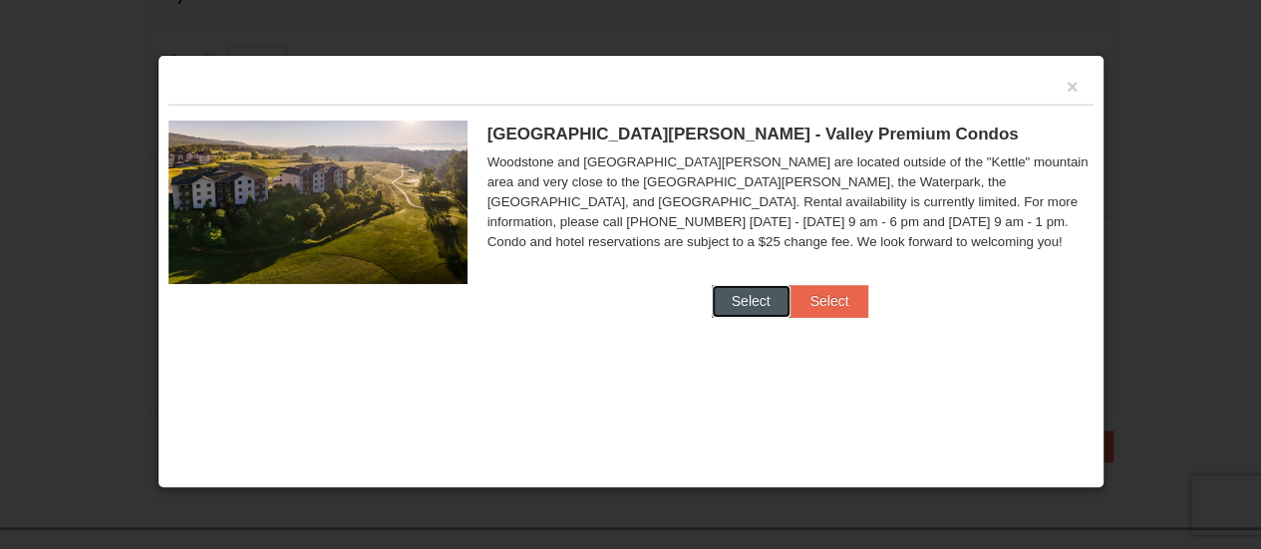
click at [746, 297] on button "Select" at bounding box center [751, 301] width 79 height 32
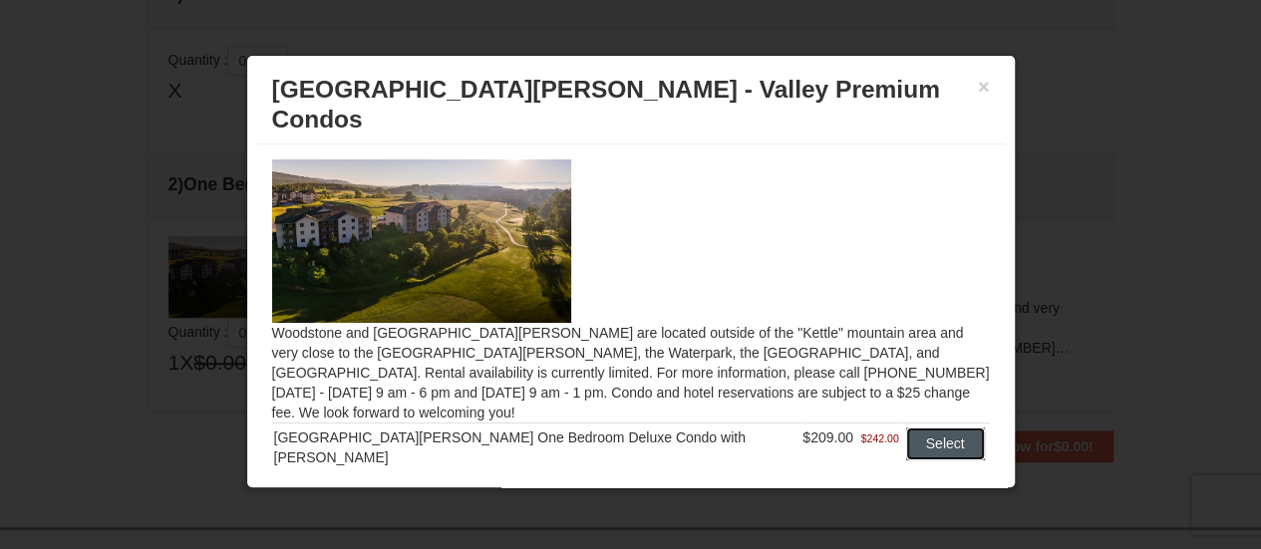
click at [923, 428] on button "Select" at bounding box center [945, 444] width 79 height 32
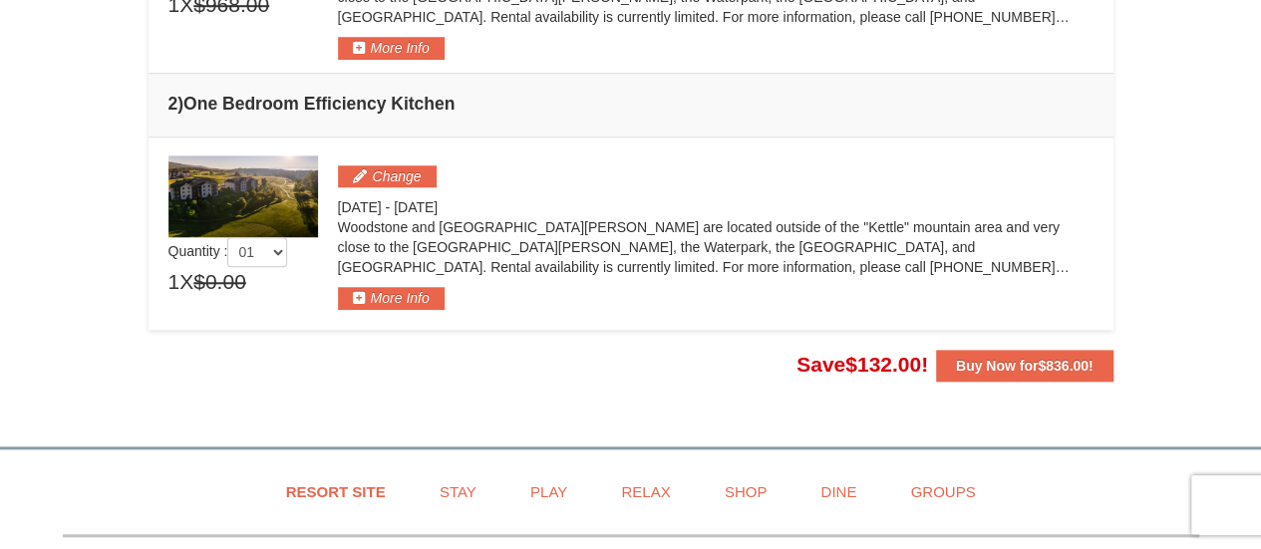
scroll to position [796, 0]
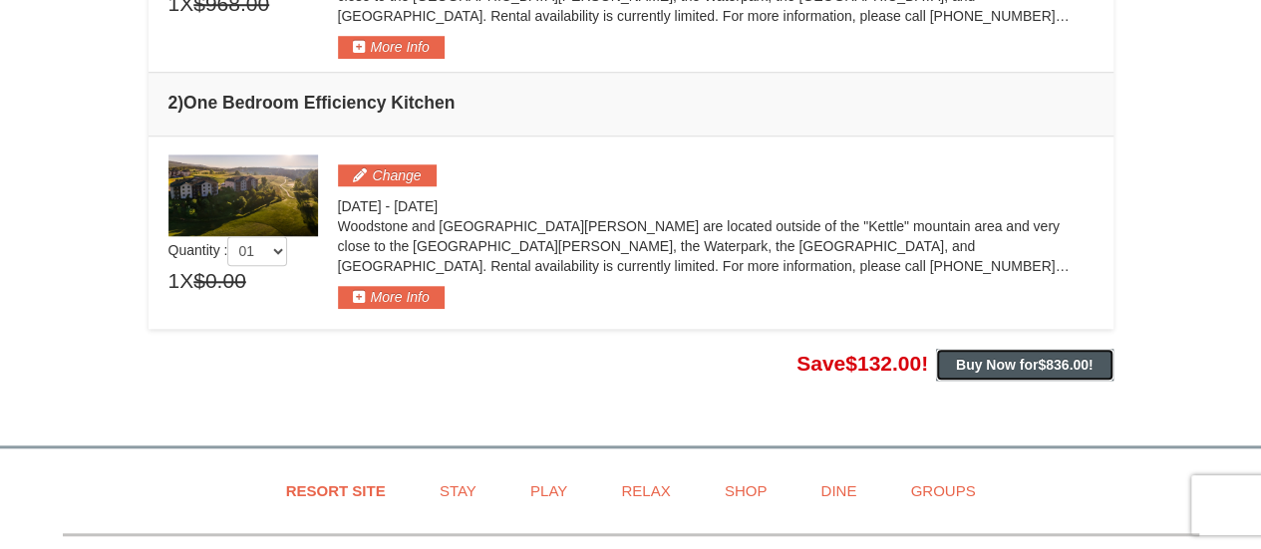
click at [1035, 357] on strong "Buy Now for $836.00 !" at bounding box center [1025, 365] width 138 height 16
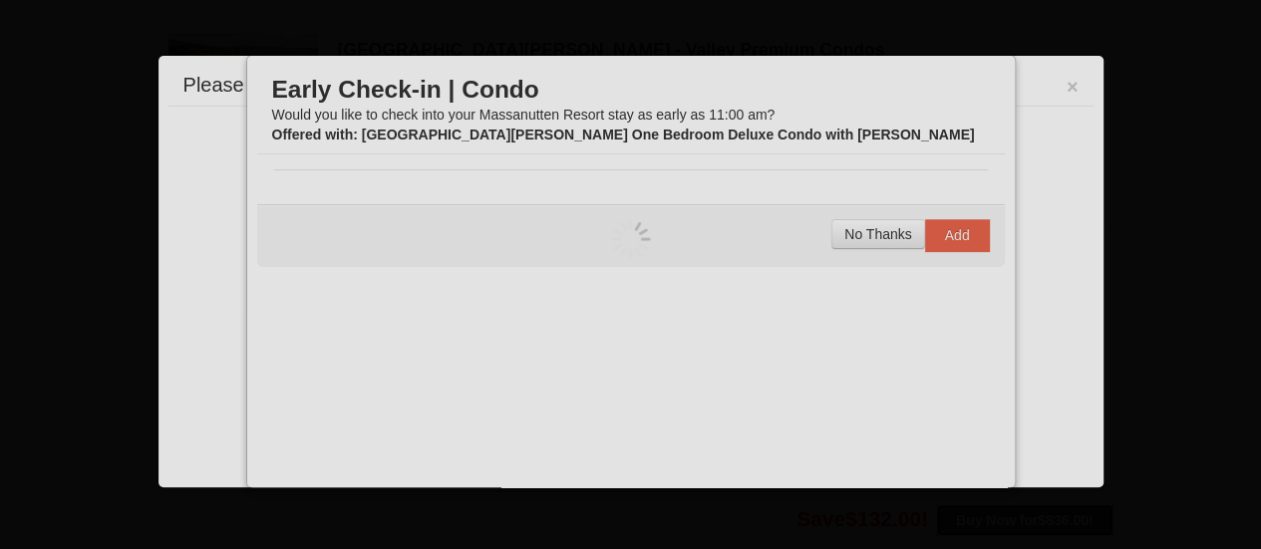
scroll to position [632, 0]
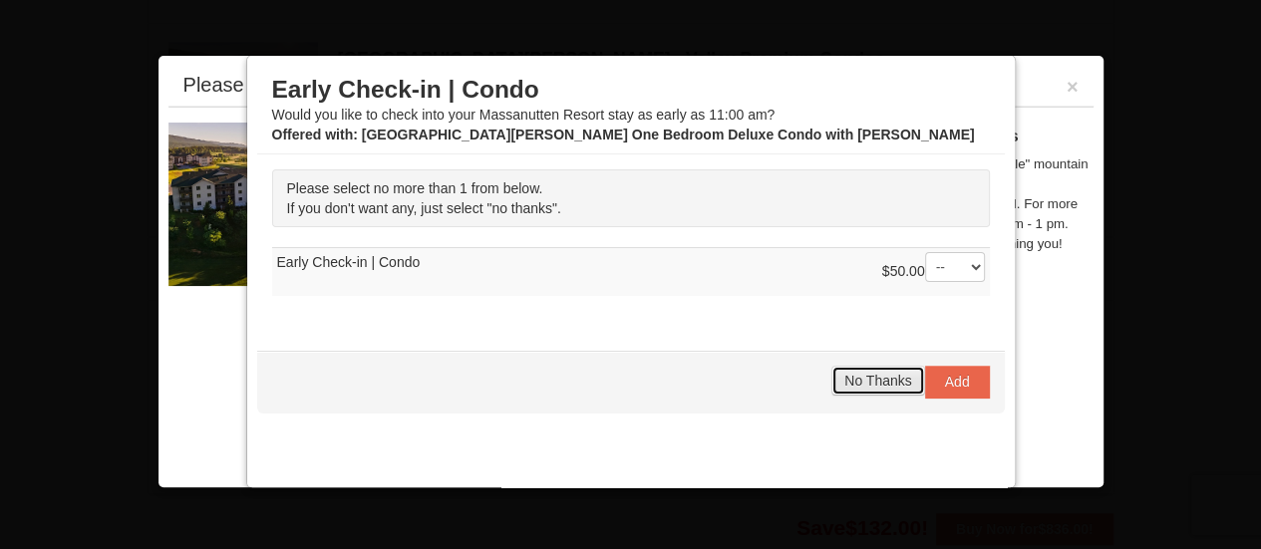
click at [865, 370] on button "No Thanks" at bounding box center [877, 381] width 93 height 30
click at [959, 263] on select "-- 01" at bounding box center [955, 267] width 60 height 30
click at [860, 378] on span "No Thanks" at bounding box center [877, 381] width 67 height 16
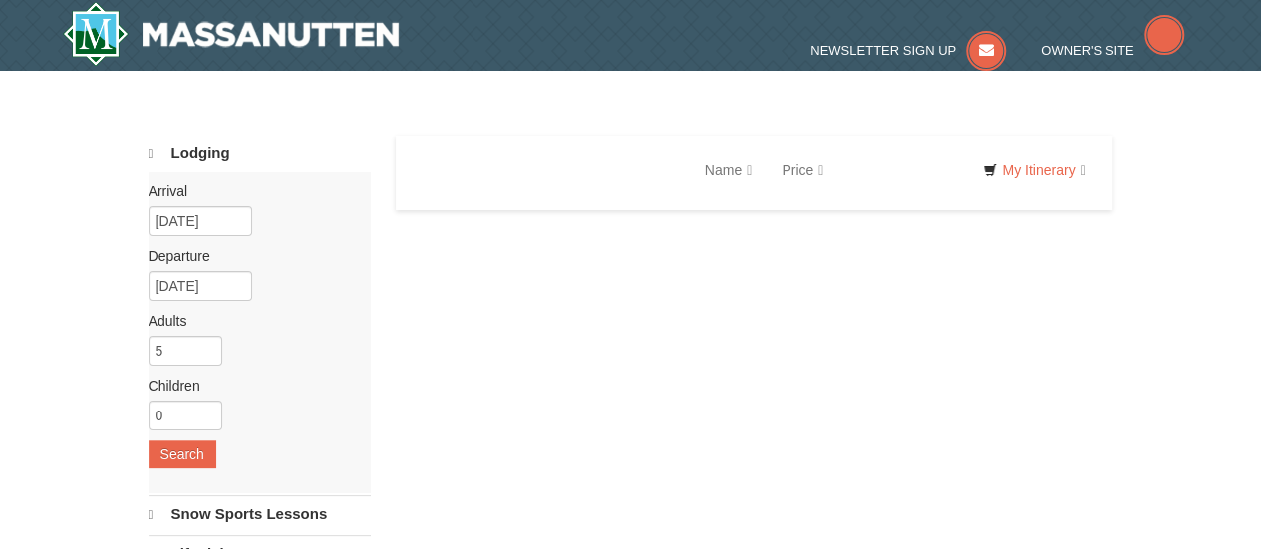
select select "10"
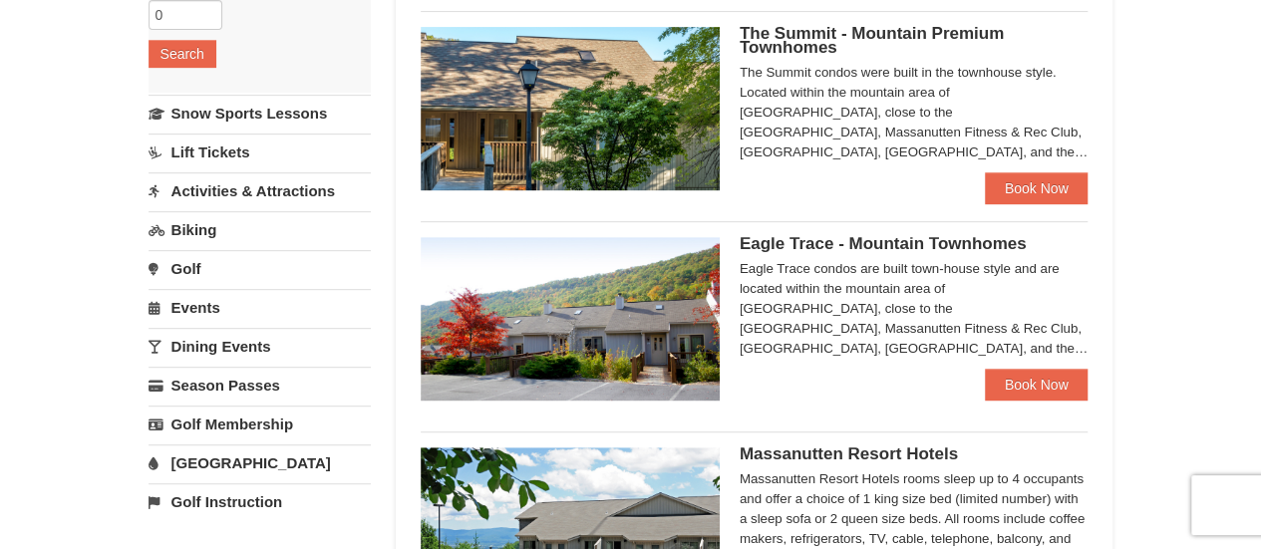
scroll to position [329, 0]
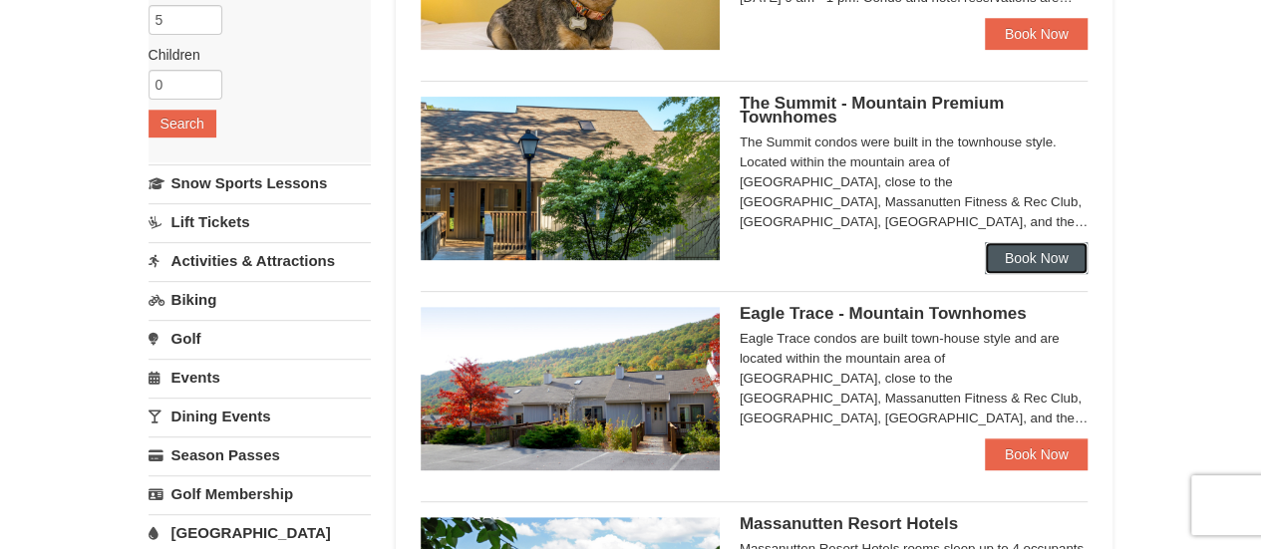
click at [1050, 254] on link "Book Now" at bounding box center [1037, 258] width 104 height 32
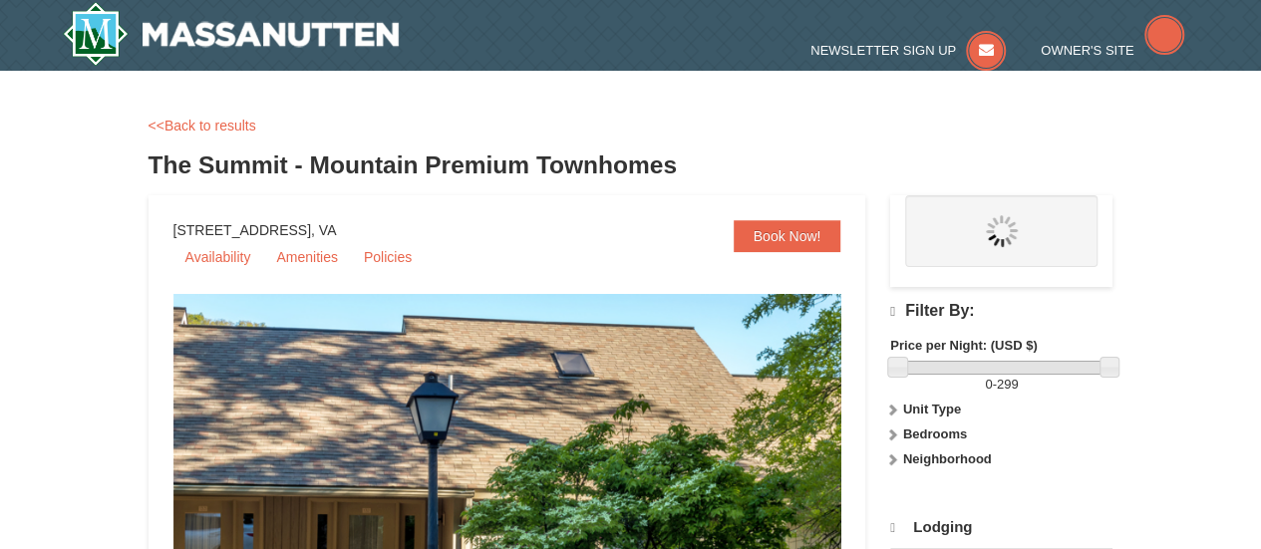
select select "10"
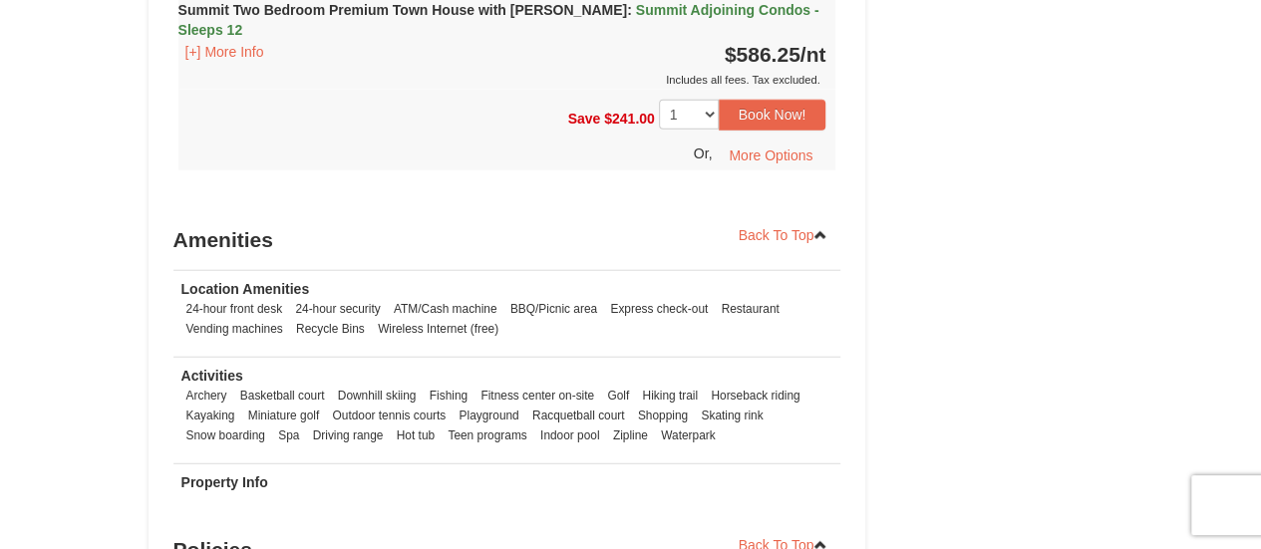
scroll to position [2415, 0]
